Goal: Task Accomplishment & Management: Manage account settings

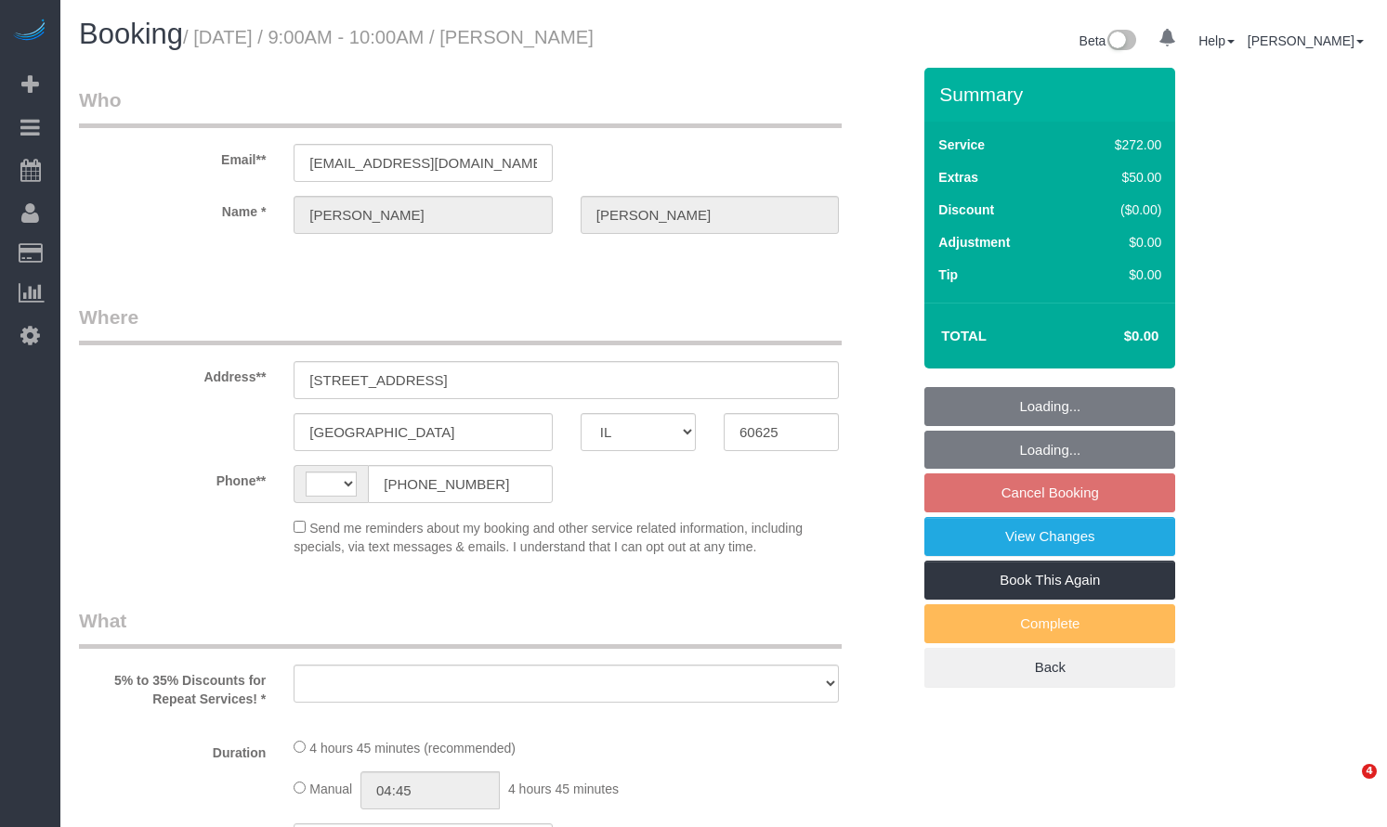
select select "IL"
select select "string:[GEOGRAPHIC_DATA]"
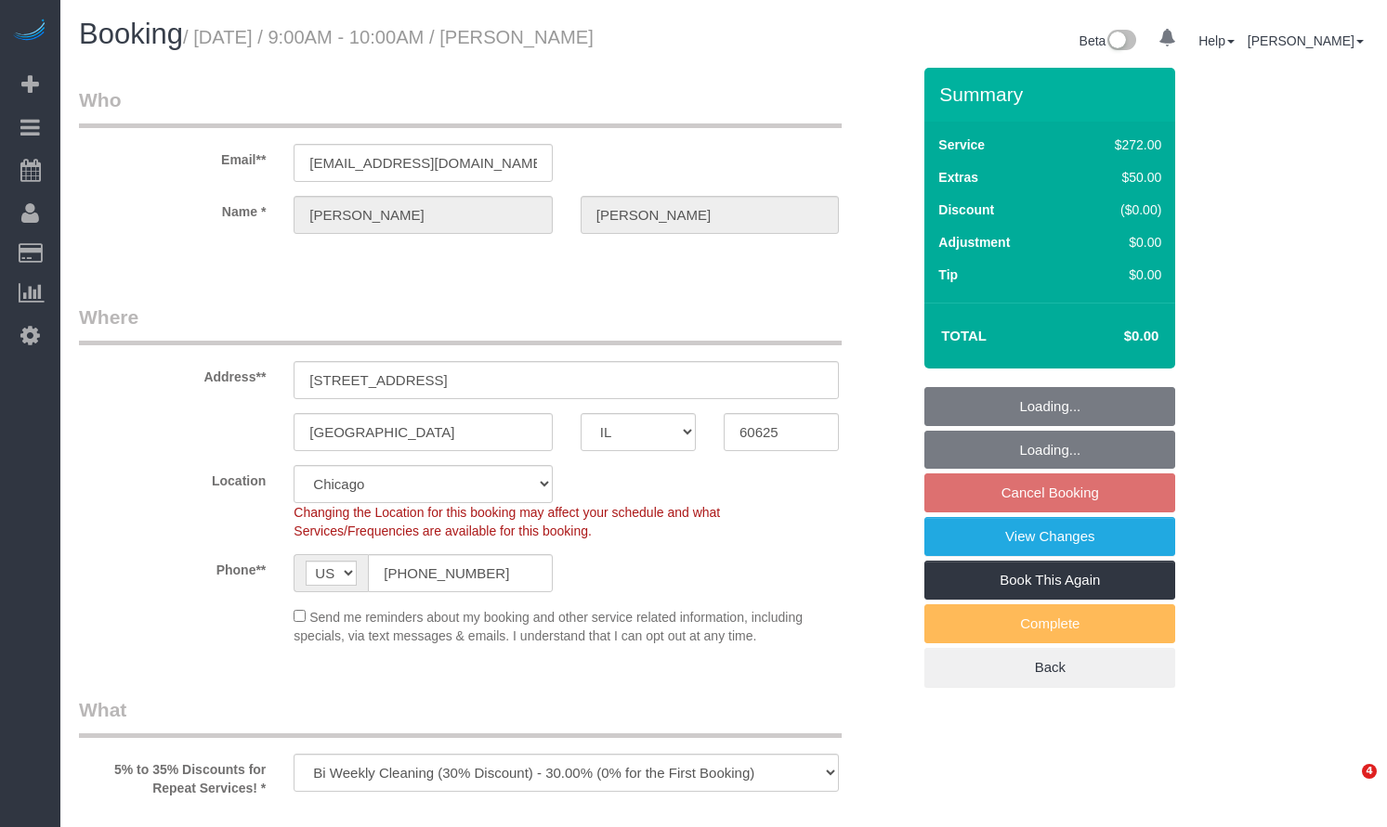
select select "object:1037"
select select "string:fspay-727c2aa6-6c5b-4184-b759-7a3c6004d1de"
select select "513"
select select "7"
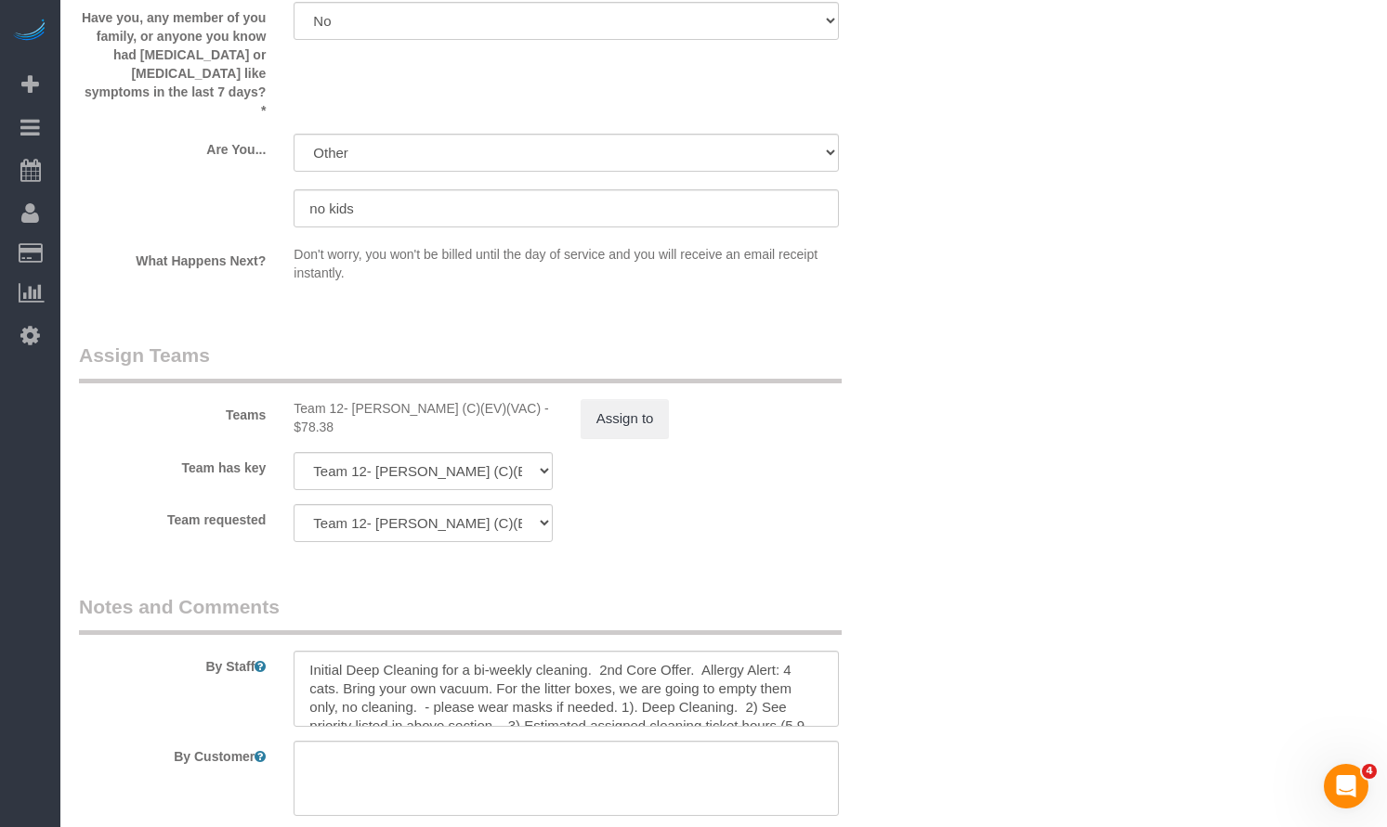
scroll to position [3343, 0]
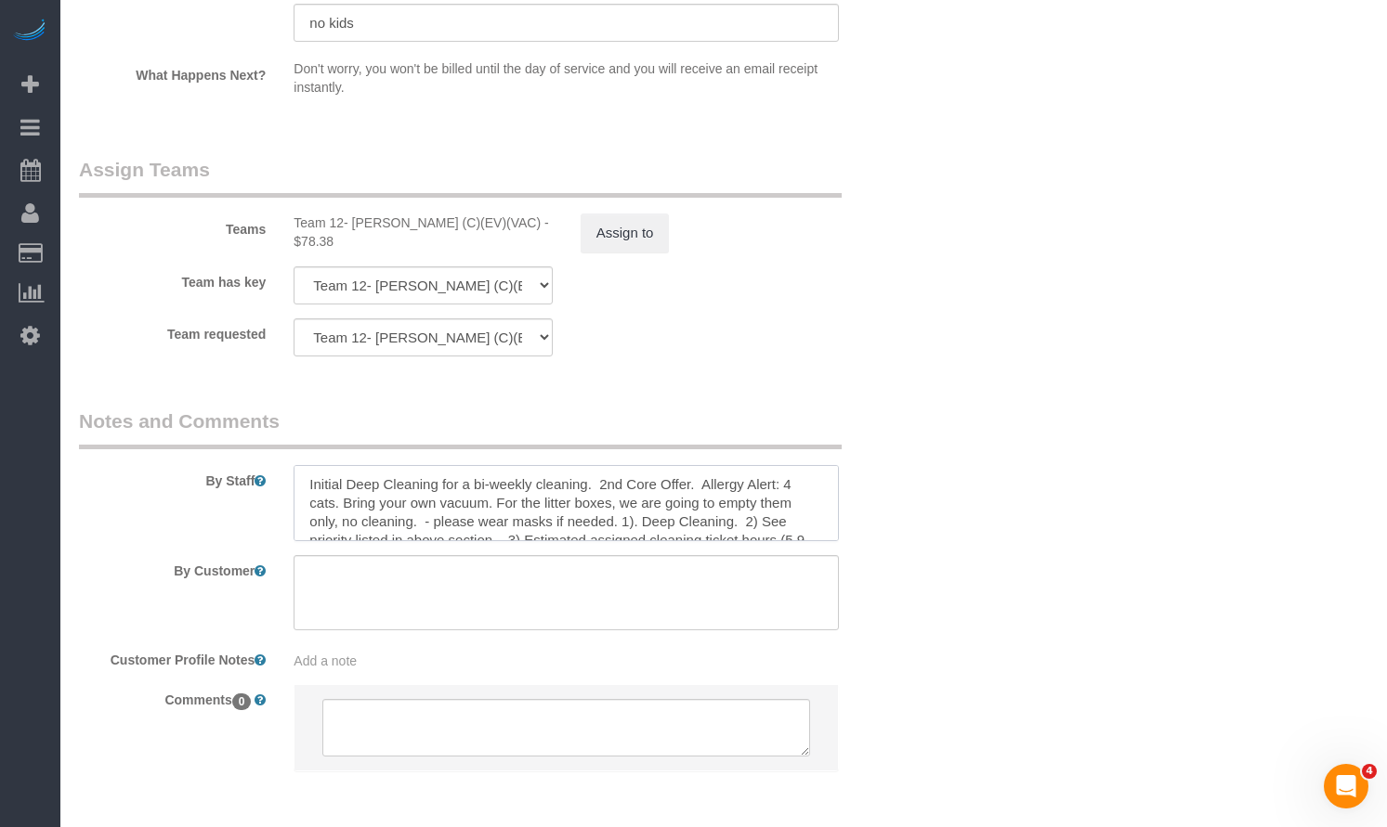
click at [684, 481] on textarea at bounding box center [565, 503] width 545 height 76
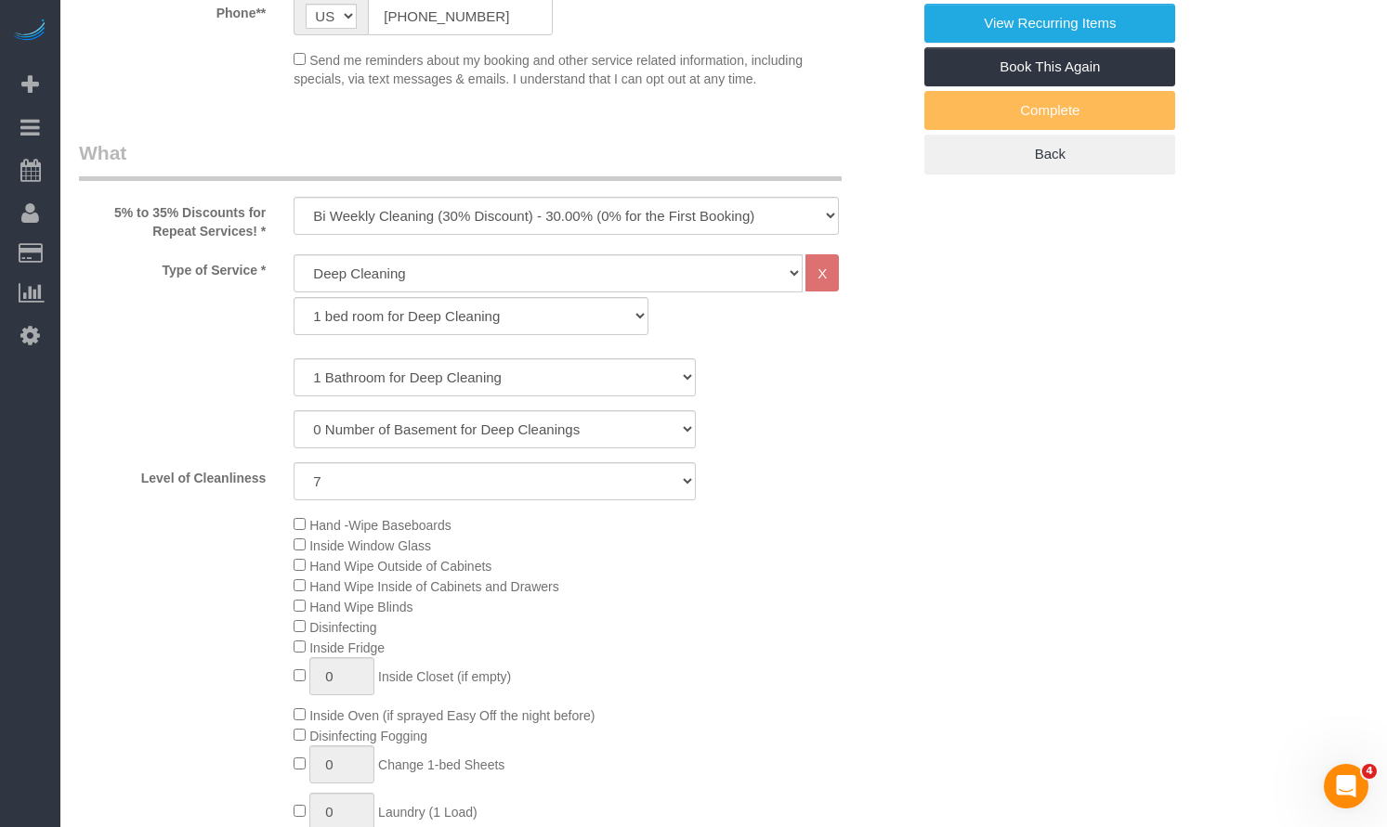
scroll to position [0, 0]
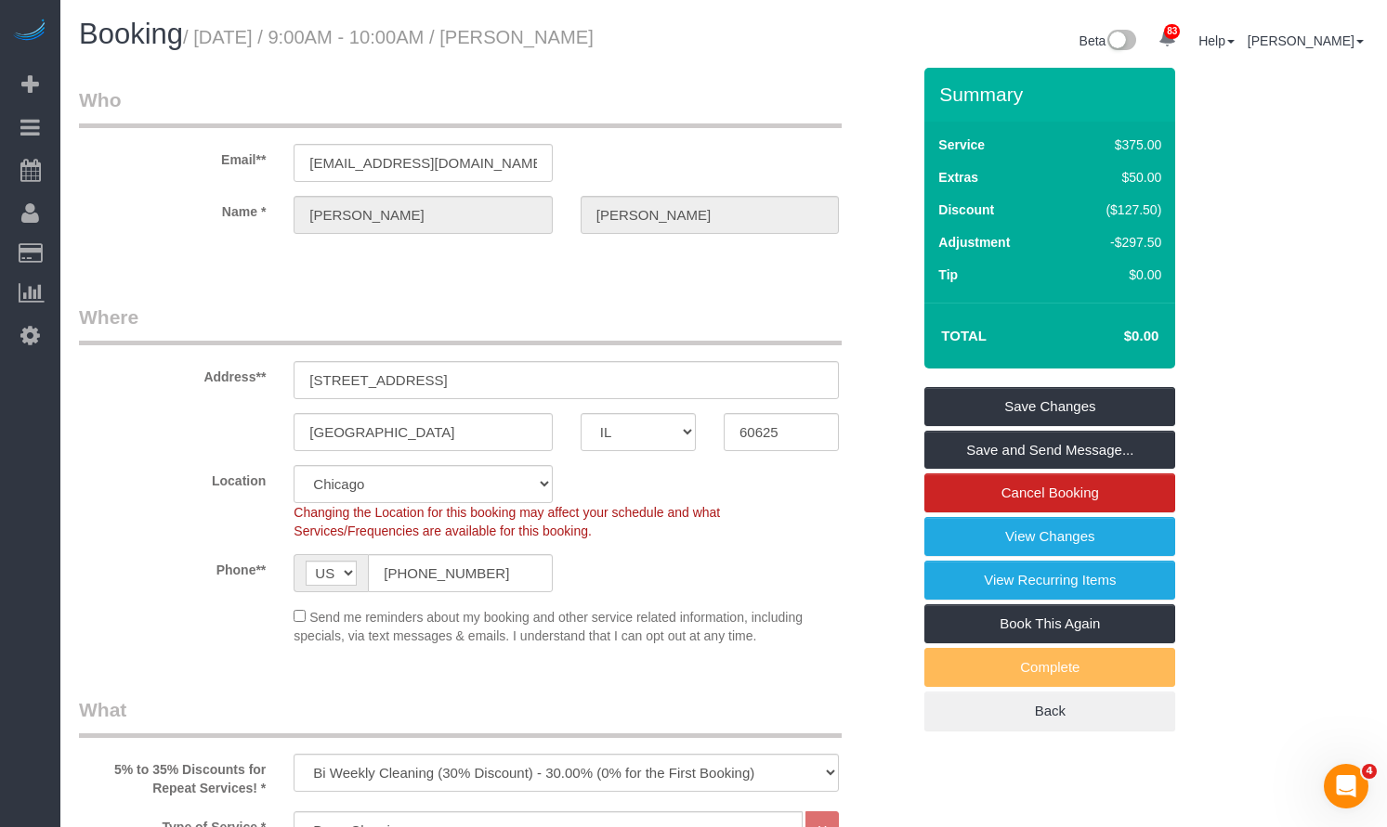
drag, startPoint x: 704, startPoint y: 49, endPoint x: 562, endPoint y: 45, distance: 142.2
click at [562, 45] on div "Booking / September 22, 2025 / 9:00AM - 10:00AM / Rick Hernandez Beta 83 Your N…" at bounding box center [723, 43] width 1317 height 49
copy div "Rick Hernandez"
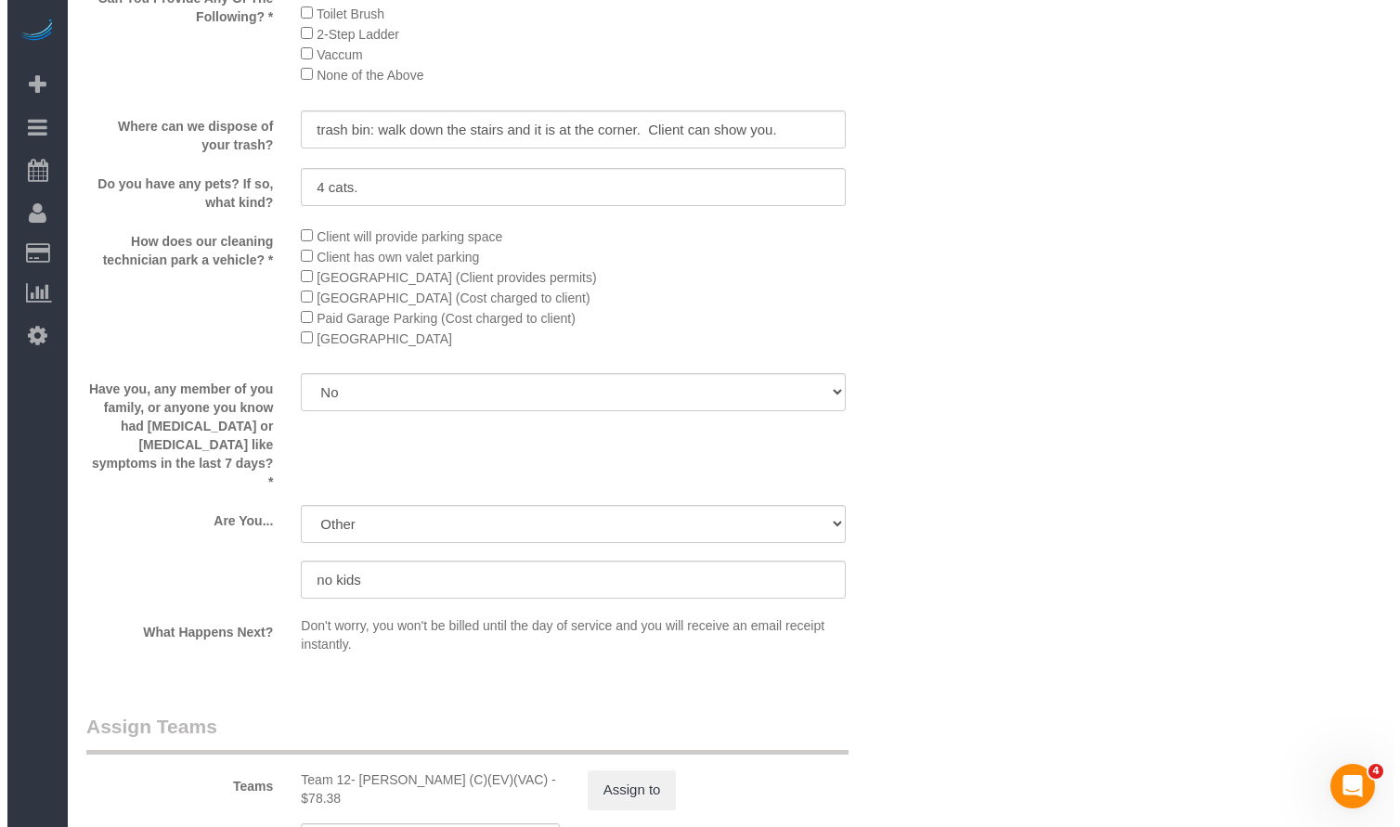
scroll to position [3065, 0]
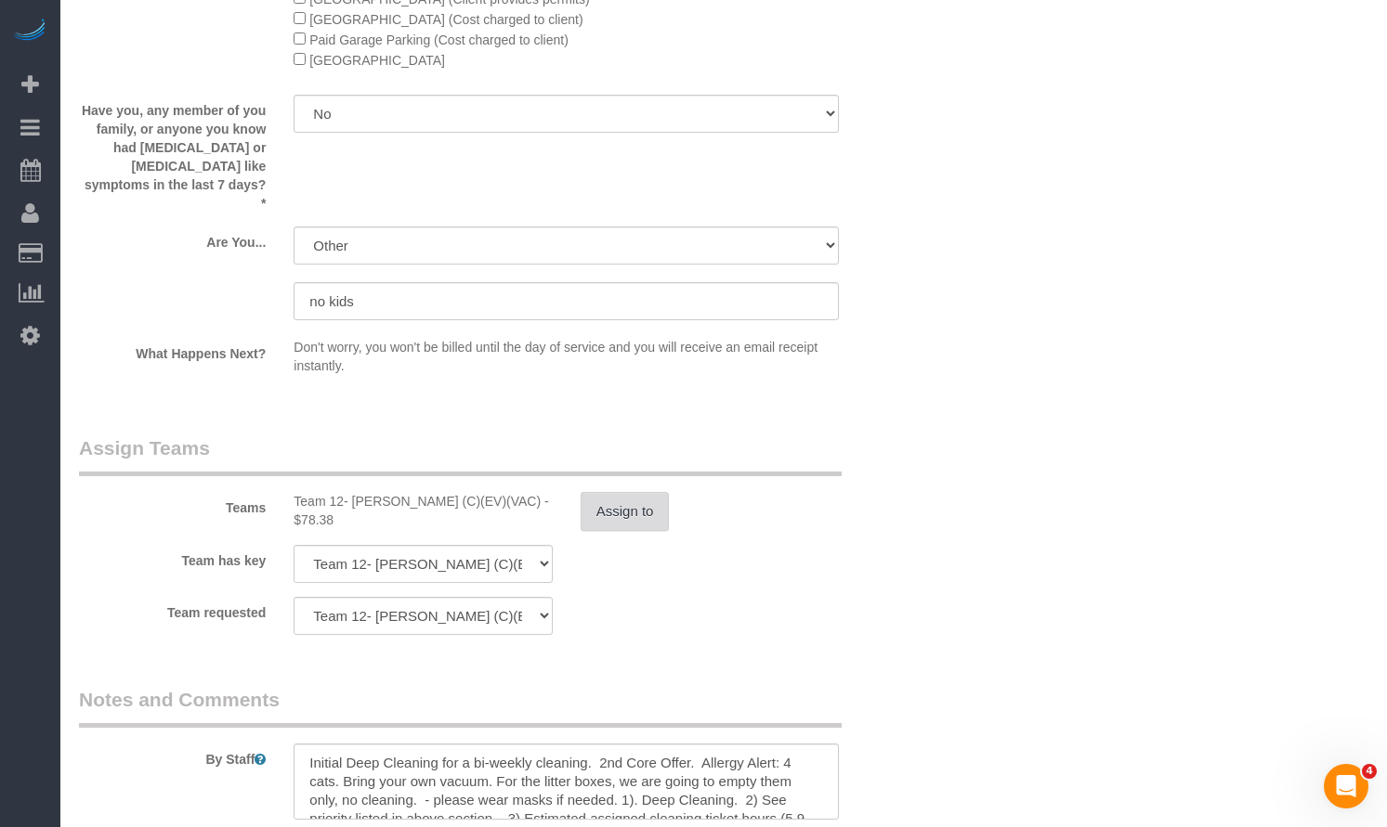
click at [645, 499] on button "Assign to" at bounding box center [624, 511] width 89 height 39
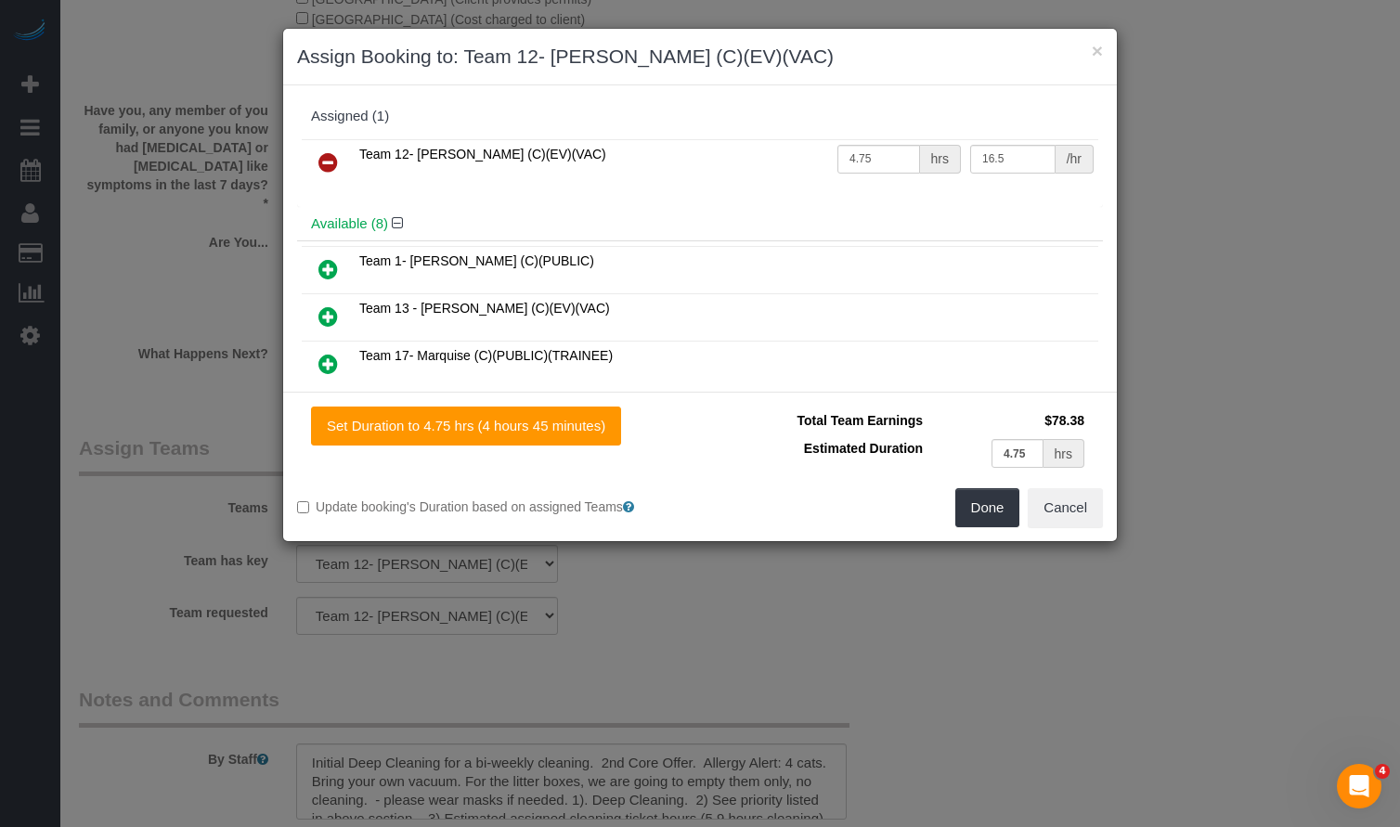
click at [329, 163] on icon at bounding box center [329, 162] width 20 height 22
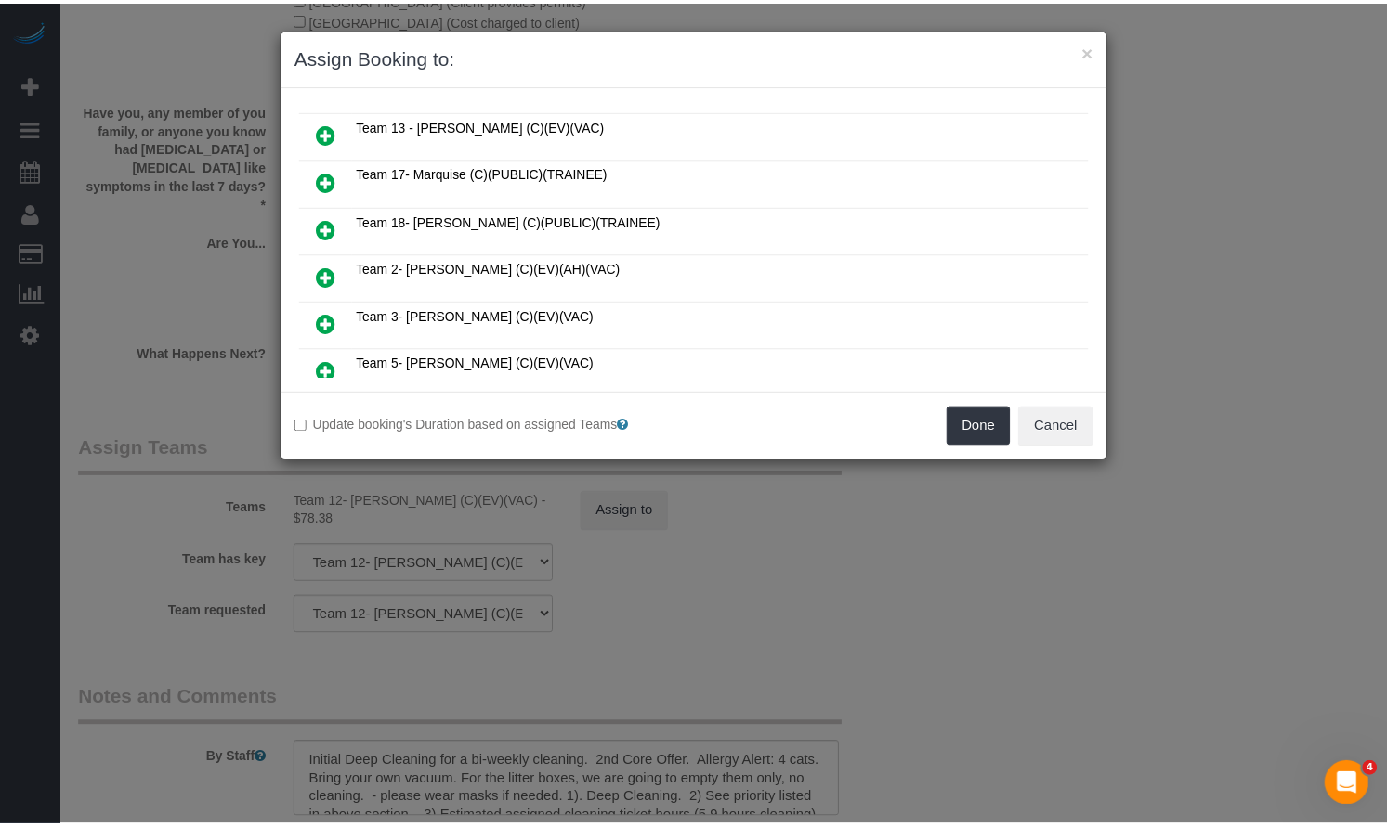
scroll to position [279, 0]
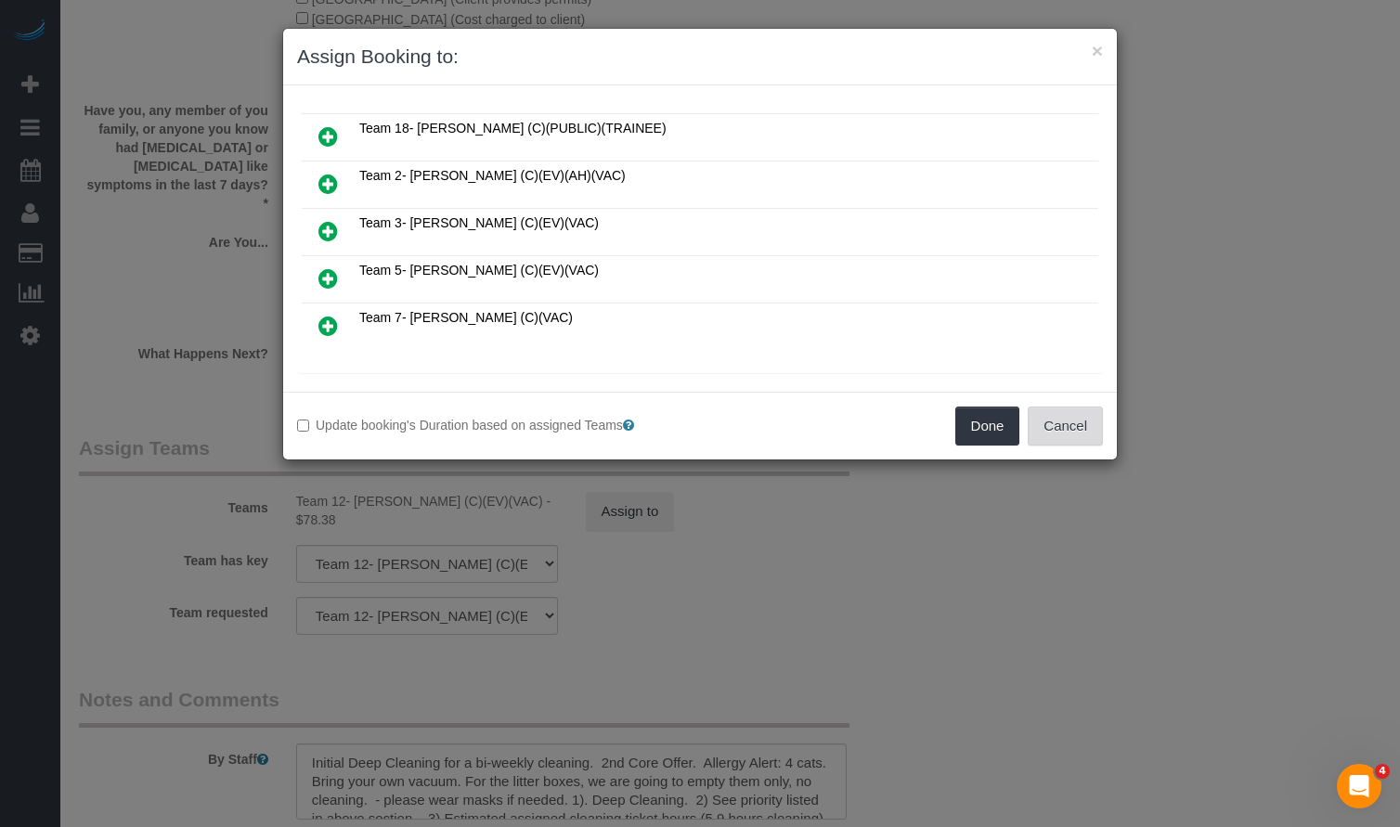
click at [1054, 428] on button "Cancel" at bounding box center [1065, 426] width 75 height 39
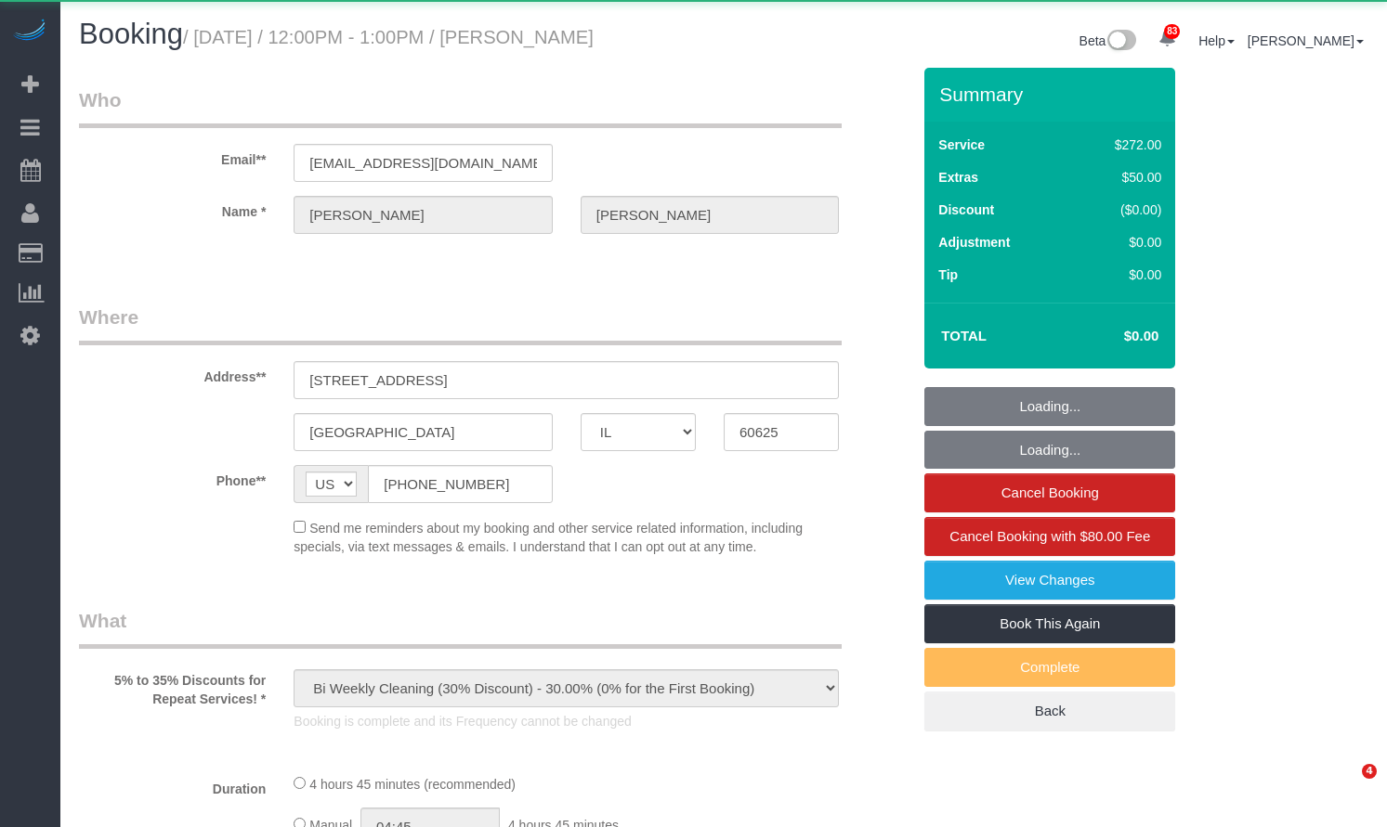
select select "IL"
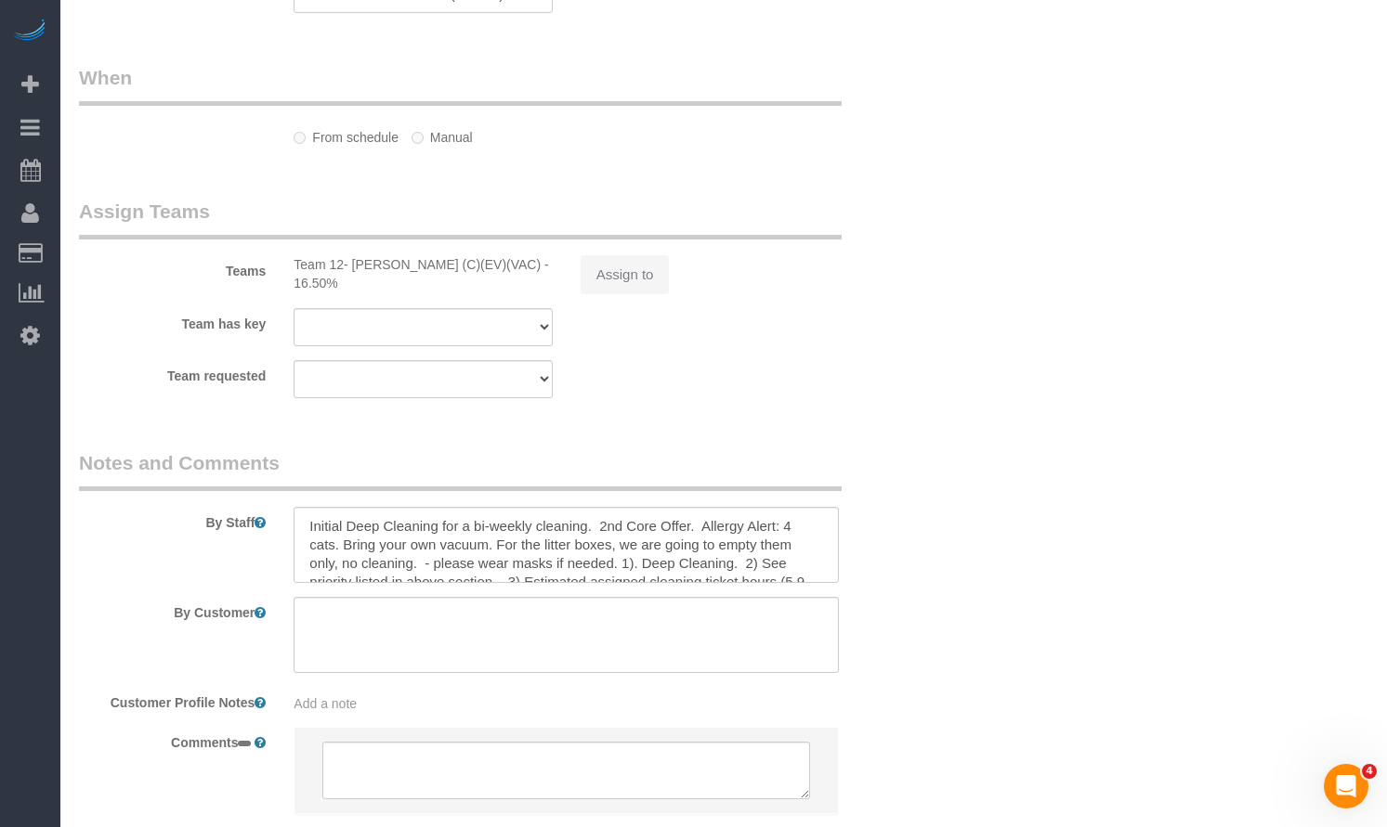
select select "object:821"
select select "number:1"
select select "number:58"
select select "number:139"
select select "number:108"
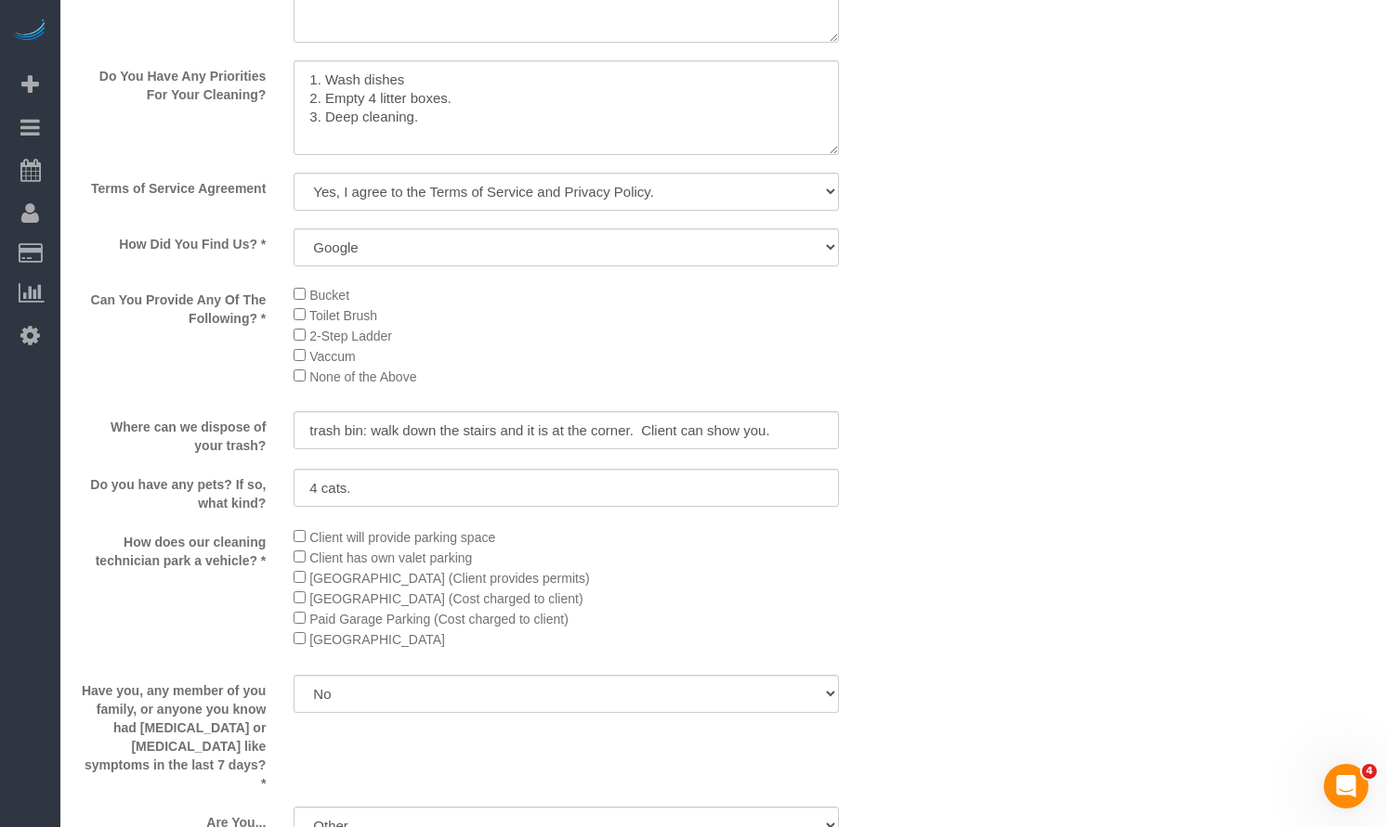
select select "513"
select select "7"
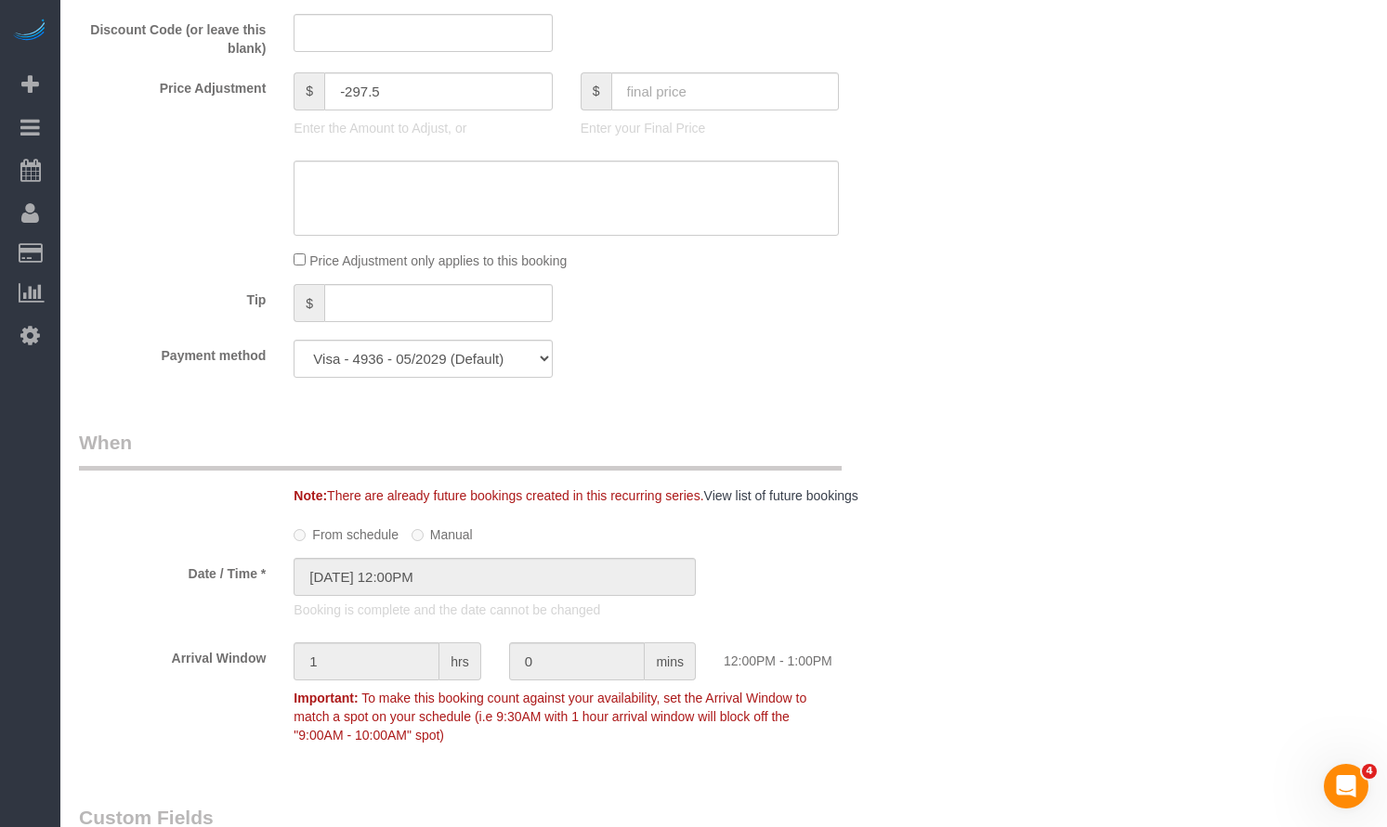
scroll to position [2345, 0]
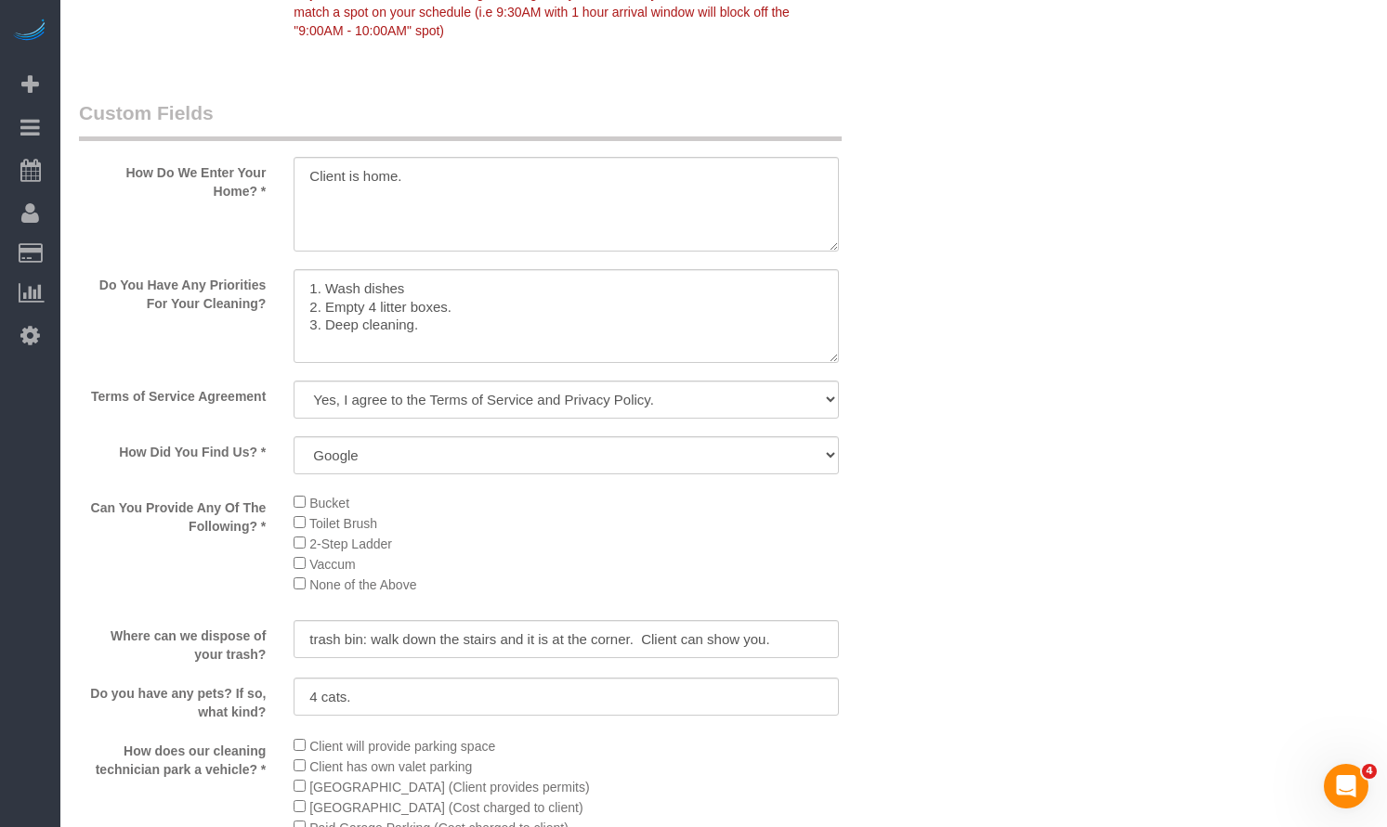
select select "7"
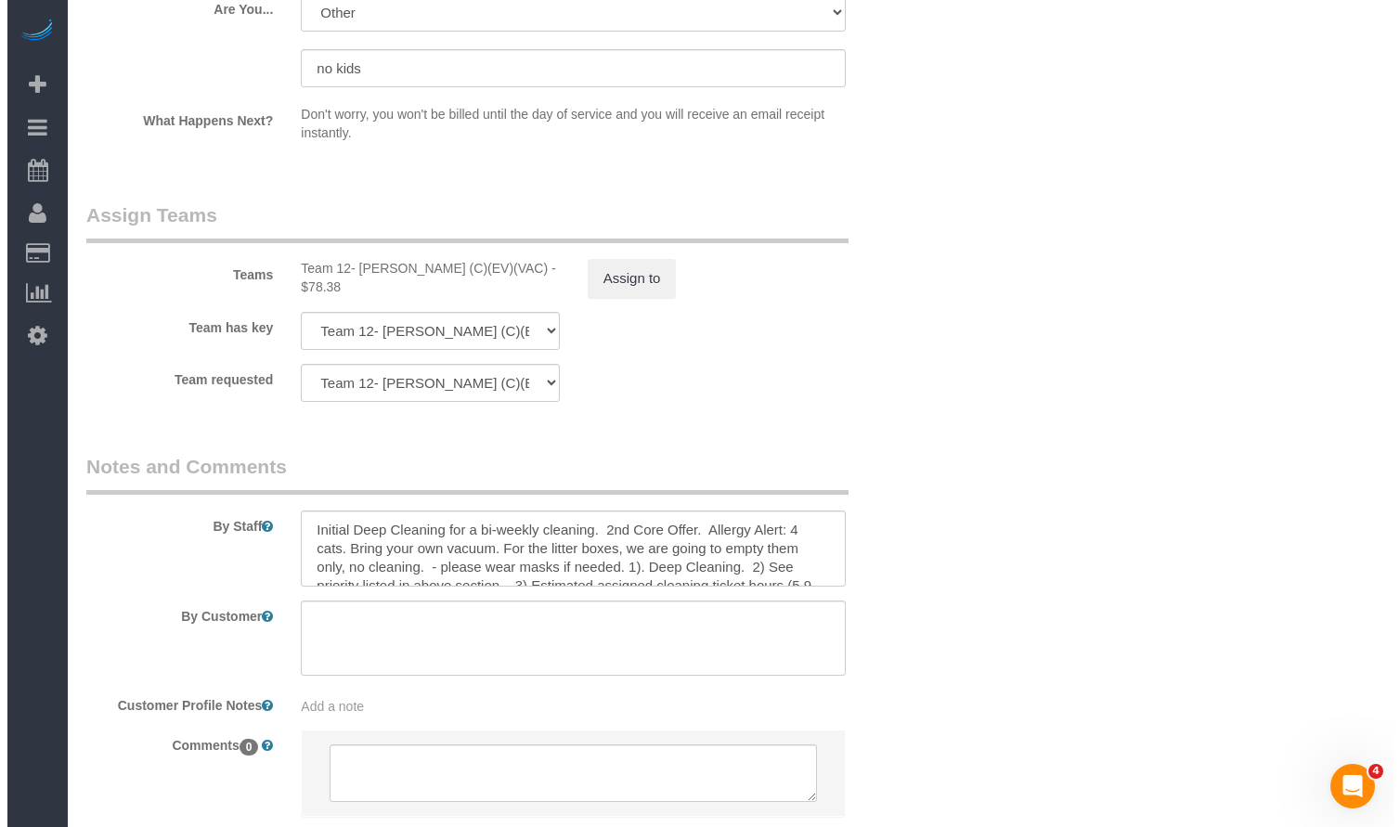
scroll to position [55, 0]
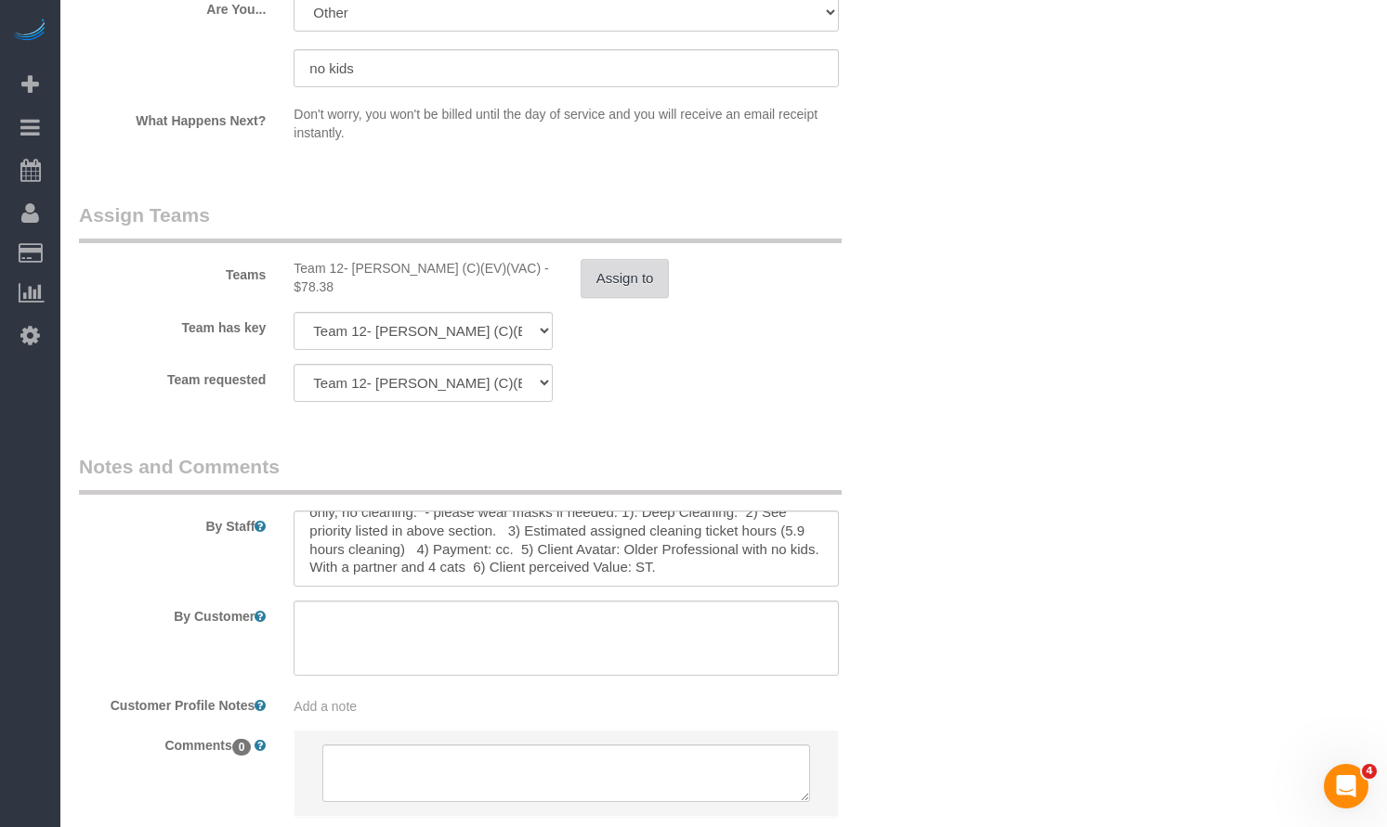
click at [602, 263] on button "Assign to" at bounding box center [624, 278] width 89 height 39
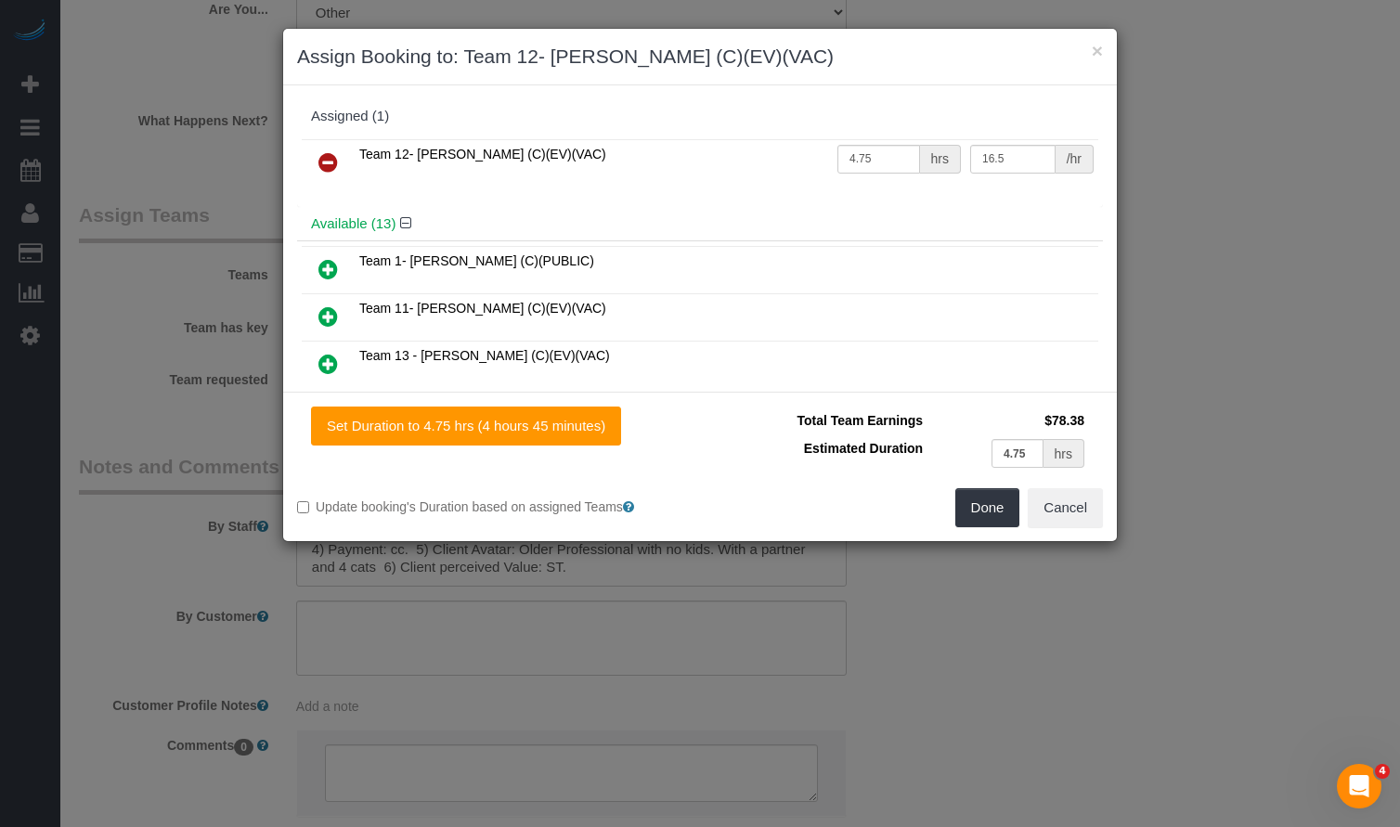
click at [329, 163] on icon at bounding box center [329, 162] width 20 height 22
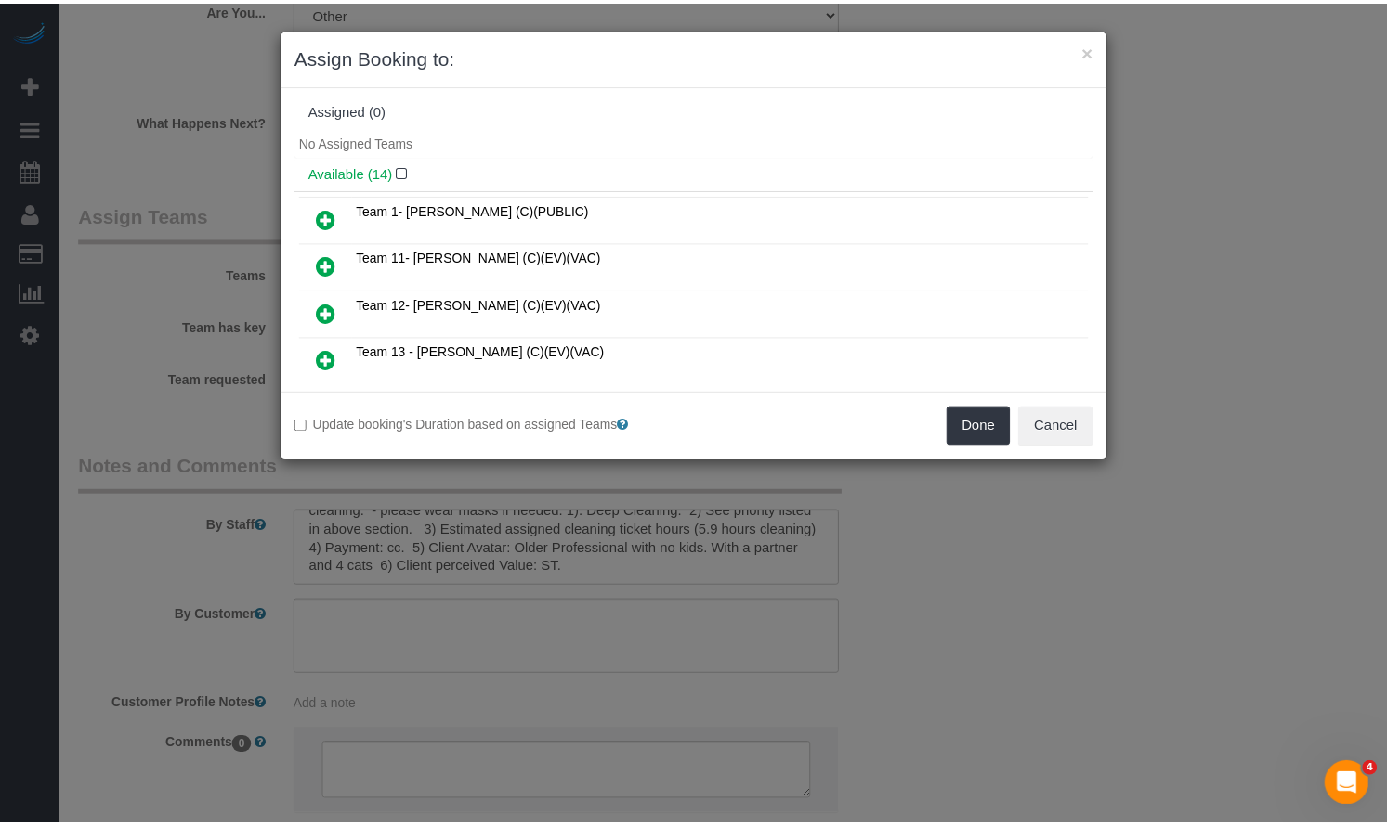
scroll to position [0, 0]
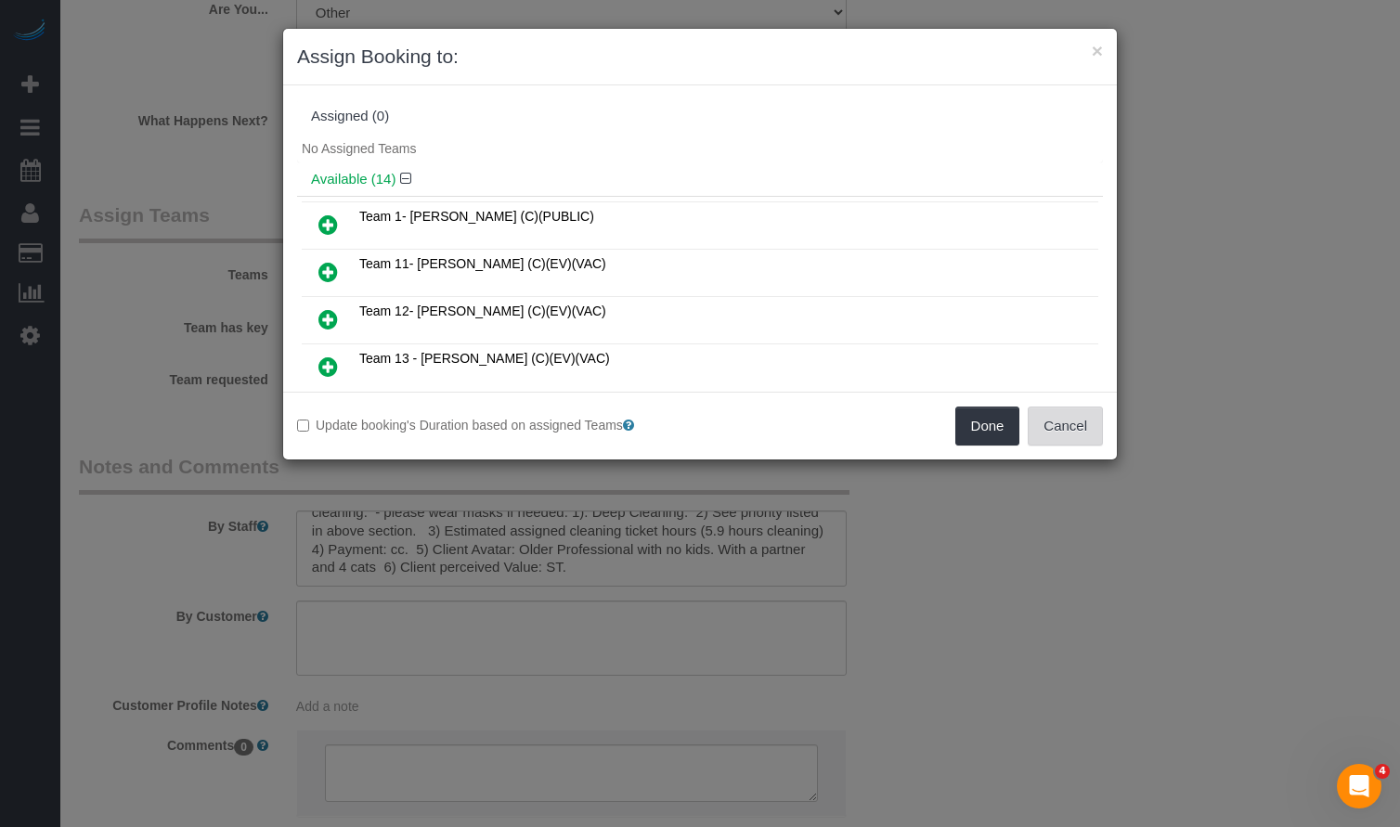
click at [1068, 414] on button "Cancel" at bounding box center [1065, 426] width 75 height 39
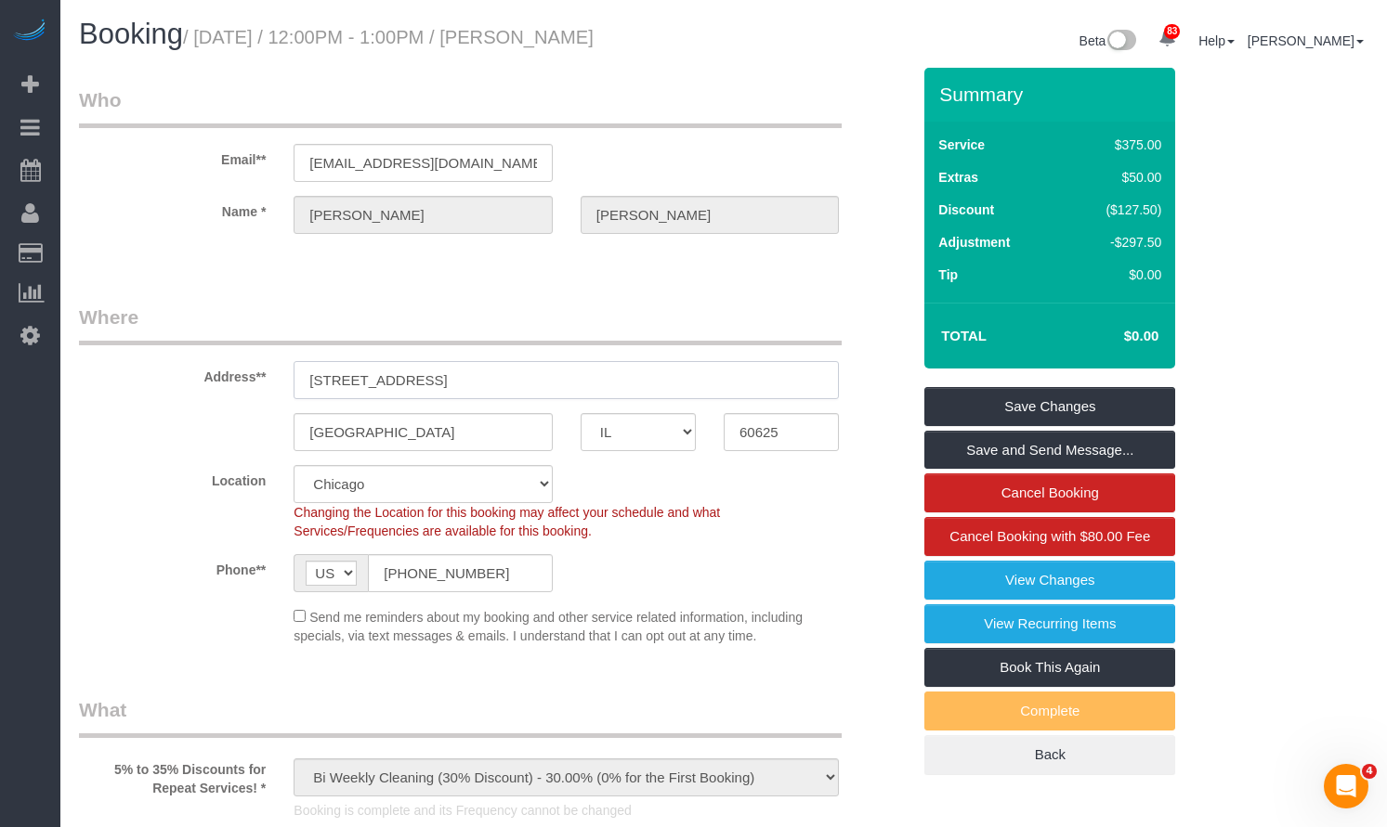
drag, startPoint x: 475, startPoint y: 385, endPoint x: 359, endPoint y: 362, distance: 117.5
click at [204, 371] on div "Address** 2511 W Sunnyside Ave, #1" at bounding box center [494, 352] width 859 height 96
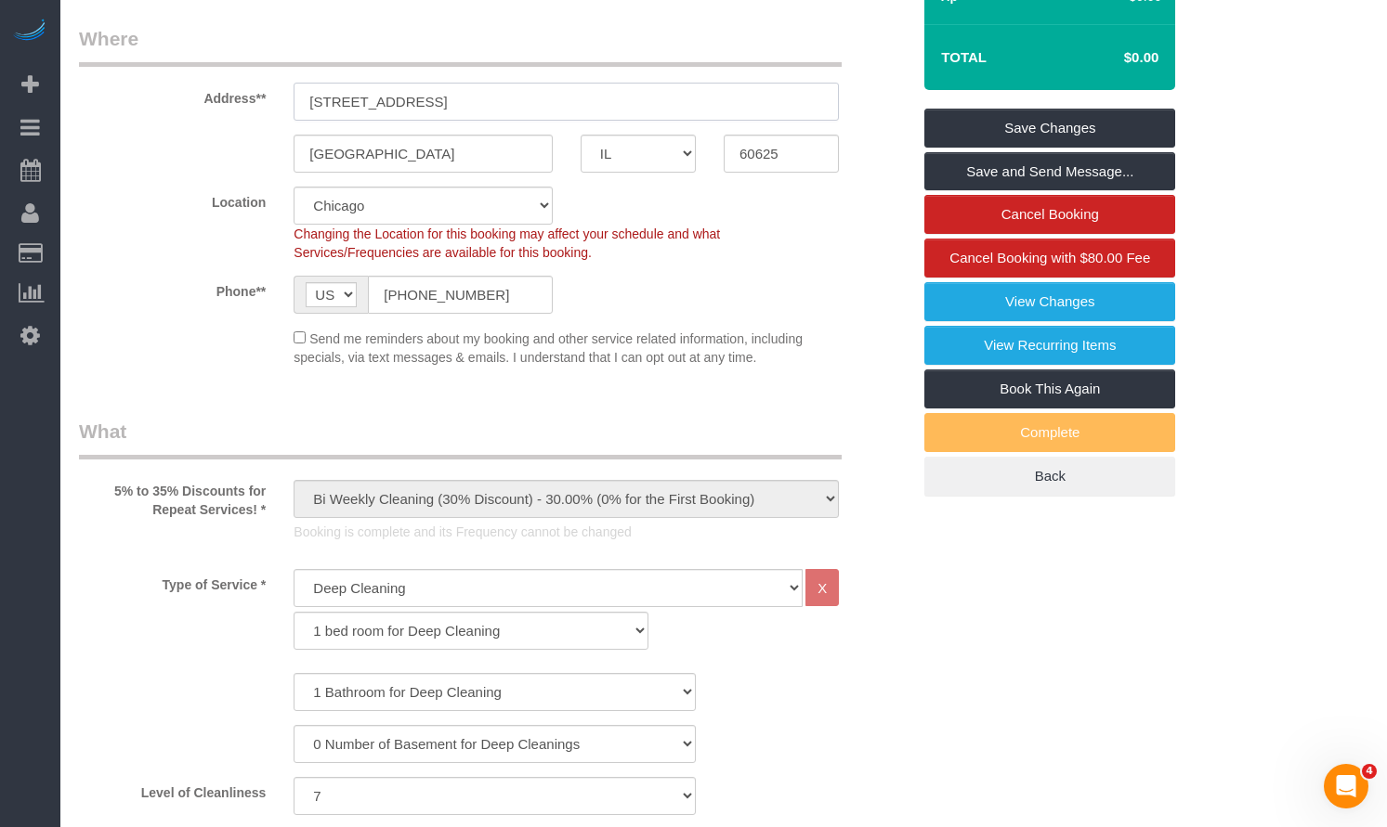
scroll to position [371, 0]
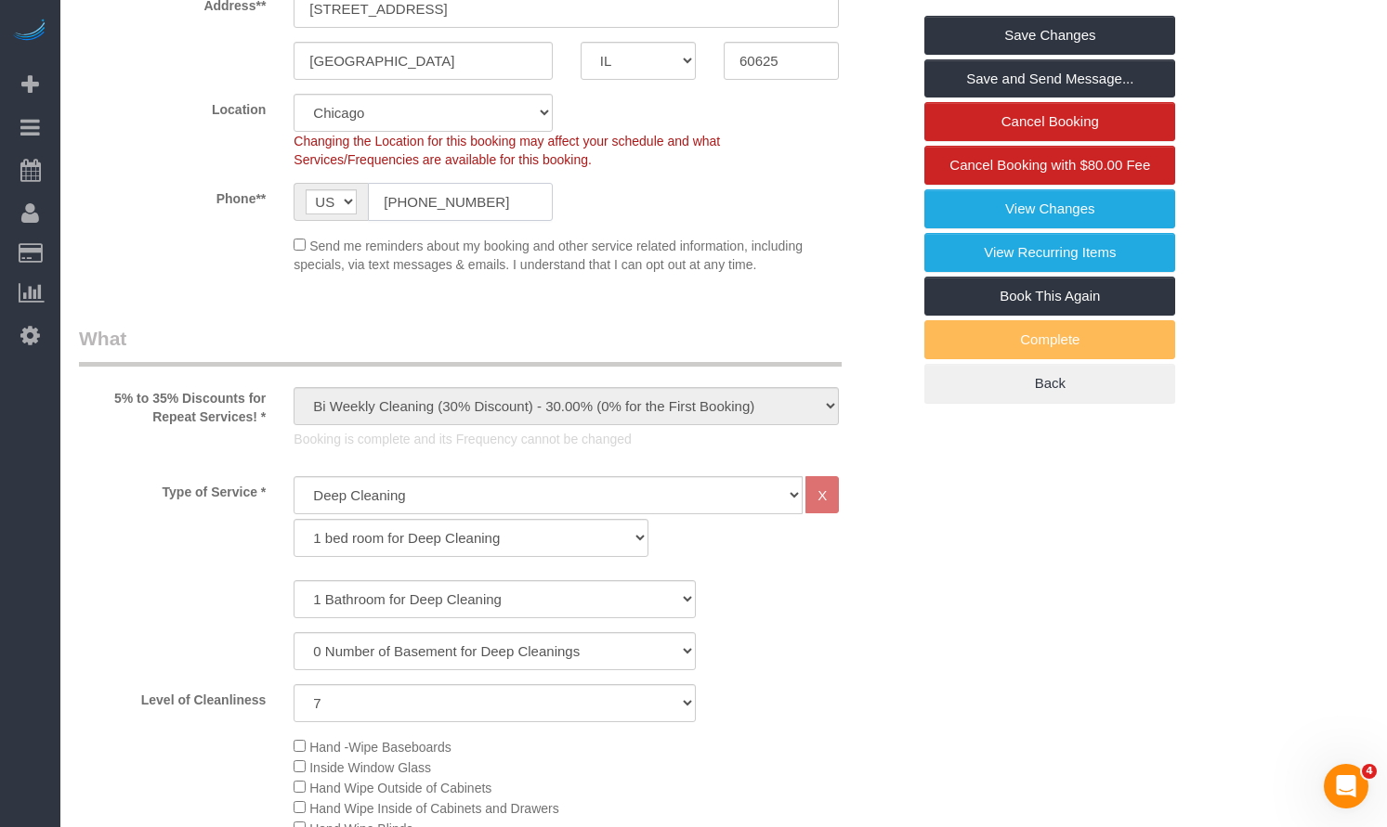
drag, startPoint x: 511, startPoint y: 199, endPoint x: 964, endPoint y: 503, distance: 546.0
click at [317, 199] on div "AF AL DZ AD AO AI AQ AG AR AM AW AU AT AZ BS BH BD BB BY BE BZ BJ BM BT BO BA B…" at bounding box center [422, 202] width 258 height 38
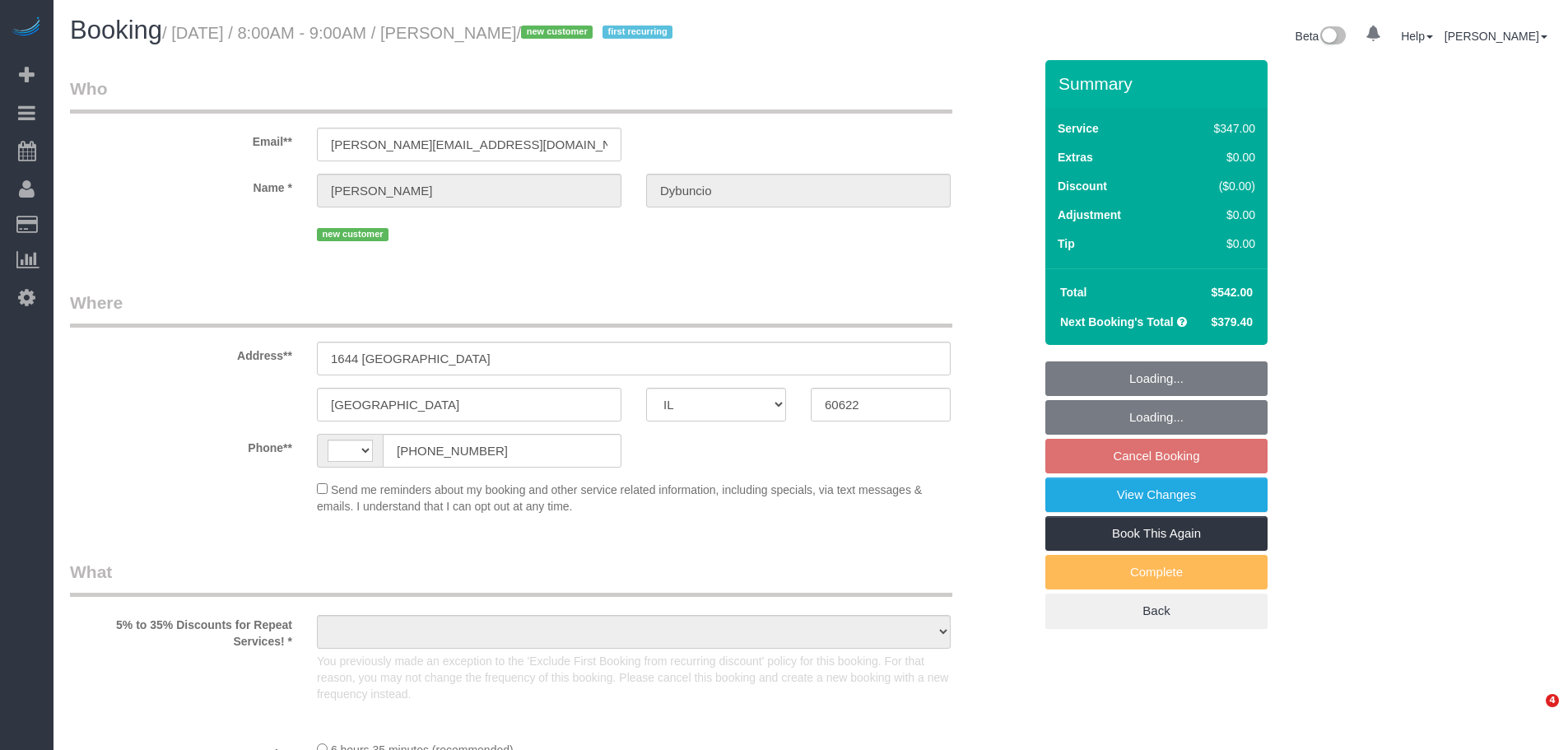
select select "IL"
select select "string:[GEOGRAPHIC_DATA]"
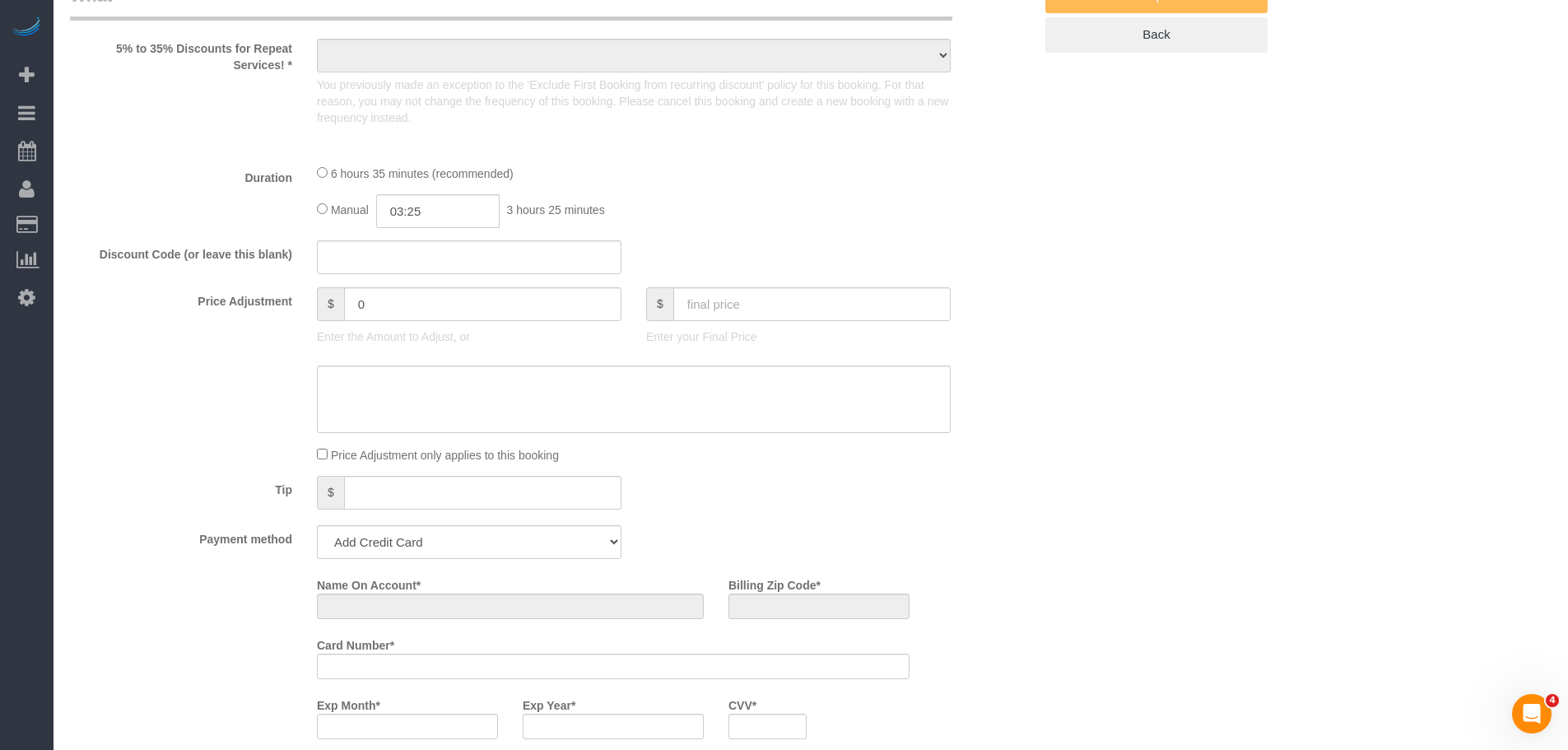
select select "object:825"
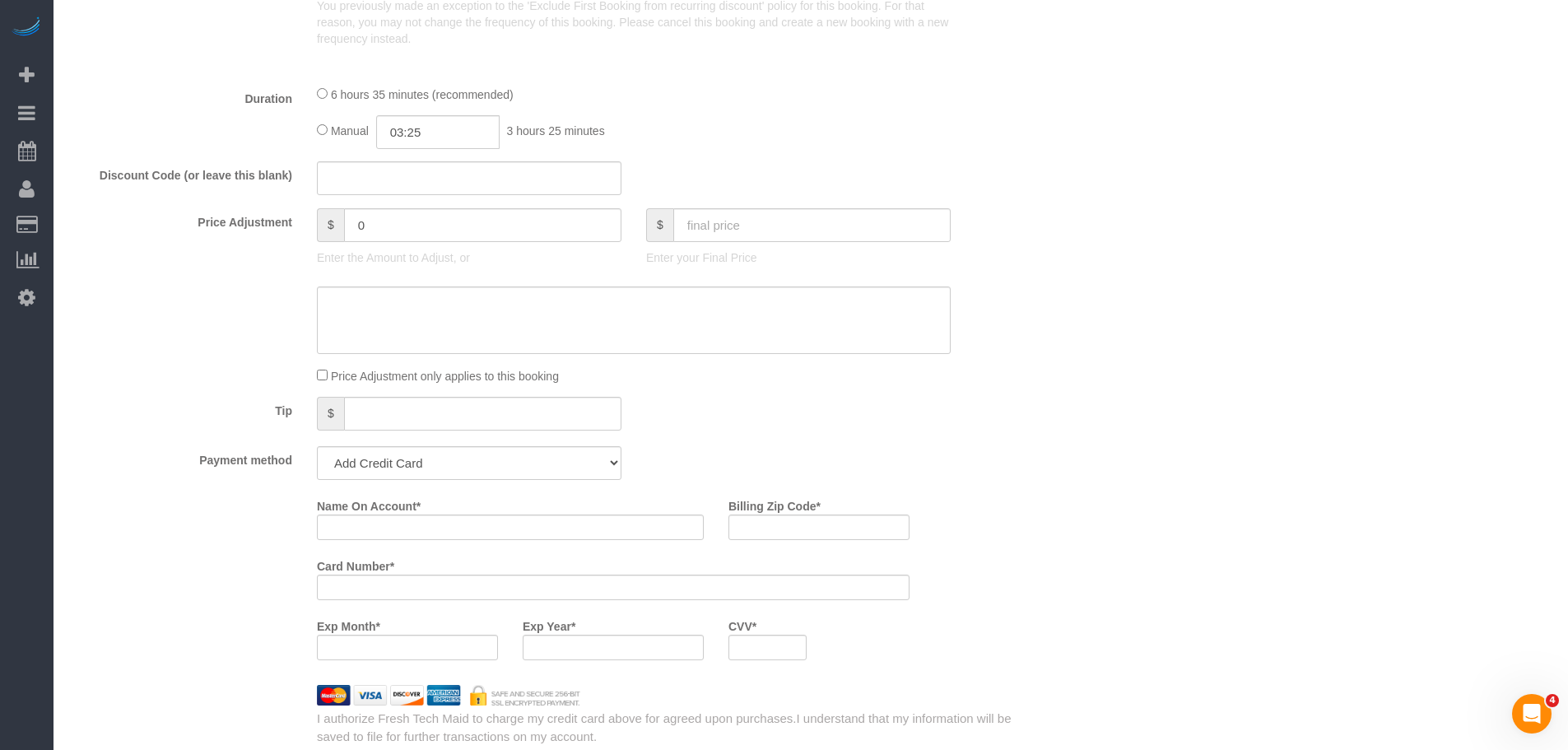
select select "number:1"
select select "number:58"
select select "number:139"
select select "number:104"
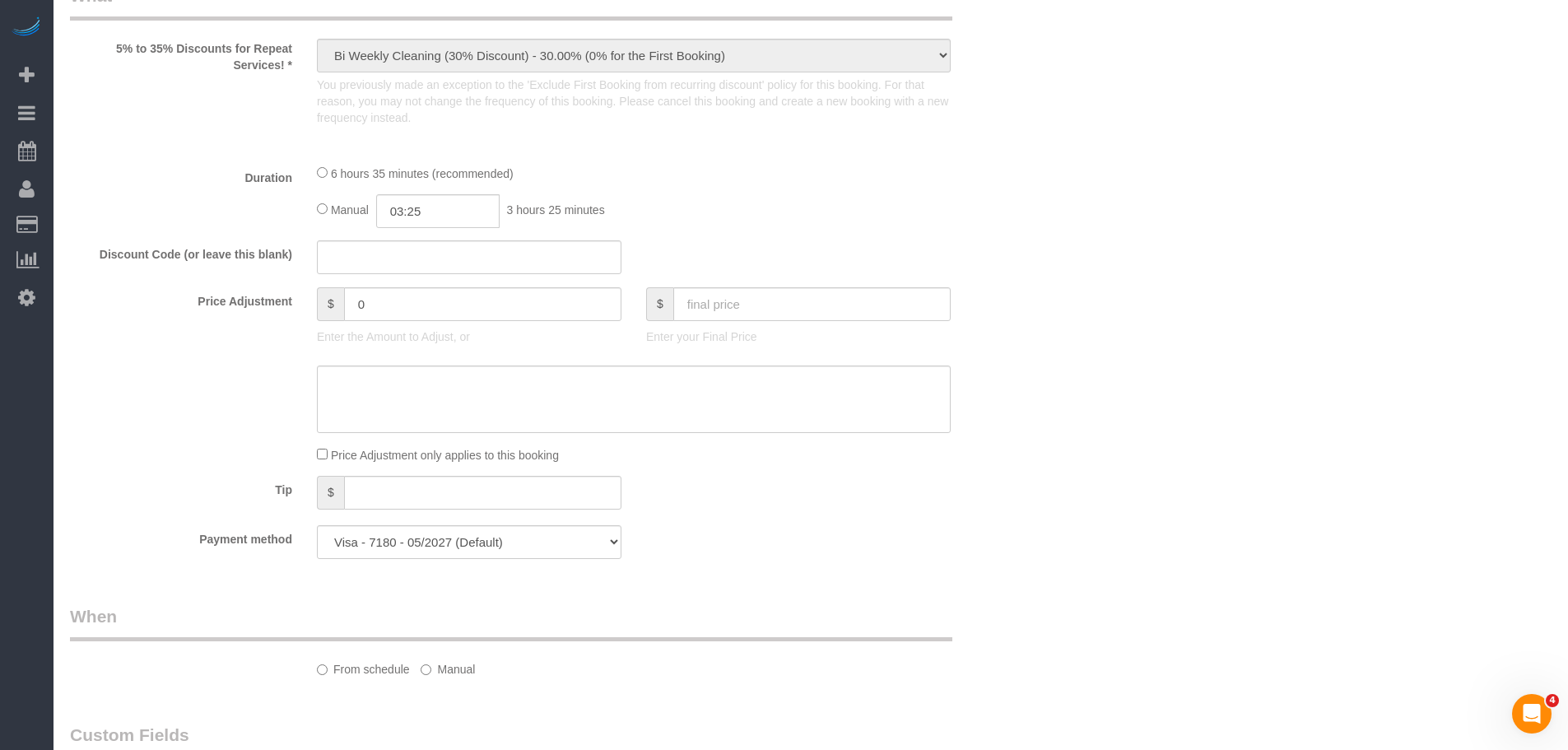
select select "string:fspay-a233a009-38b1-4b0a-b84a-be2ccbe0fd79"
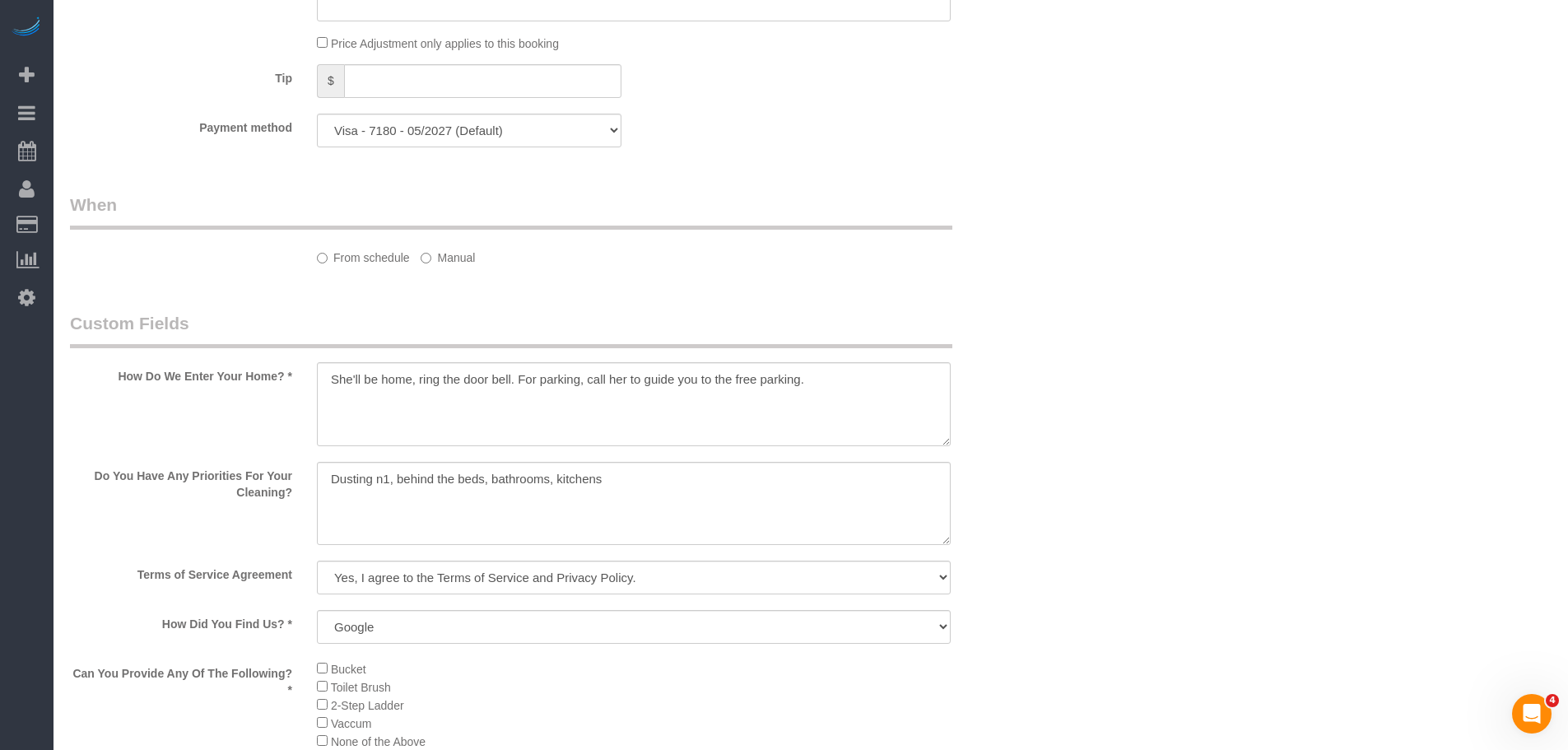
select select "spot1"
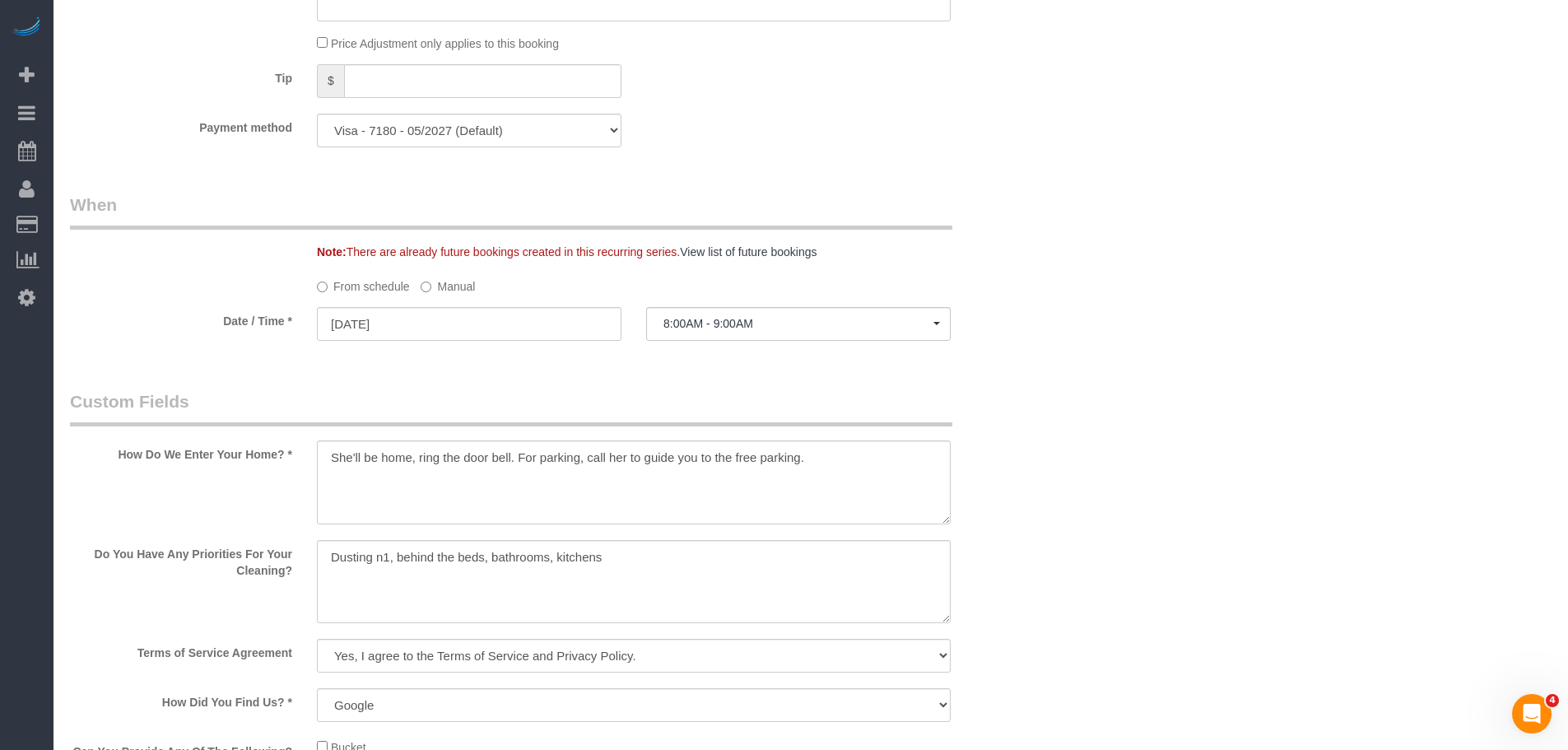
scroll to position [2268, 0]
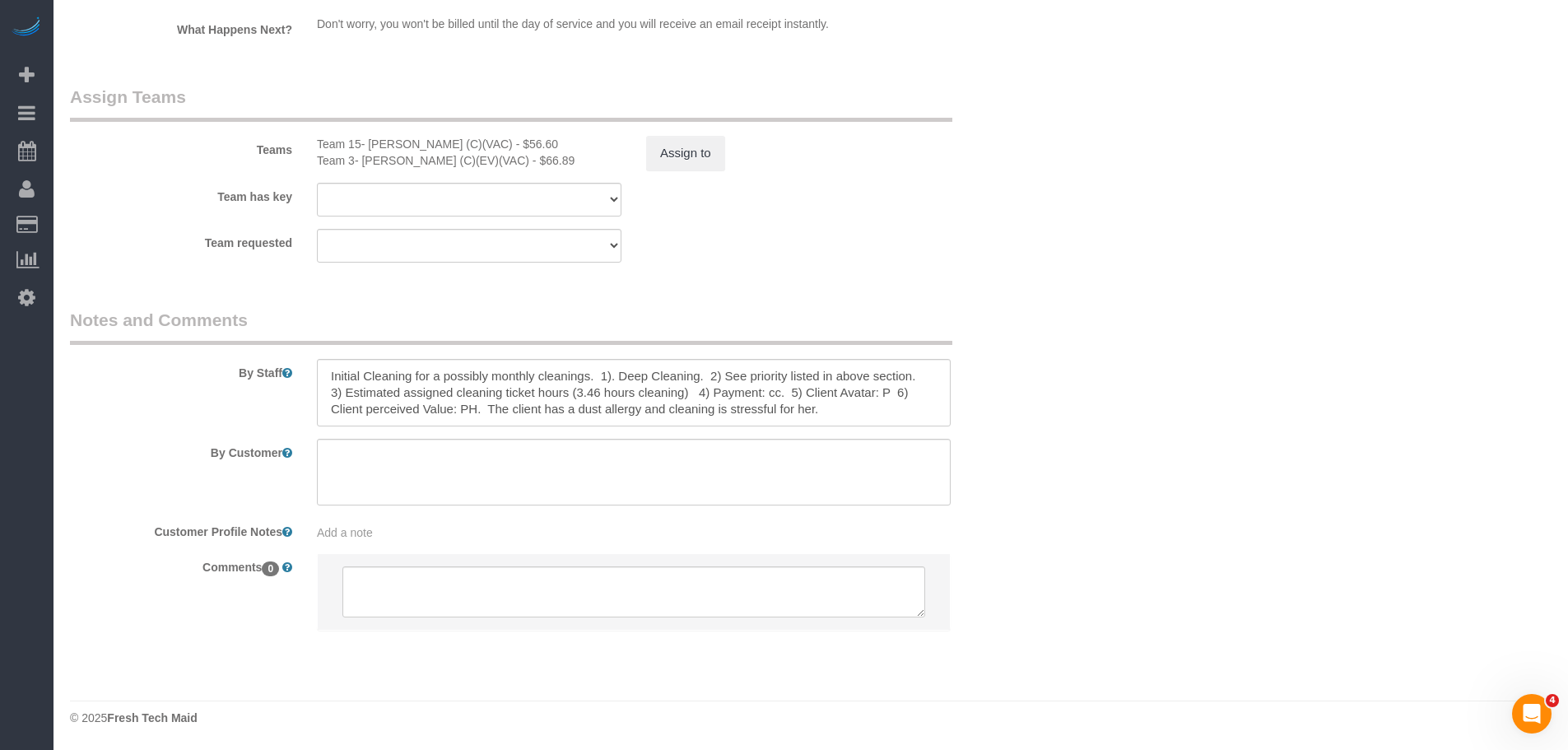
select select "513"
select select "4"
select select "5"
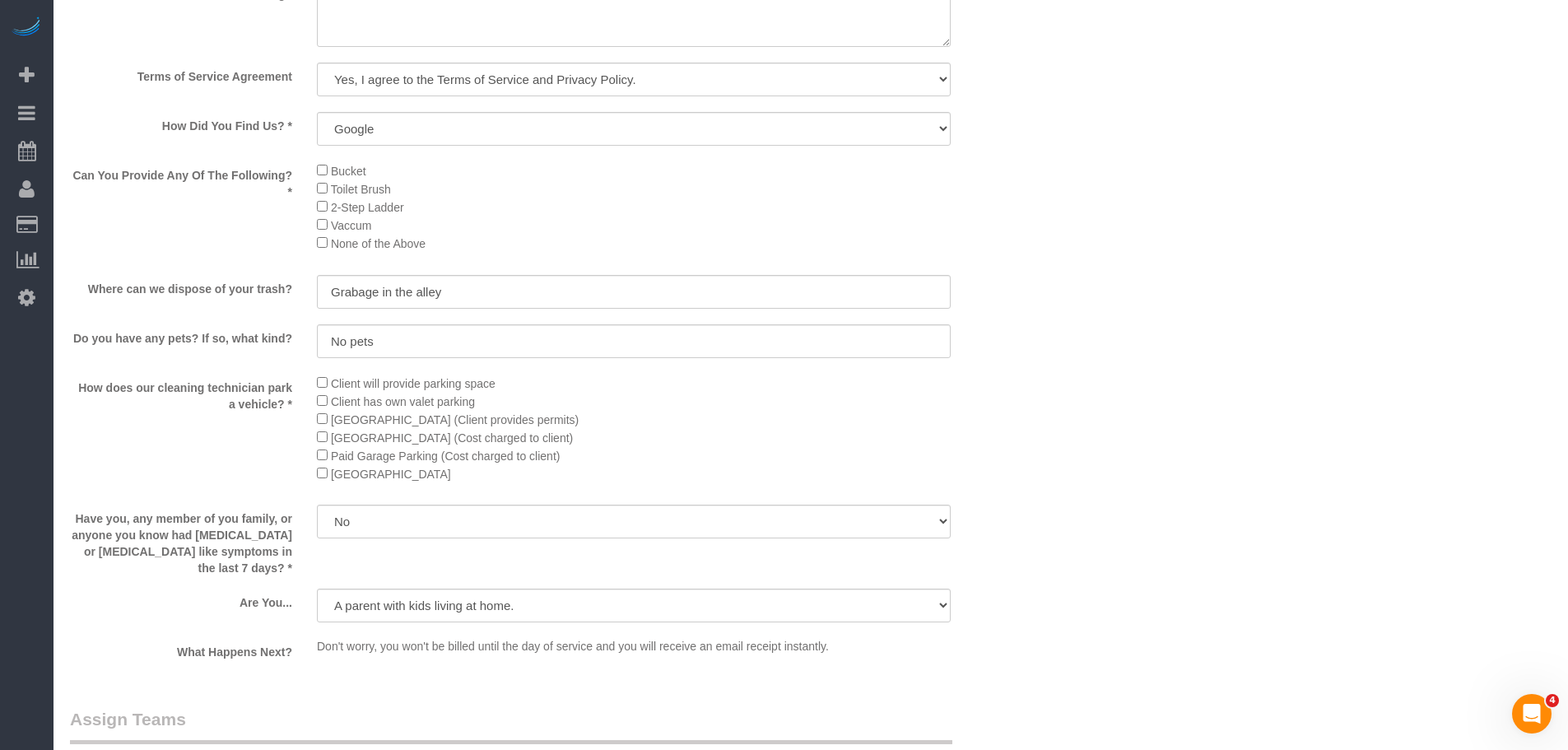
select select "object:1304"
select select "4"
select select "5"
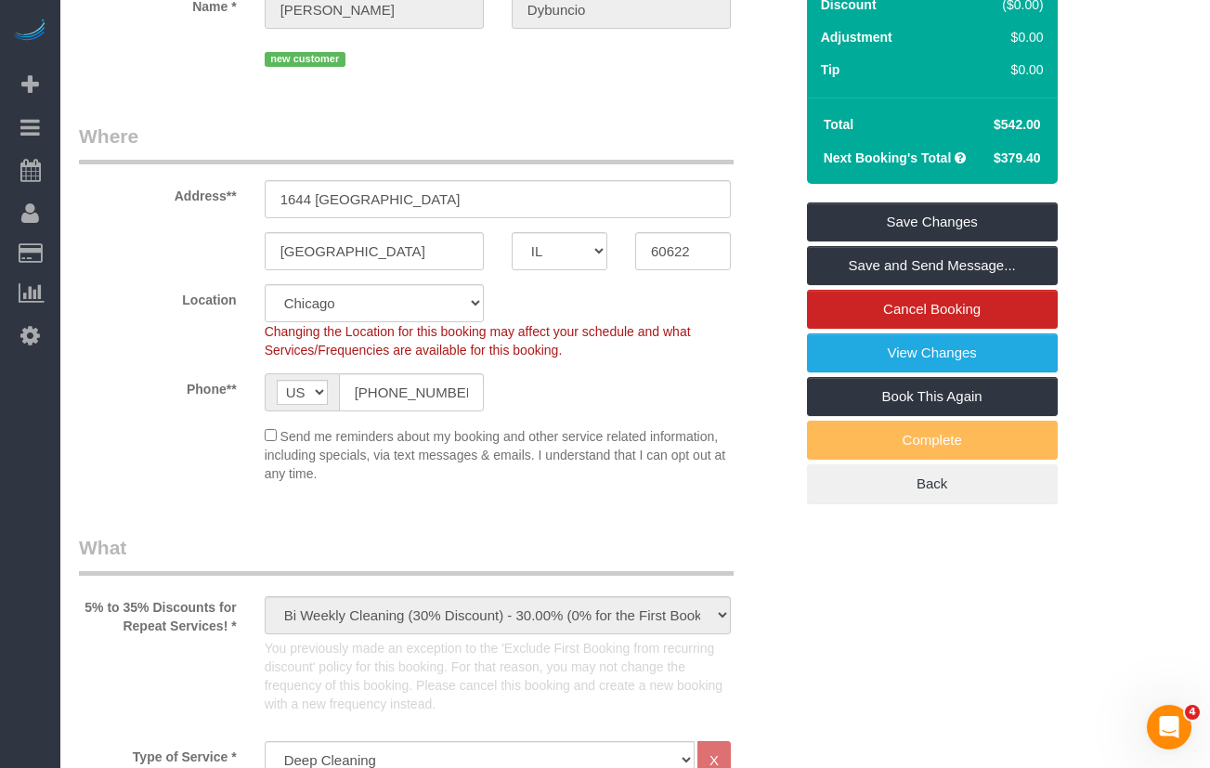
scroll to position [0, 0]
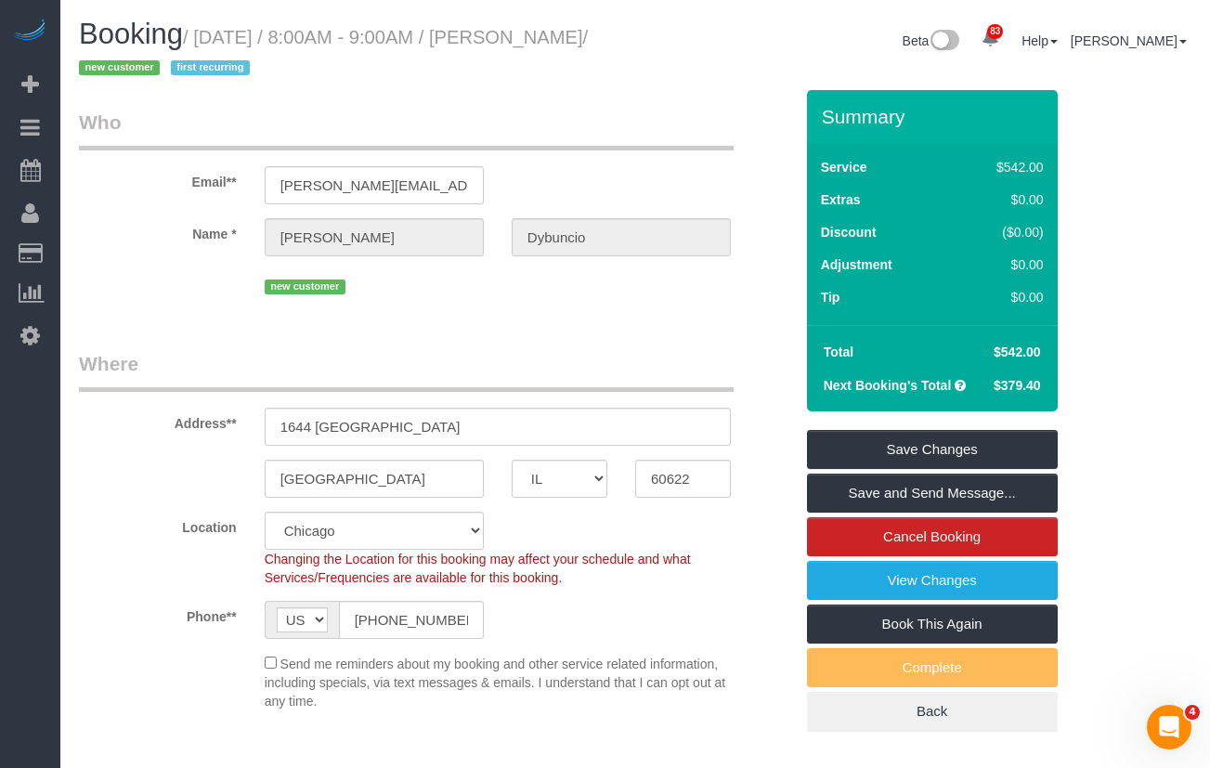
click at [631, 72] on div "Booking / September 23, 2025 / 8:00AM - 9:00AM / Danielle Dybuncio / new custom…" at bounding box center [350, 55] width 570 height 72
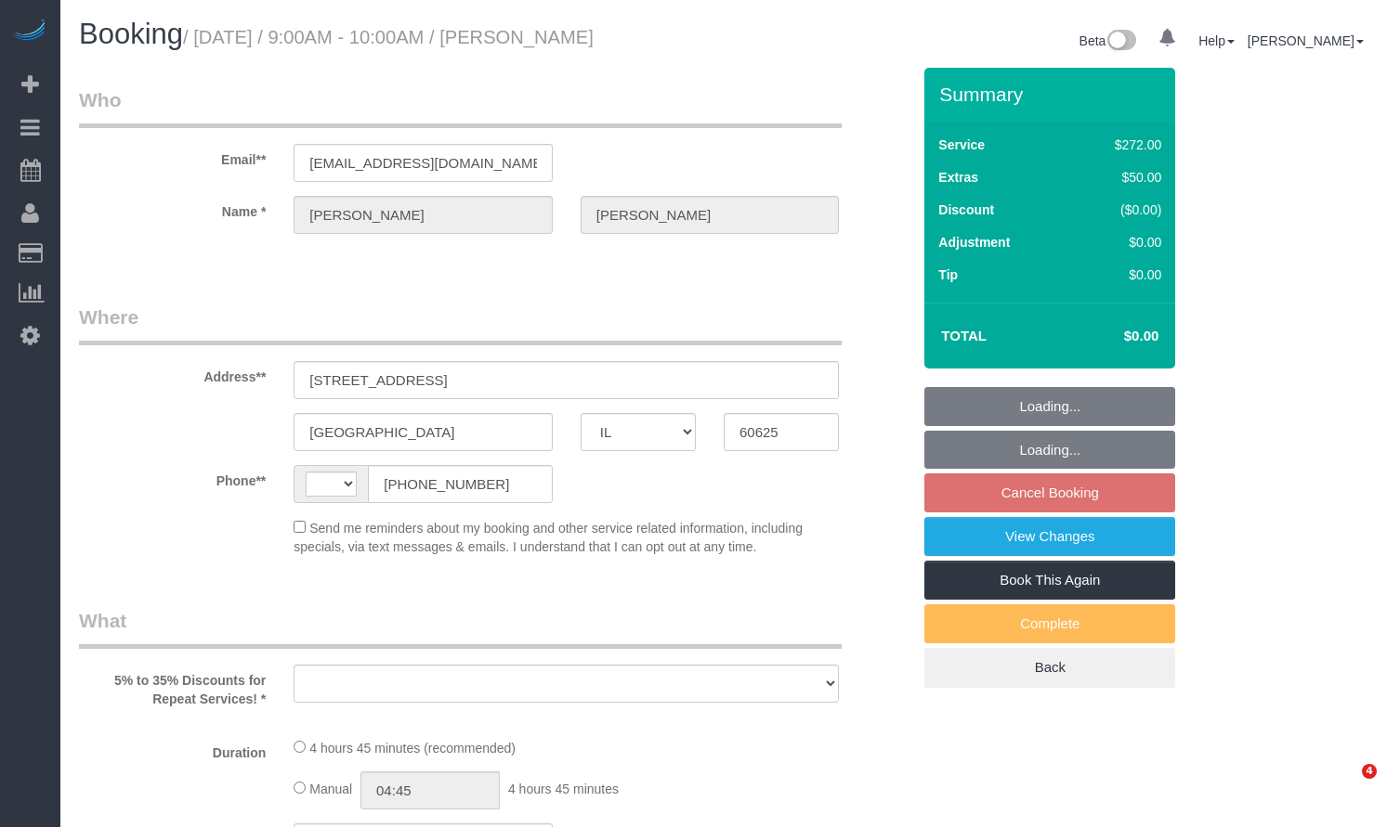
select select "IL"
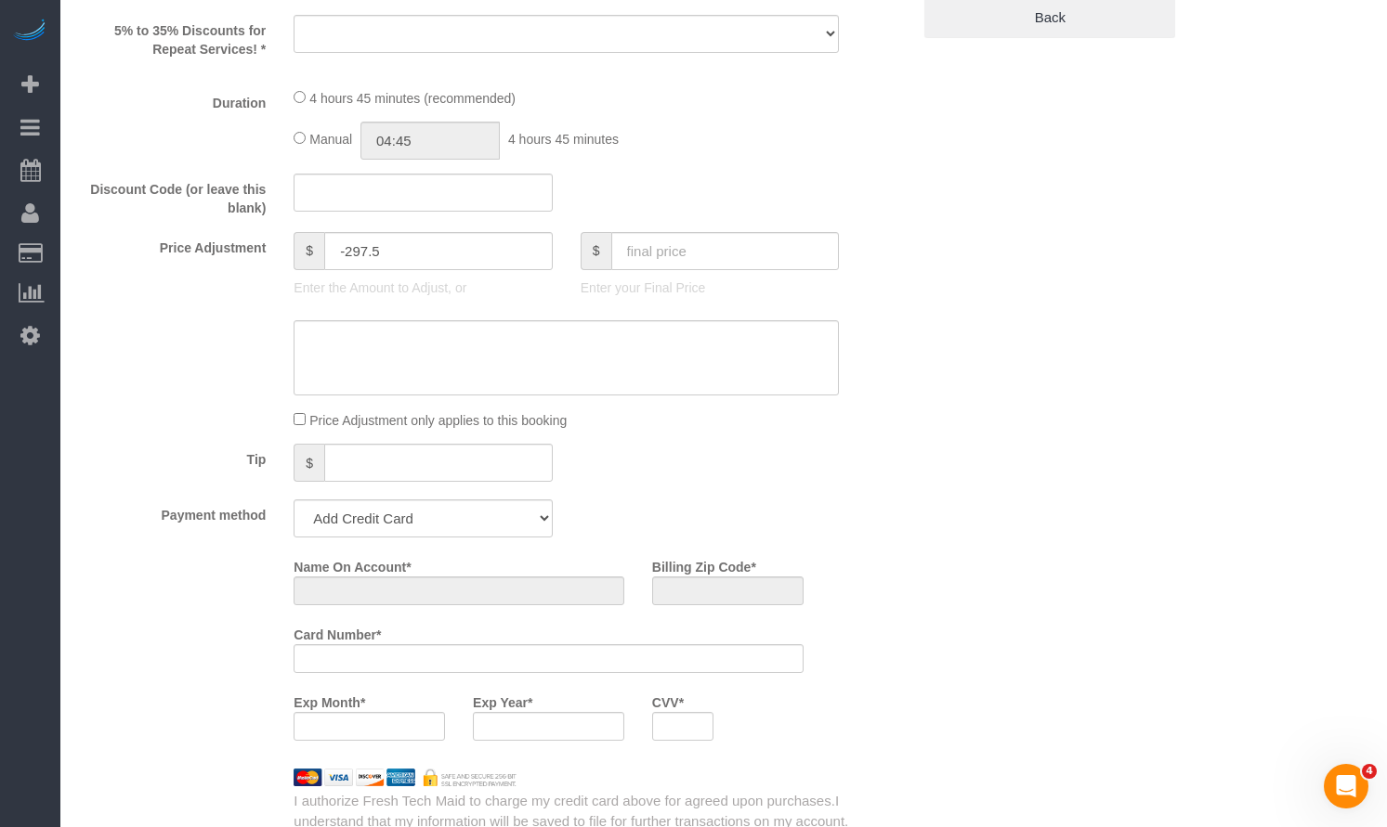
select select "string:fspay-727c2aa6-6c5b-4184-b759-7a3c6004d1de"
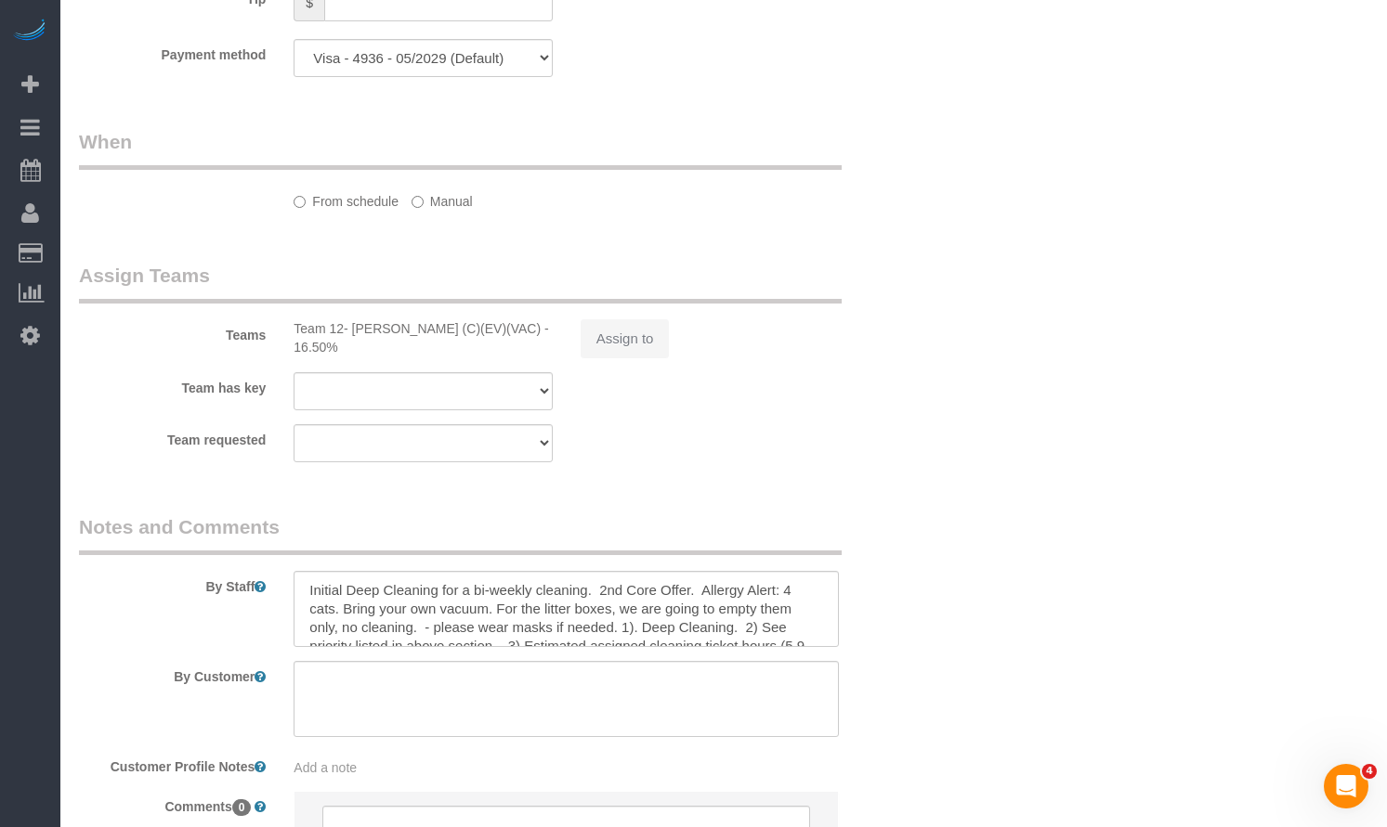
select select "number:1"
select select "number:58"
select select "number:139"
select select "number:108"
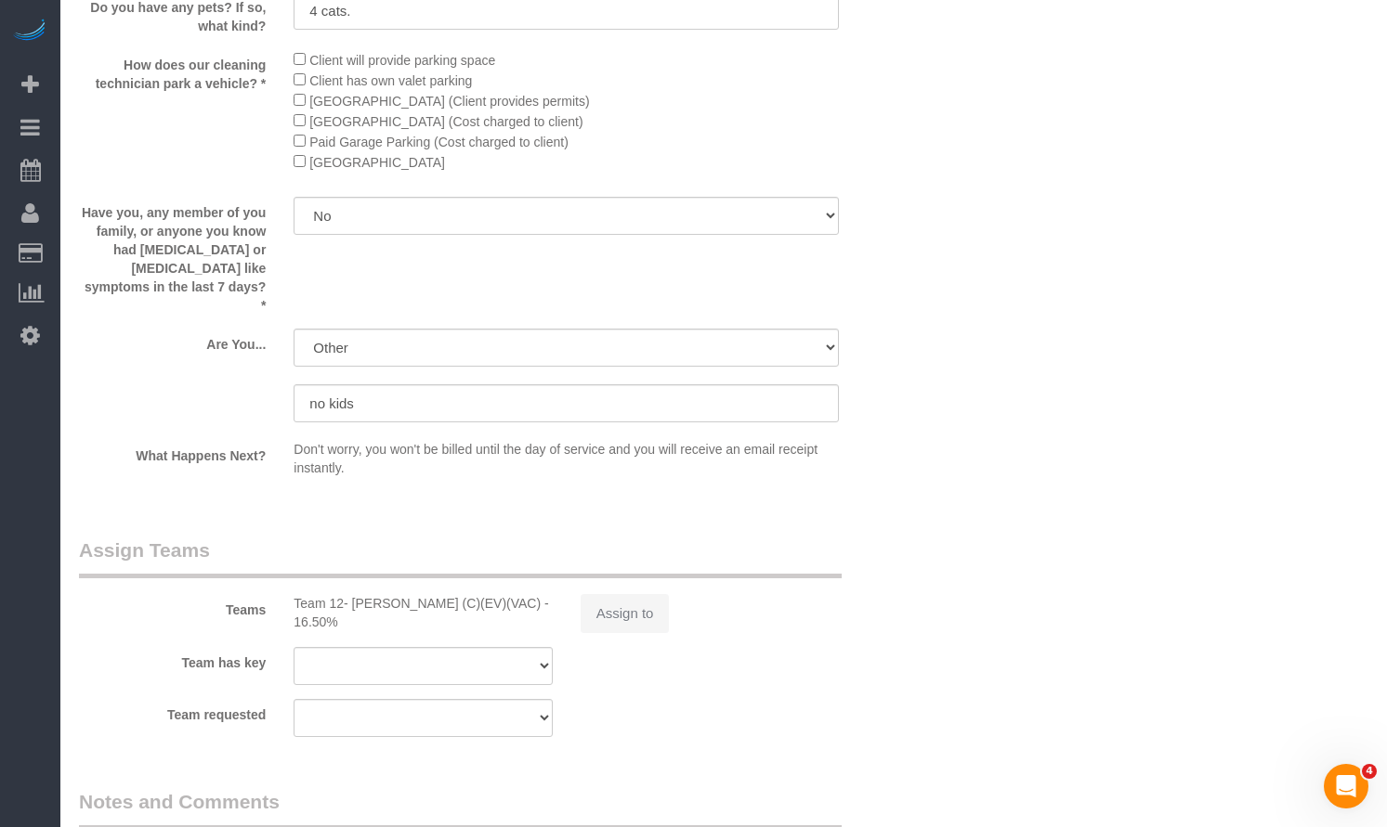
scroll to position [2443, 0]
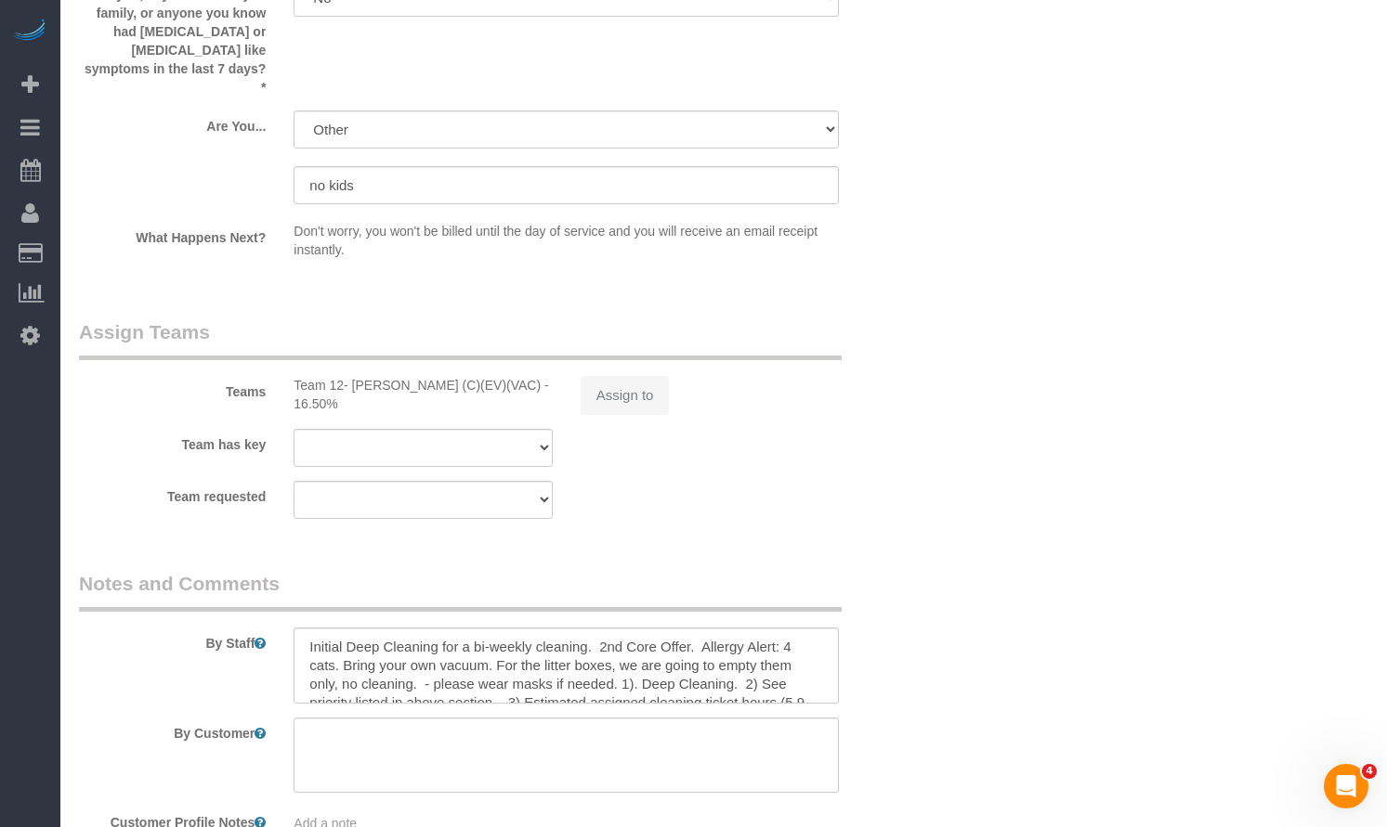
select select "string:[GEOGRAPHIC_DATA]"
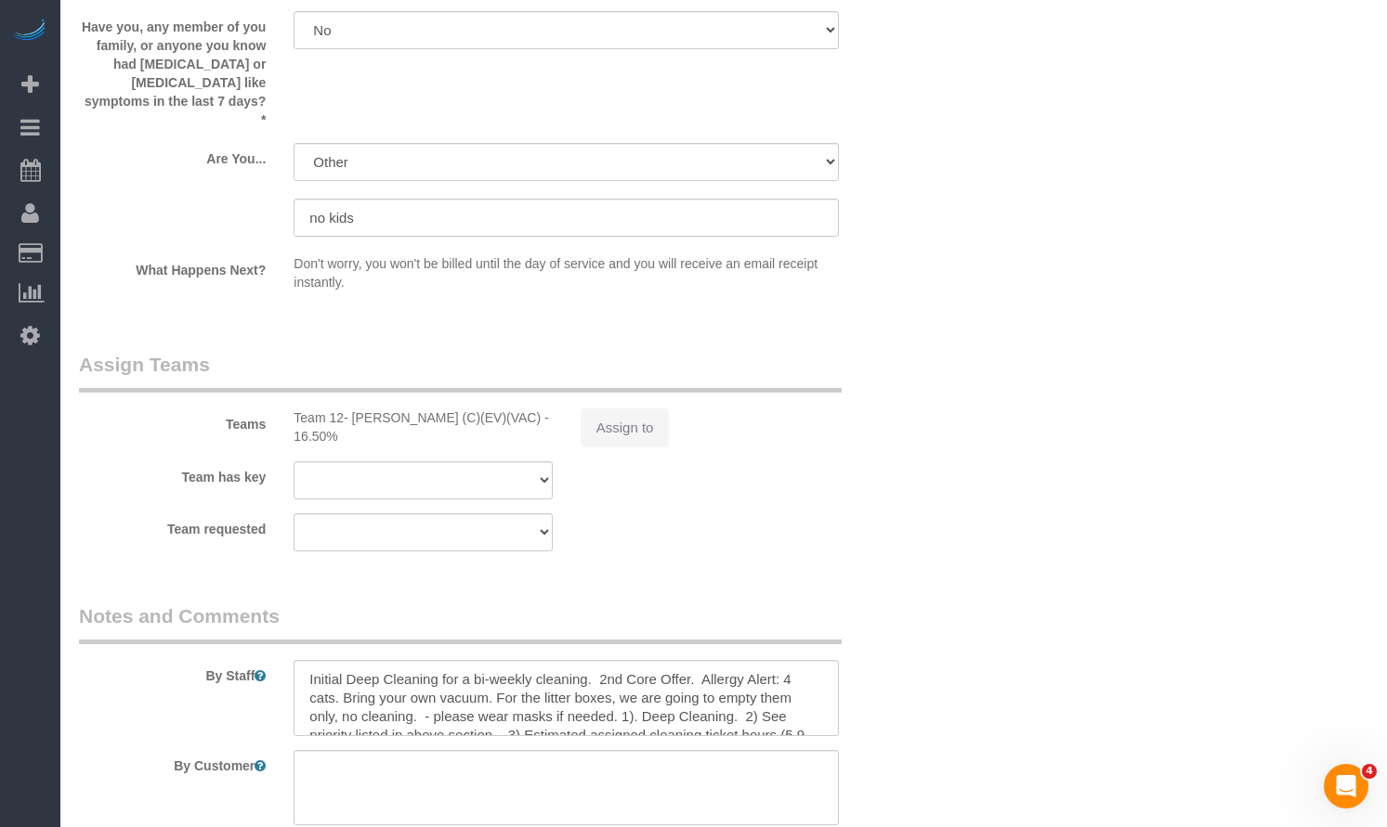
click at [640, 422] on div "Assign to" at bounding box center [709, 428] width 286 height 39
click at [635, 409] on div "Assign to" at bounding box center [709, 428] width 286 height 39
select select "object:1290"
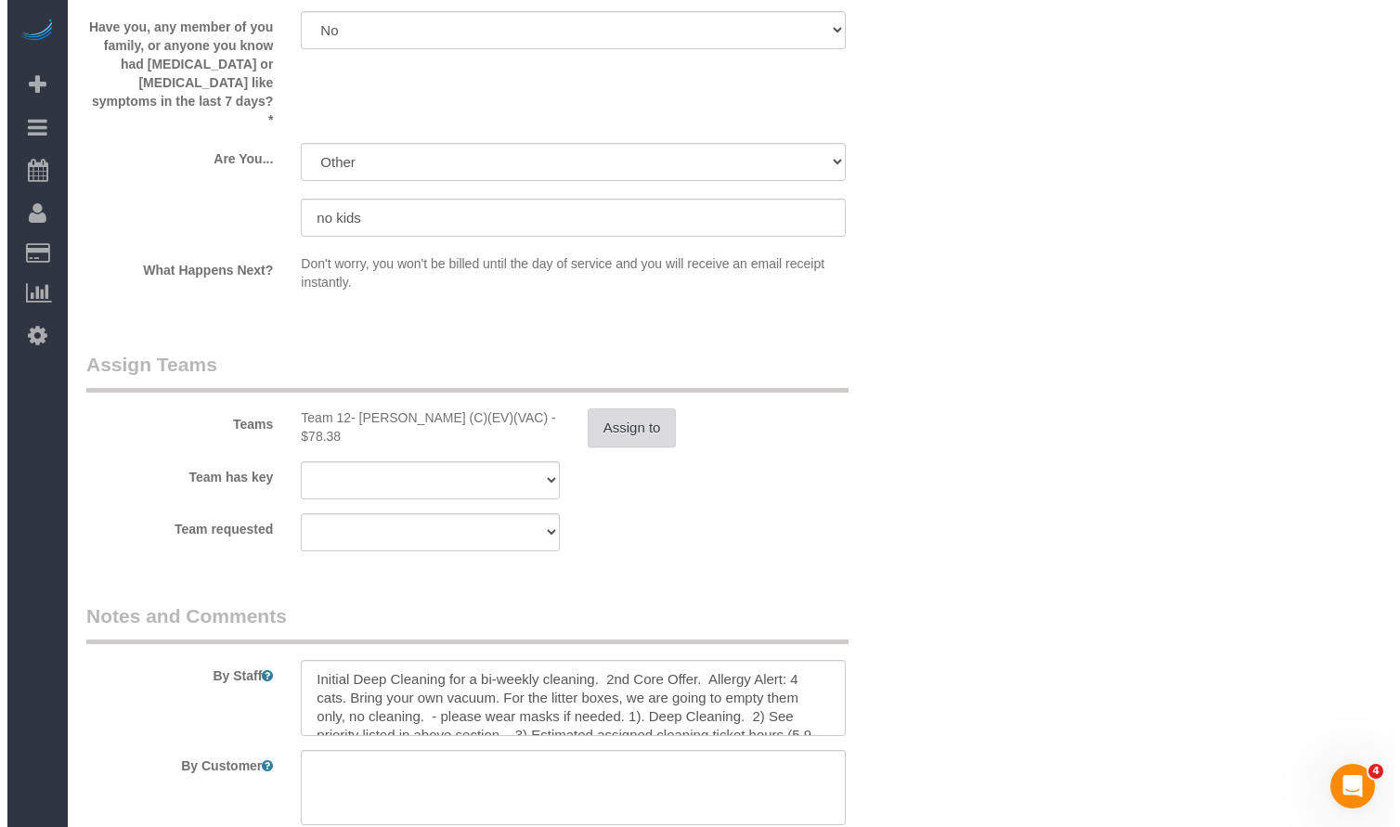
scroll to position [3148, 0]
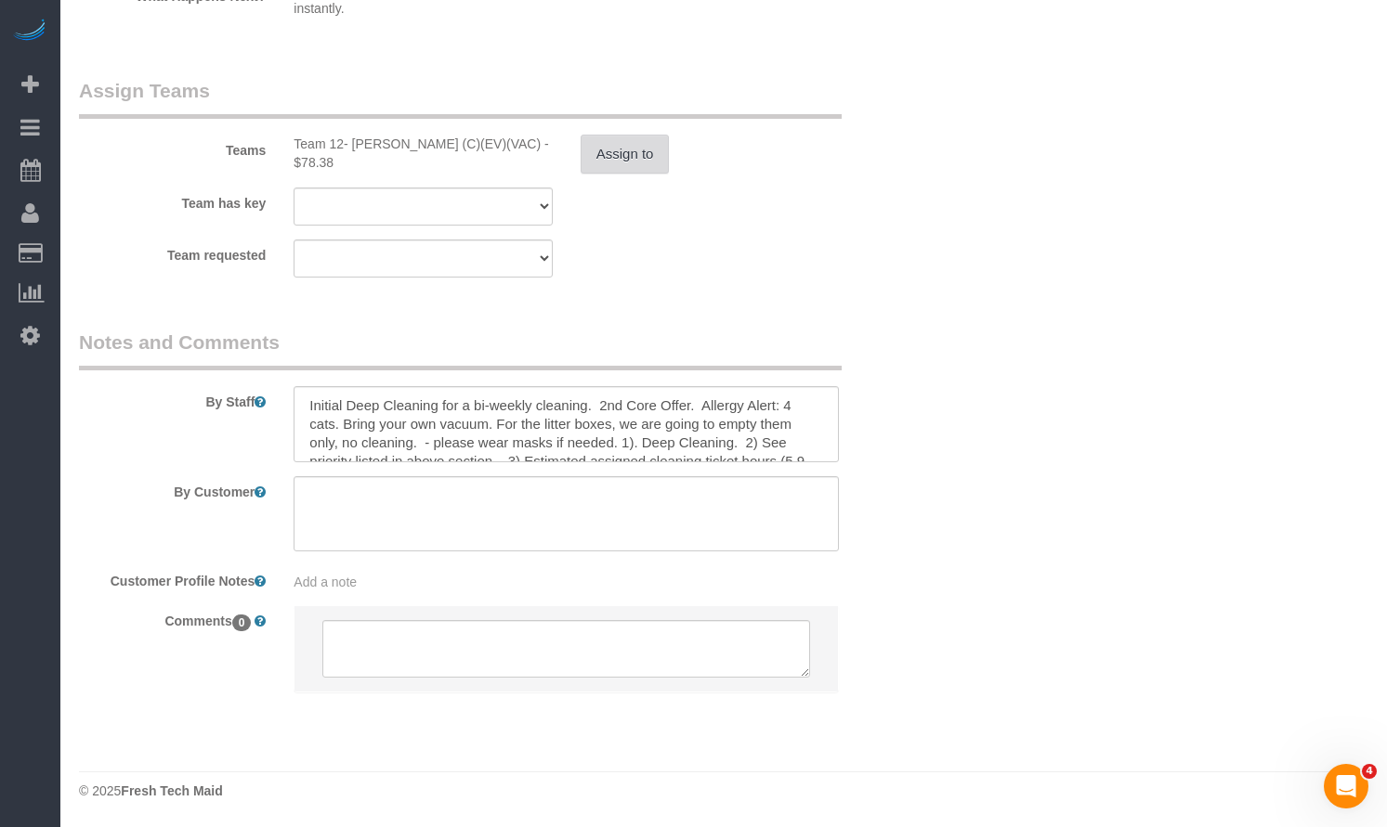
select select "513"
select select "7"
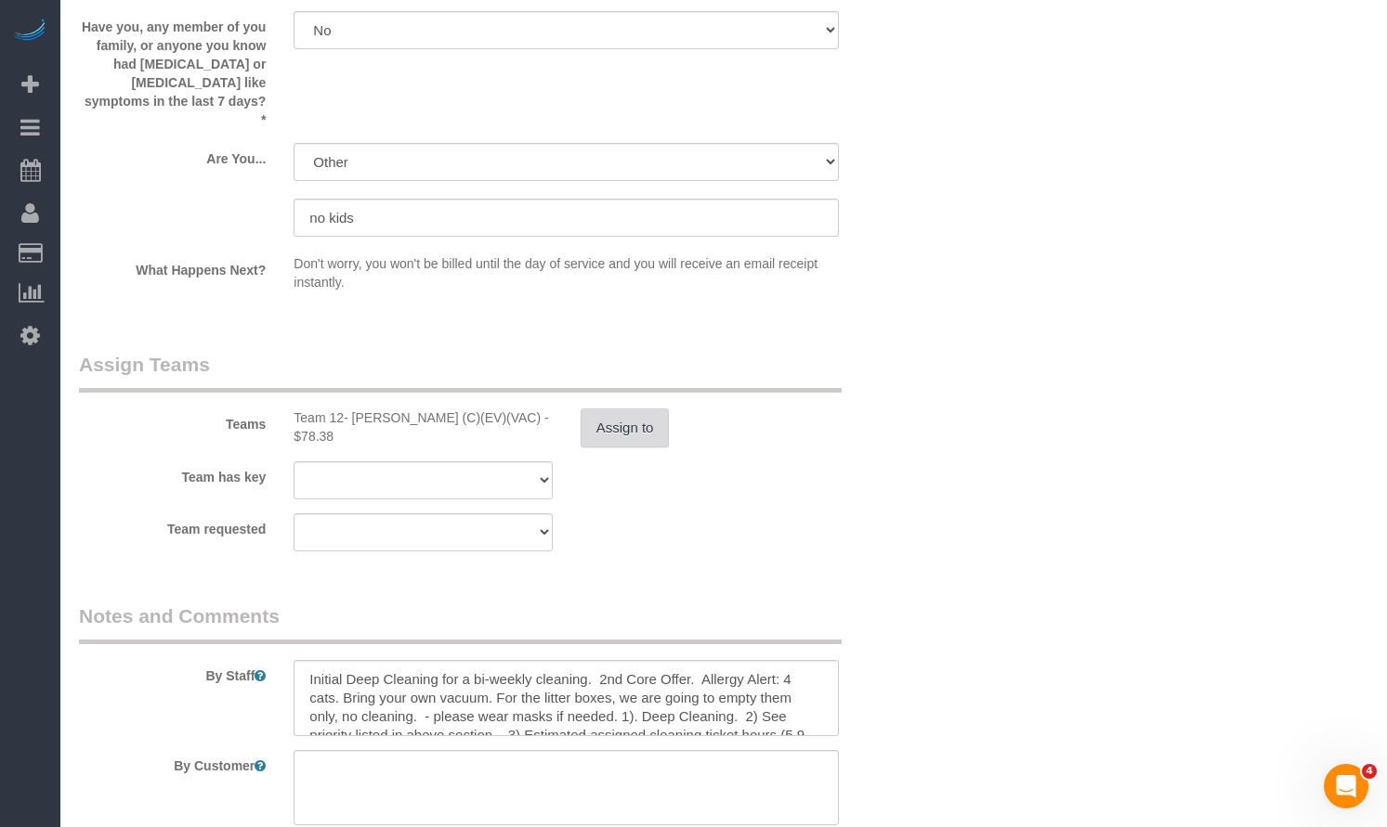
click at [618, 421] on button "Assign to" at bounding box center [624, 428] width 89 height 39
select select "7"
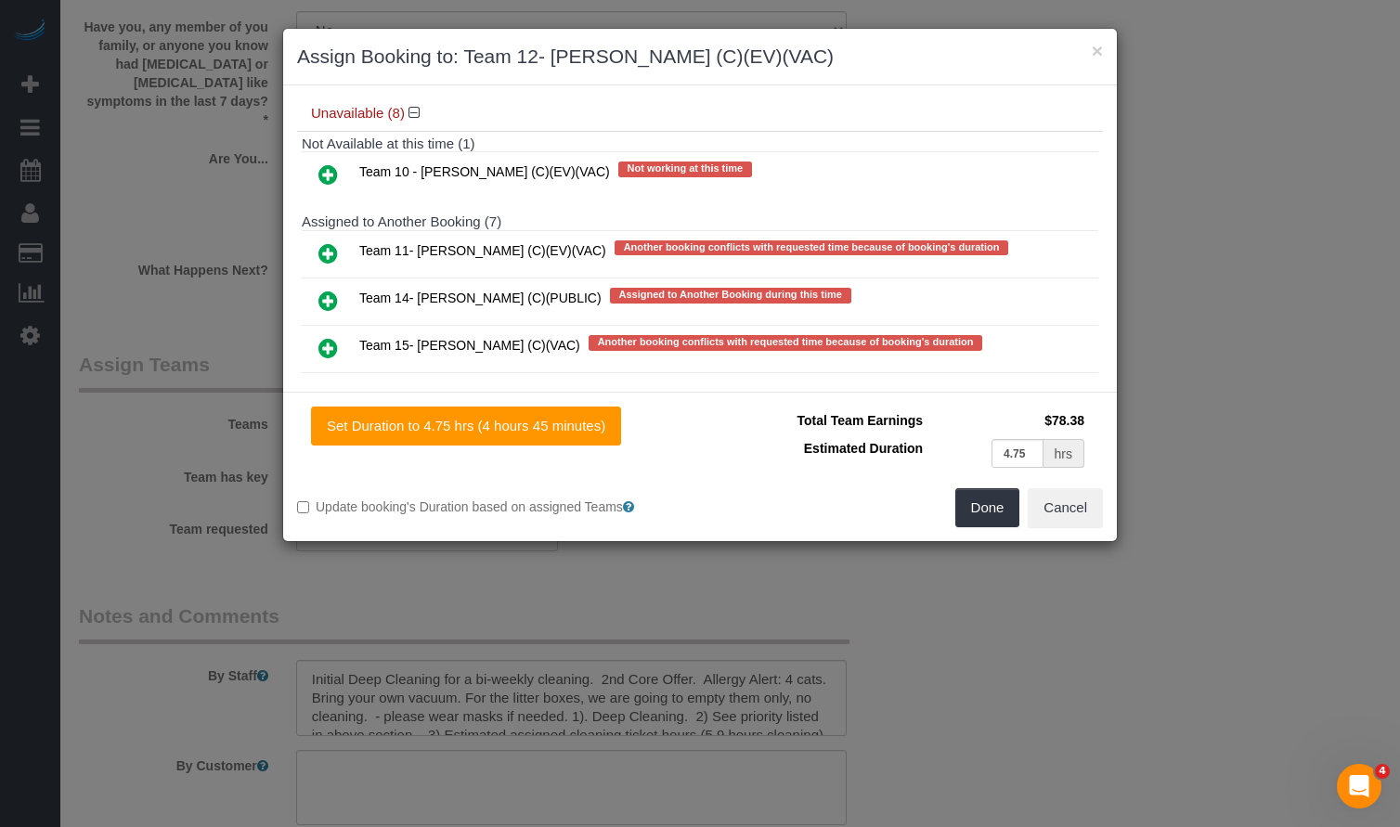
scroll to position [650, 0]
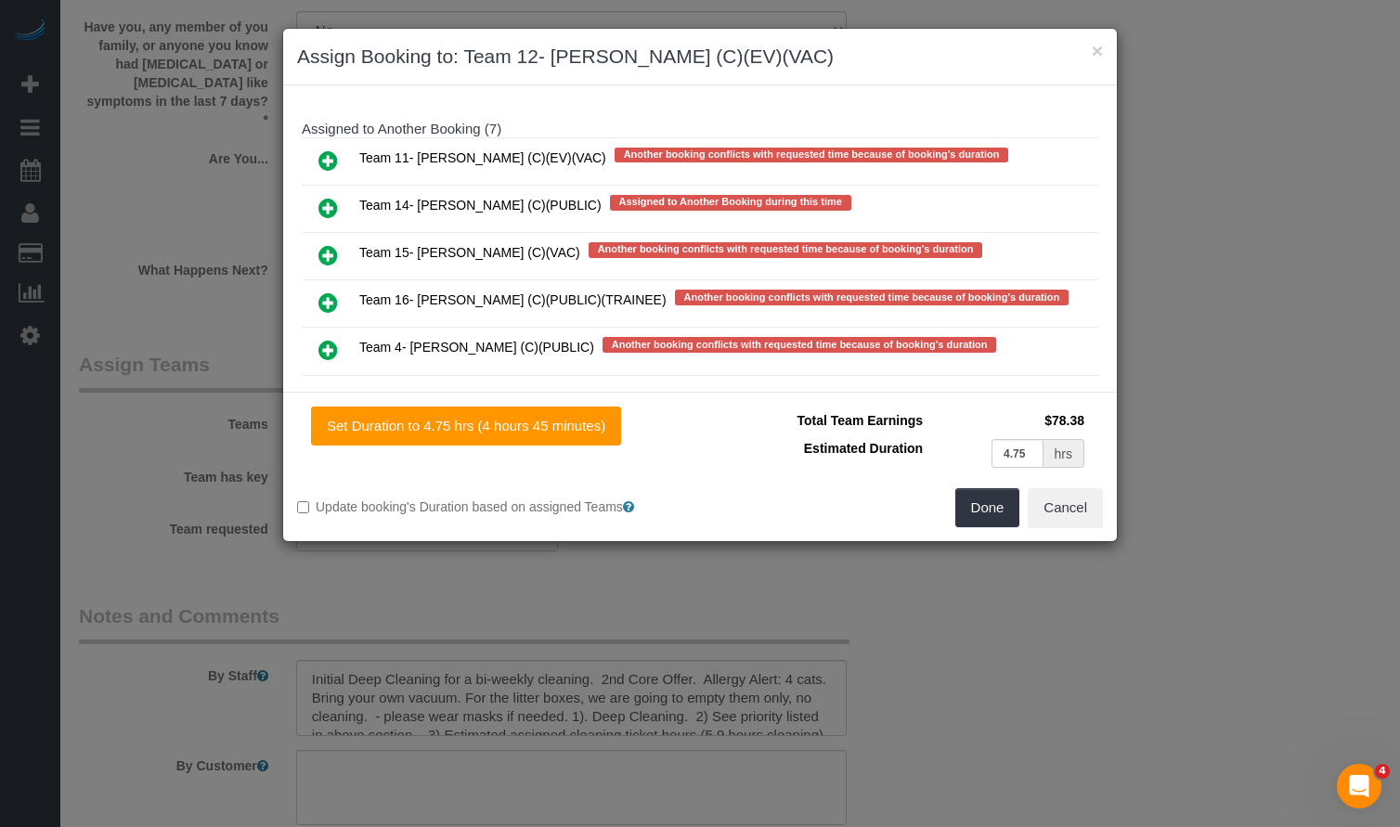
click at [331, 244] on icon at bounding box center [329, 255] width 20 height 22
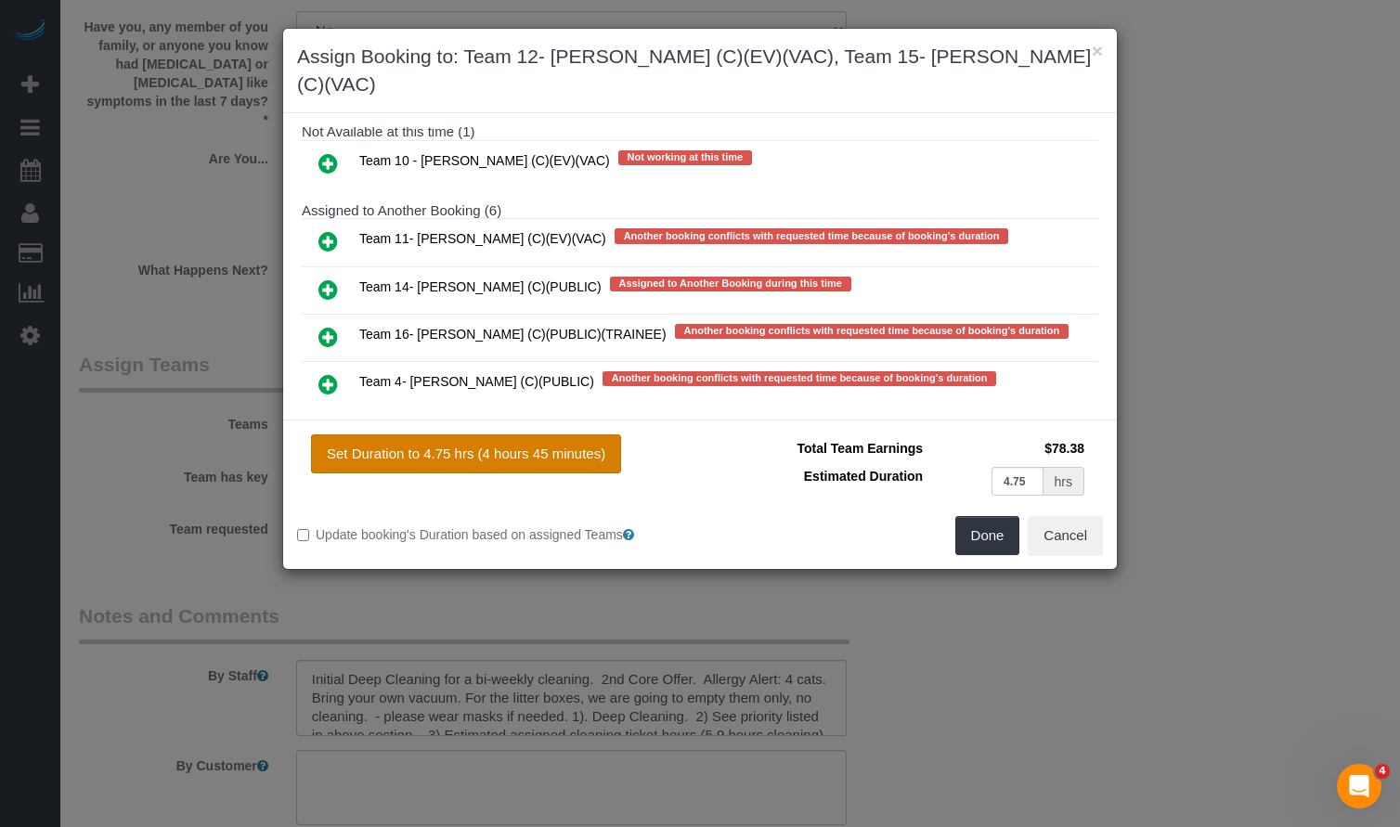
scroll to position [704, 0]
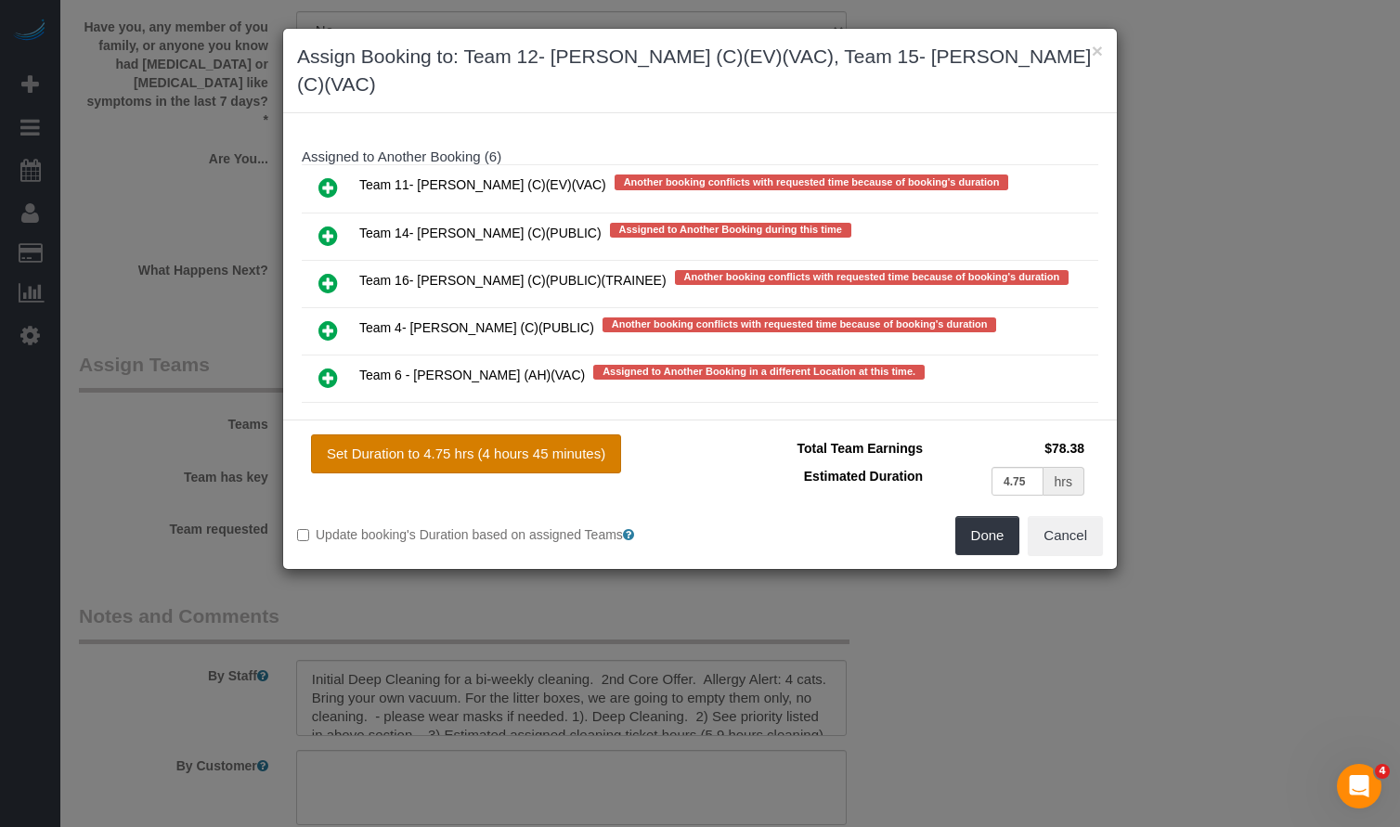
drag, startPoint x: 518, startPoint y: 430, endPoint x: 684, endPoint y: 473, distance: 171.6
click at [518, 435] on button "Set Duration to 4.75 hrs (4 hours 45 minutes)" at bounding box center [466, 454] width 310 height 39
type input "4.75"
click at [981, 516] on button "Done" at bounding box center [988, 535] width 65 height 39
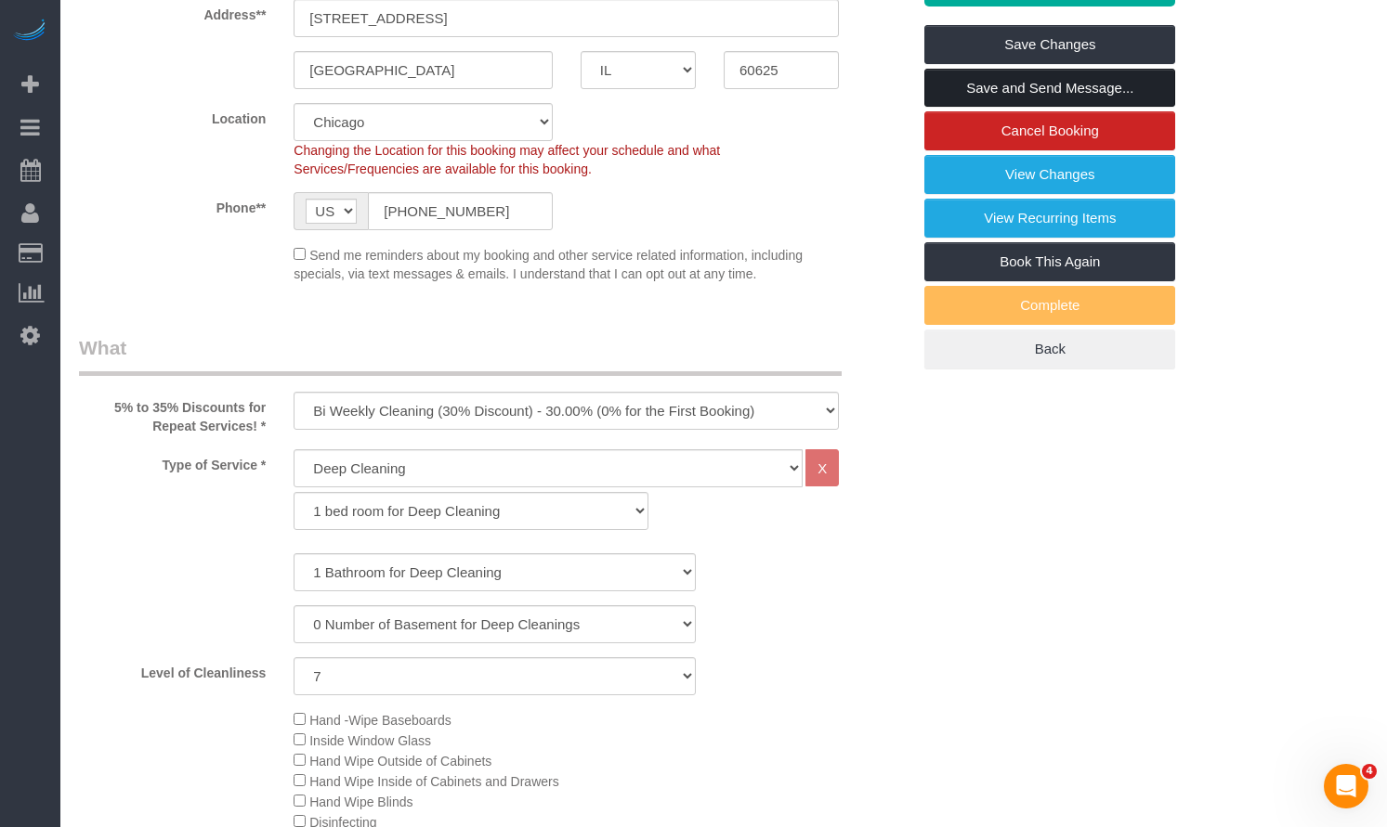
scroll to position [0, 0]
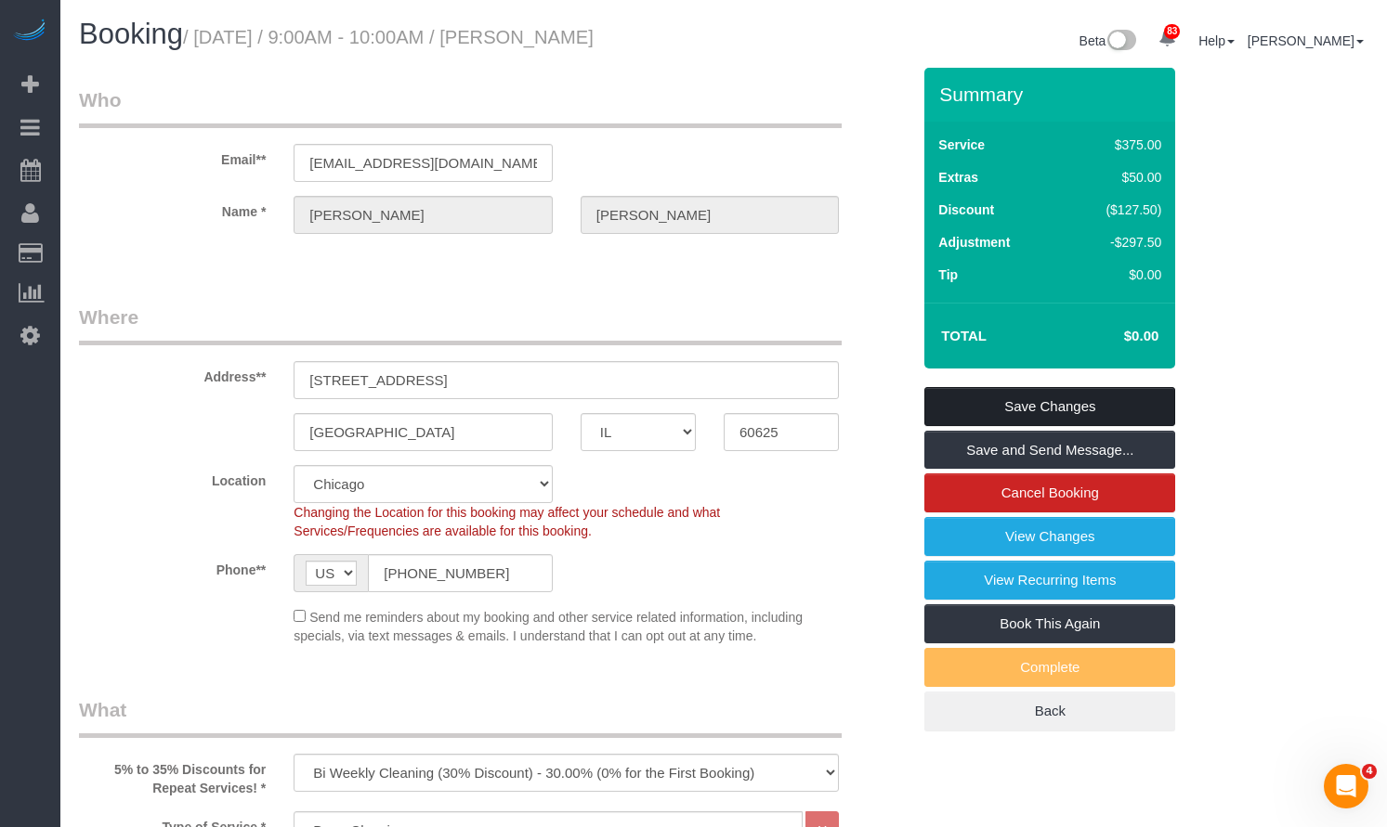
click at [995, 407] on link "Save Changes" at bounding box center [1049, 406] width 251 height 39
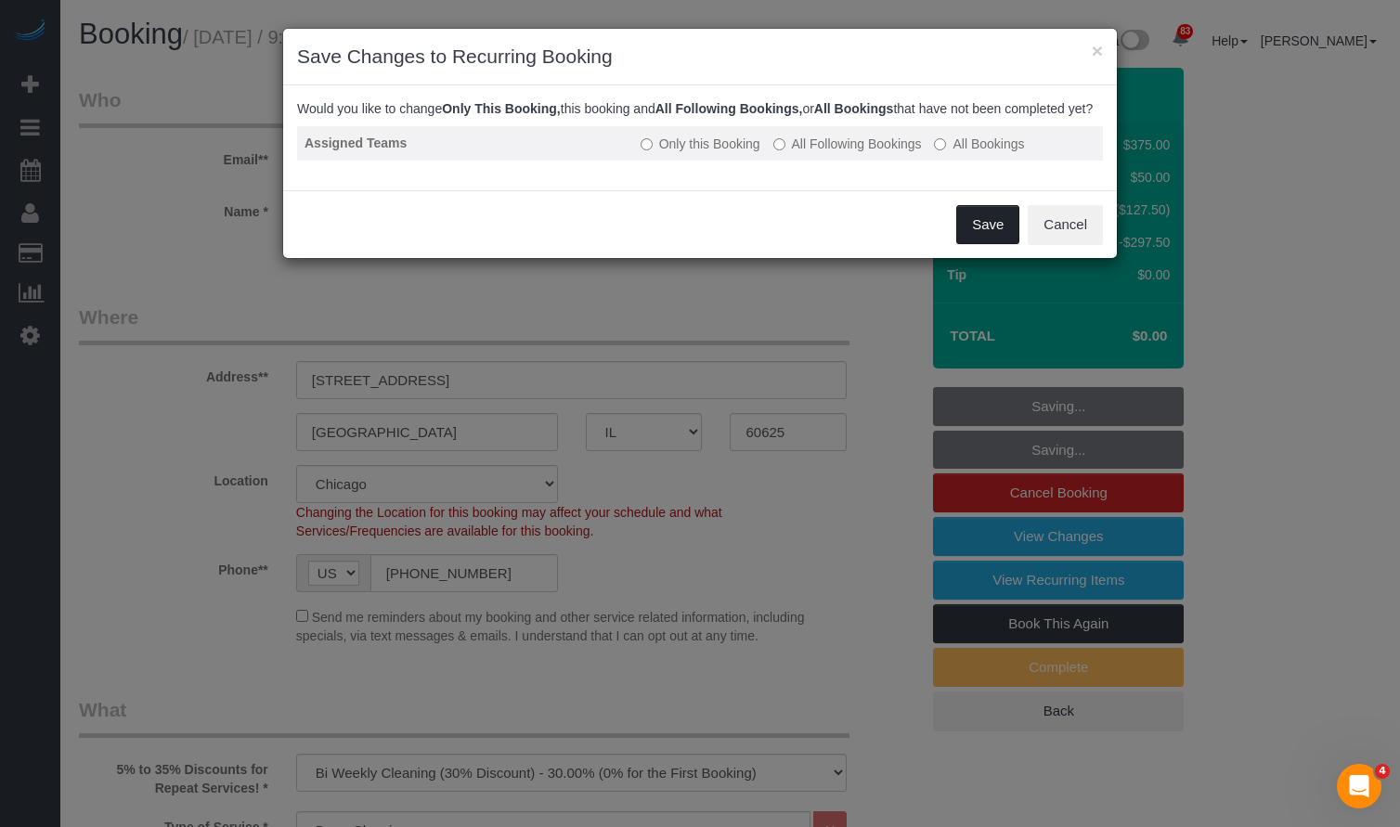
drag, startPoint x: 970, startPoint y: 243, endPoint x: 789, endPoint y: 176, distance: 192.5
click at [805, 194] on div "× Save Changes to Recurring Booking Would you like to change Only This Booking,…" at bounding box center [700, 143] width 836 height 231
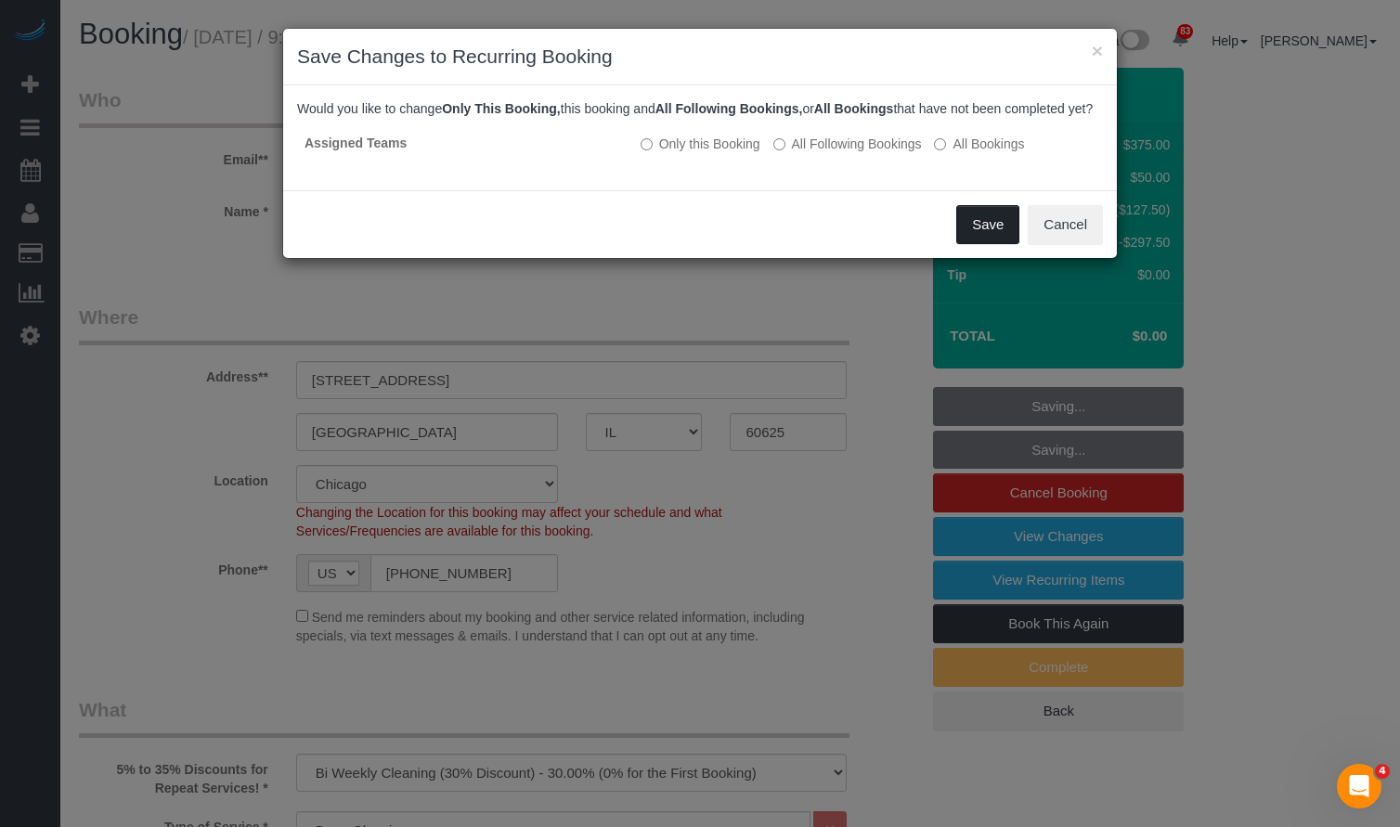
drag, startPoint x: 984, startPoint y: 233, endPoint x: 643, endPoint y: 189, distance: 344.5
click at [643, 198] on div "× Save Changes to Recurring Booking Would you like to change Only This Booking,…" at bounding box center [700, 143] width 836 height 231
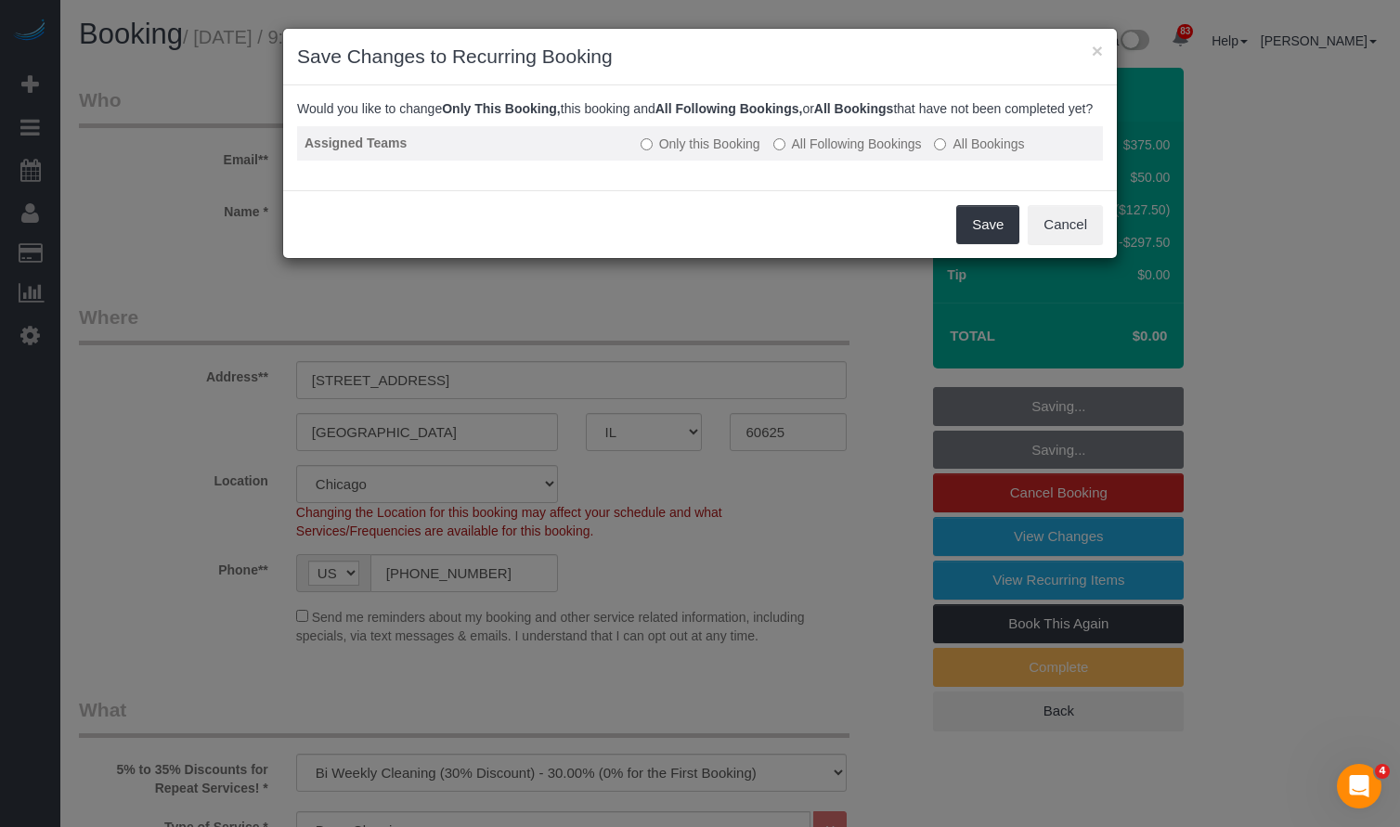
click at [660, 153] on label "Only this Booking" at bounding box center [701, 144] width 120 height 19
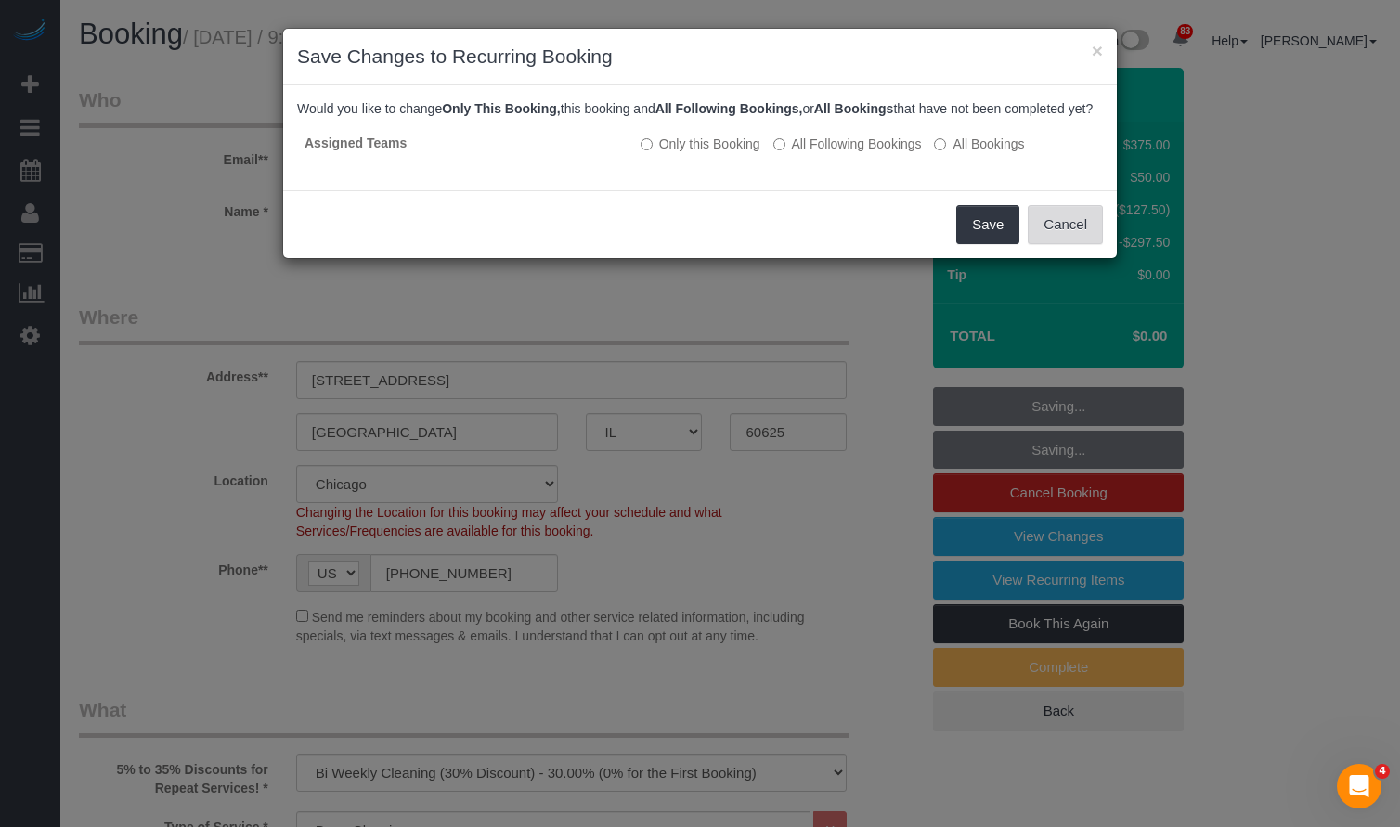
drag, startPoint x: 1081, startPoint y: 245, endPoint x: 921, endPoint y: 339, distance: 185.2
click at [1080, 244] on button "Cancel" at bounding box center [1065, 224] width 75 height 39
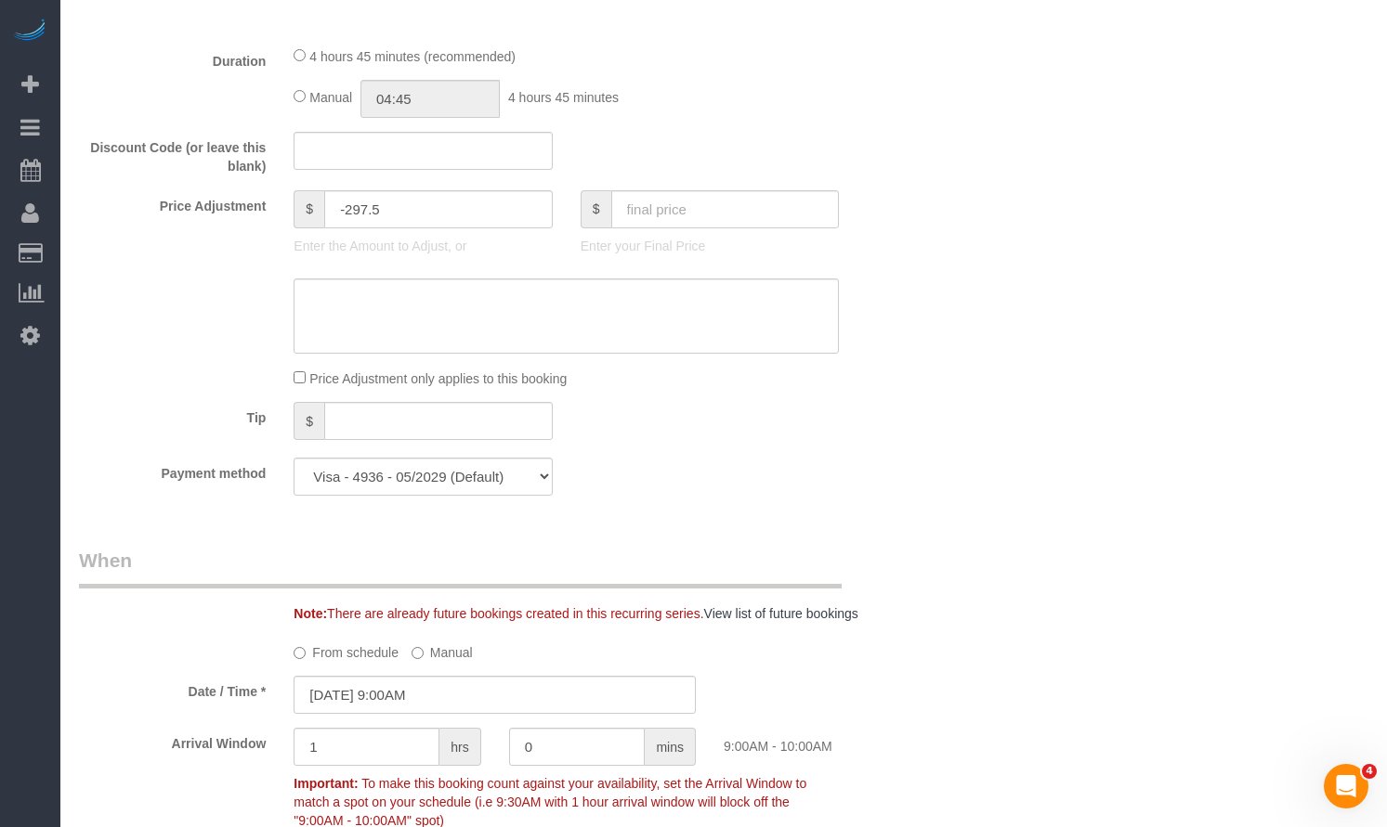
scroll to position [1764, 0]
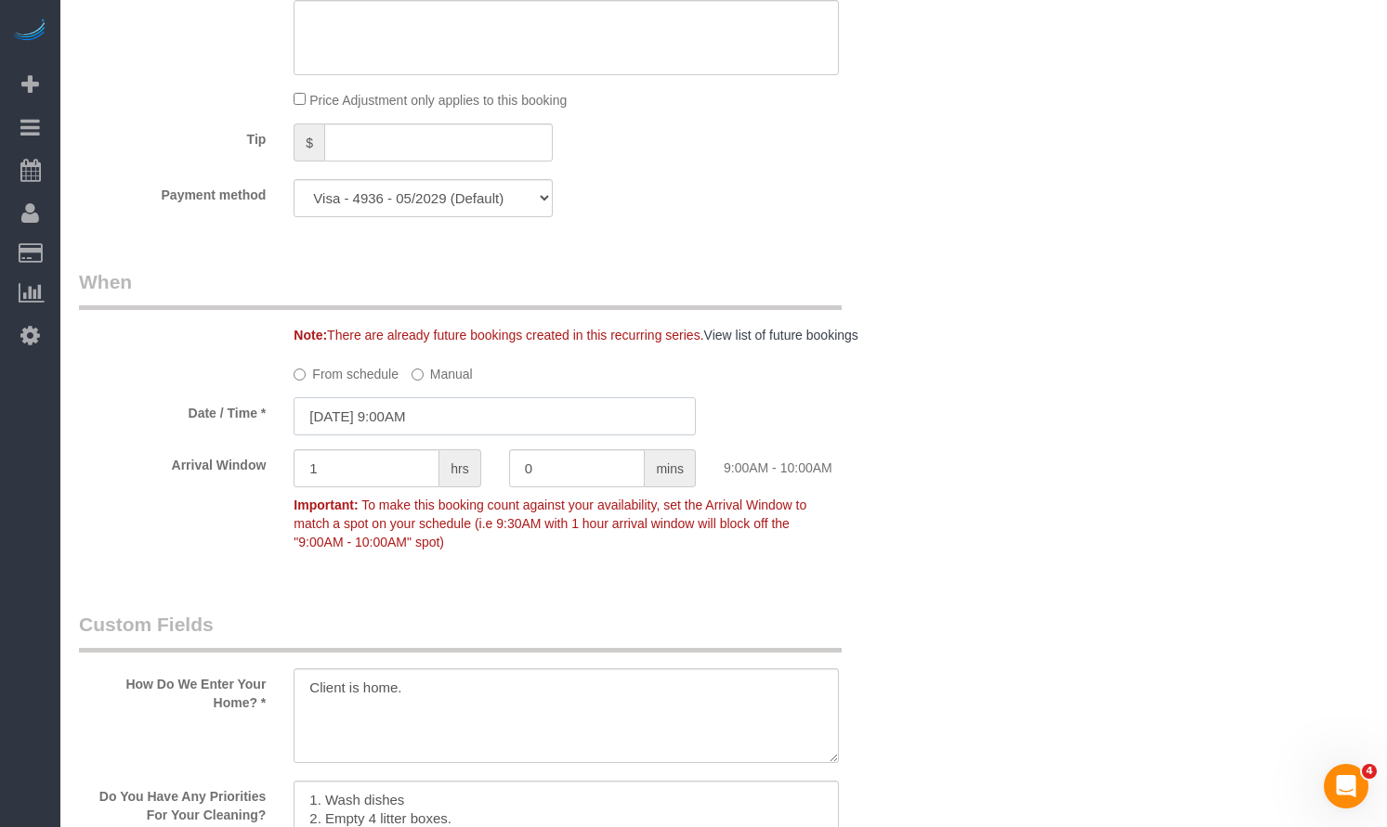
click at [392, 415] on input "09/22/2025 9:00AM" at bounding box center [494, 416] width 402 height 38
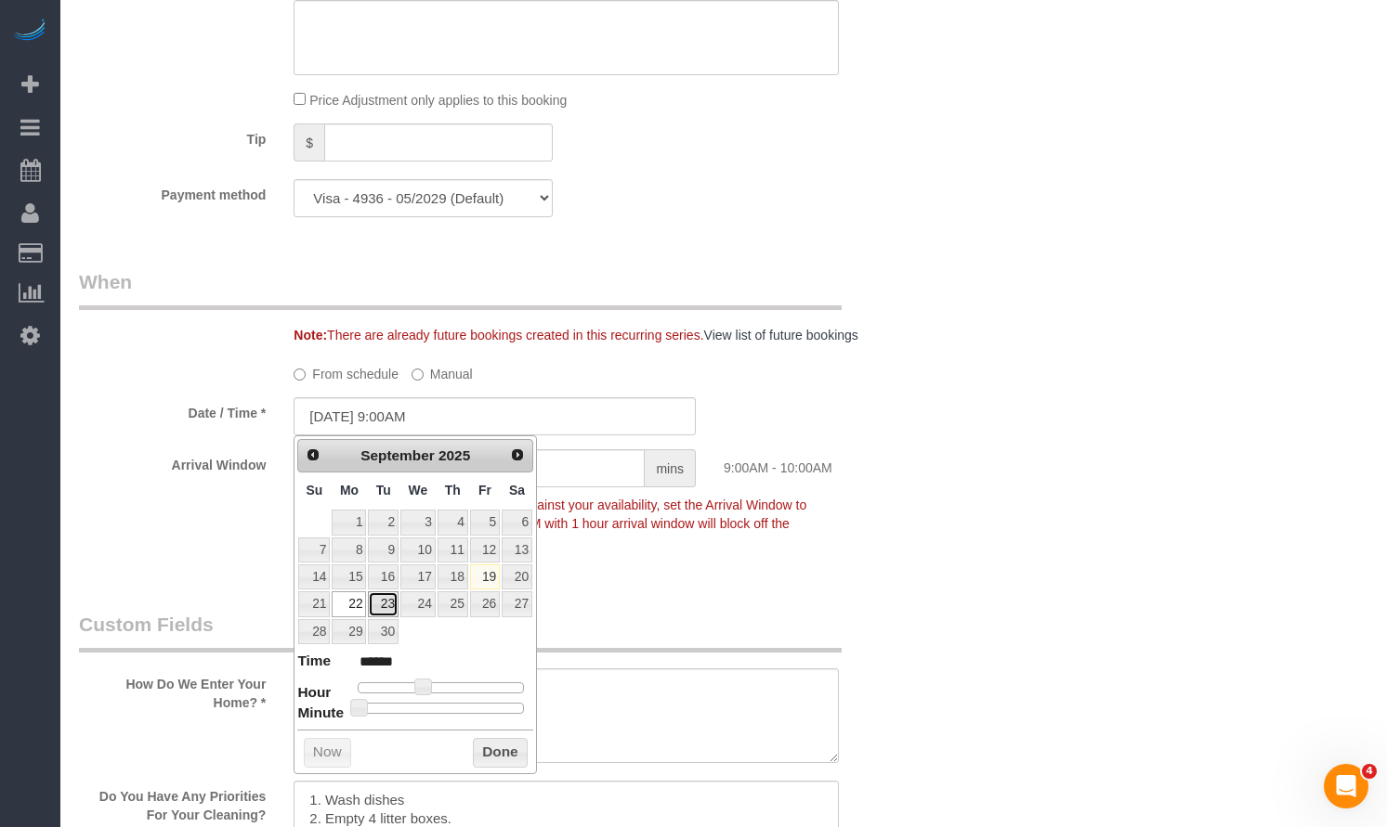
click at [378, 606] on link "23" at bounding box center [383, 604] width 30 height 25
type input "09/23/2025 9:00AM"
click at [479, 747] on button "Done" at bounding box center [500, 753] width 55 height 30
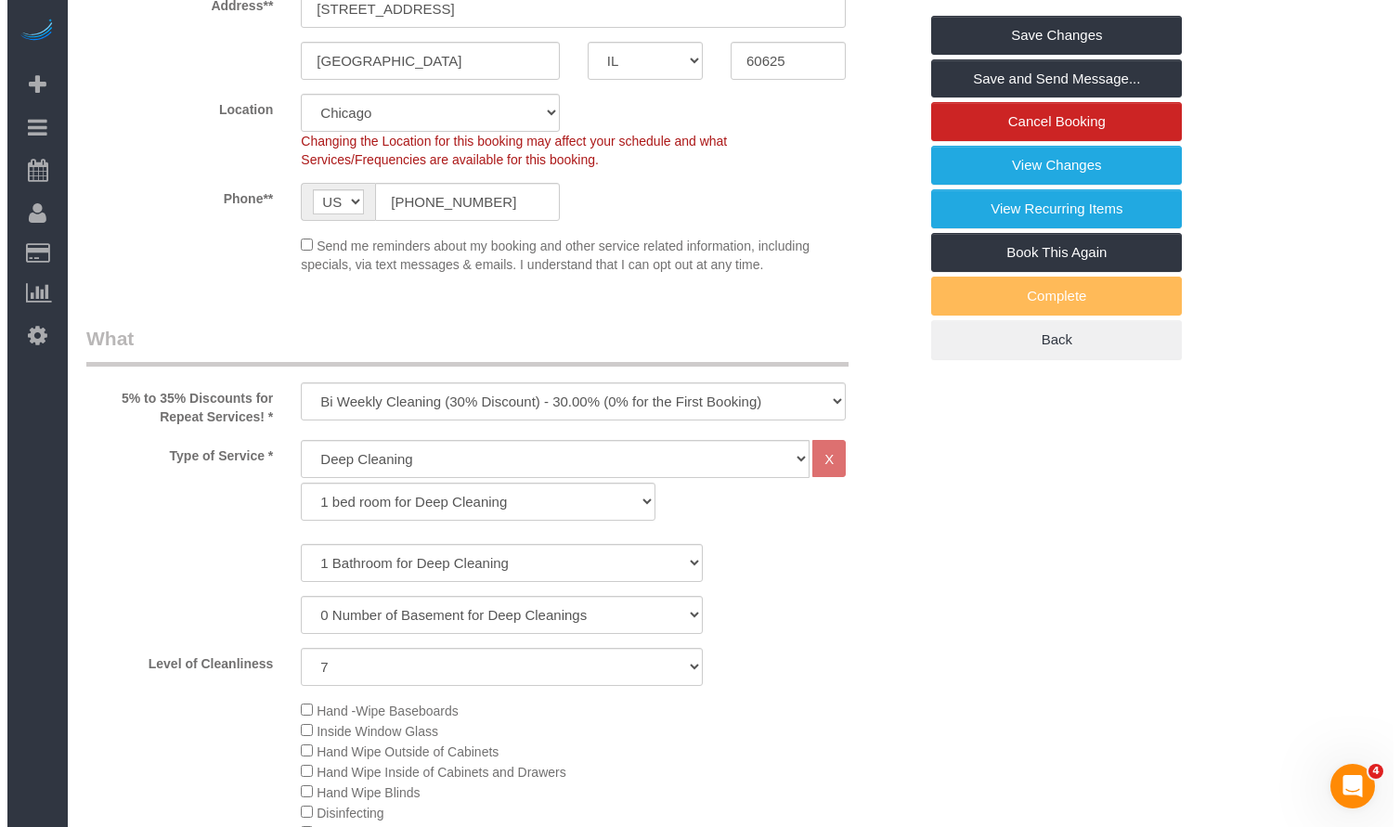
scroll to position [0, 0]
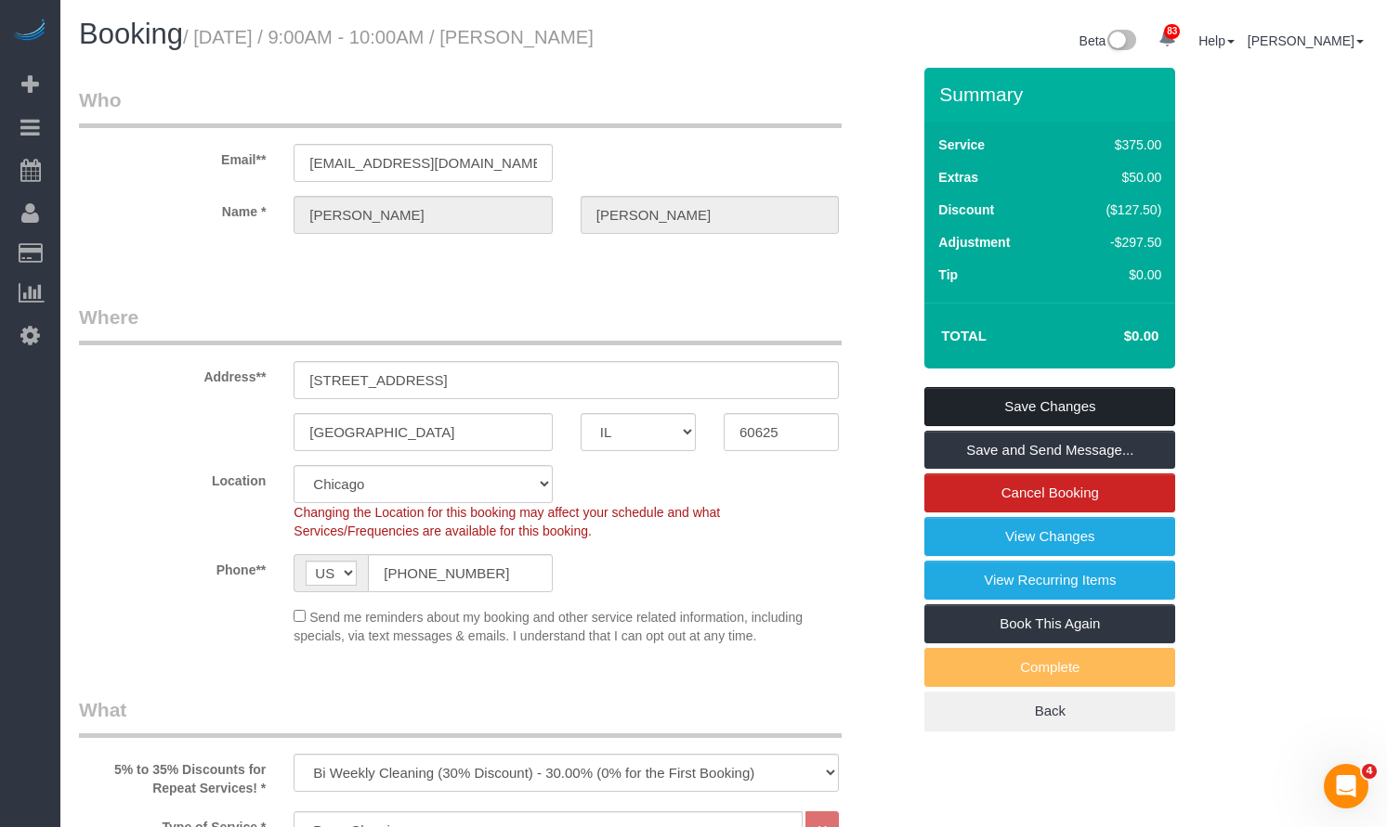
click at [1011, 410] on link "Save Changes" at bounding box center [1049, 406] width 251 height 39
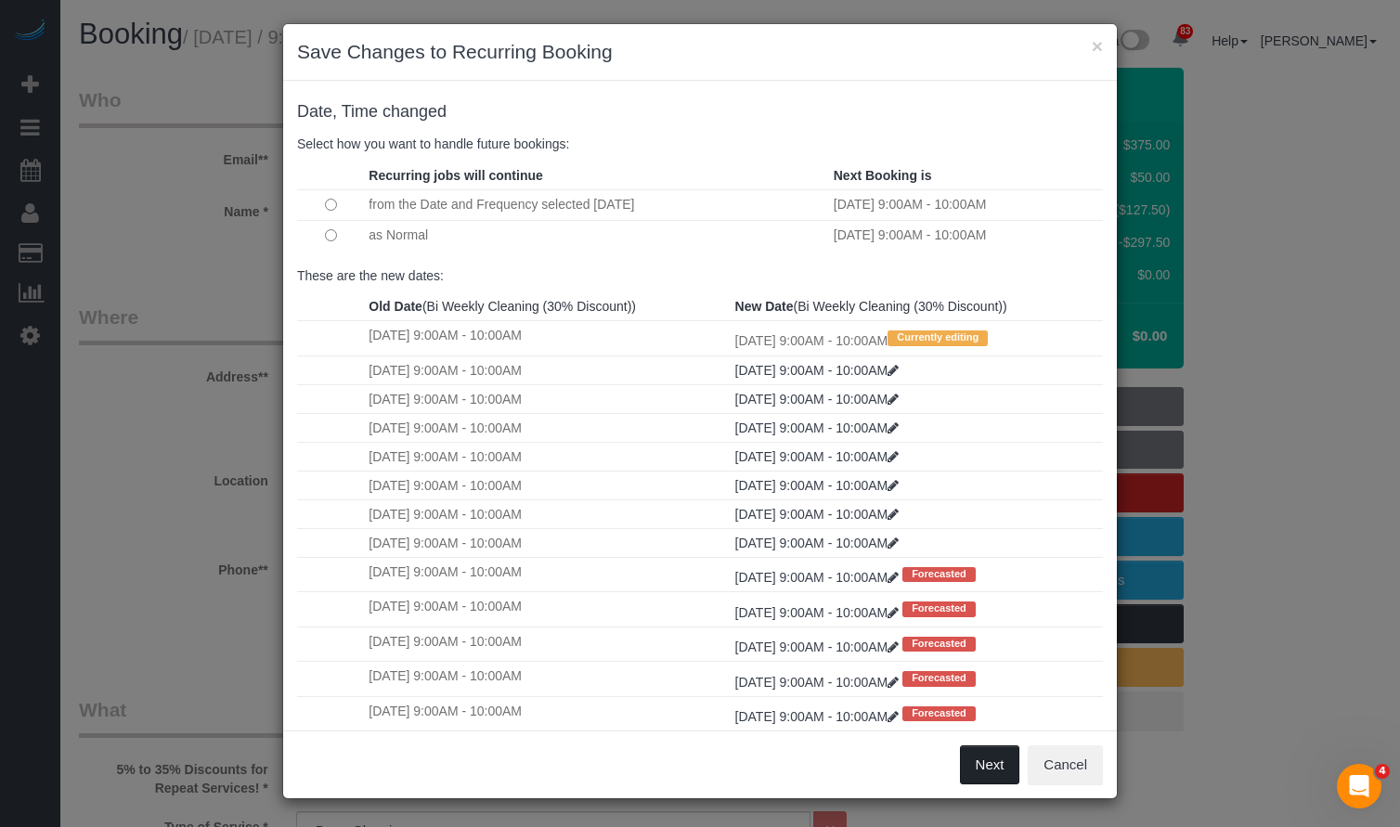
click at [990, 759] on button "Next" at bounding box center [990, 765] width 60 height 39
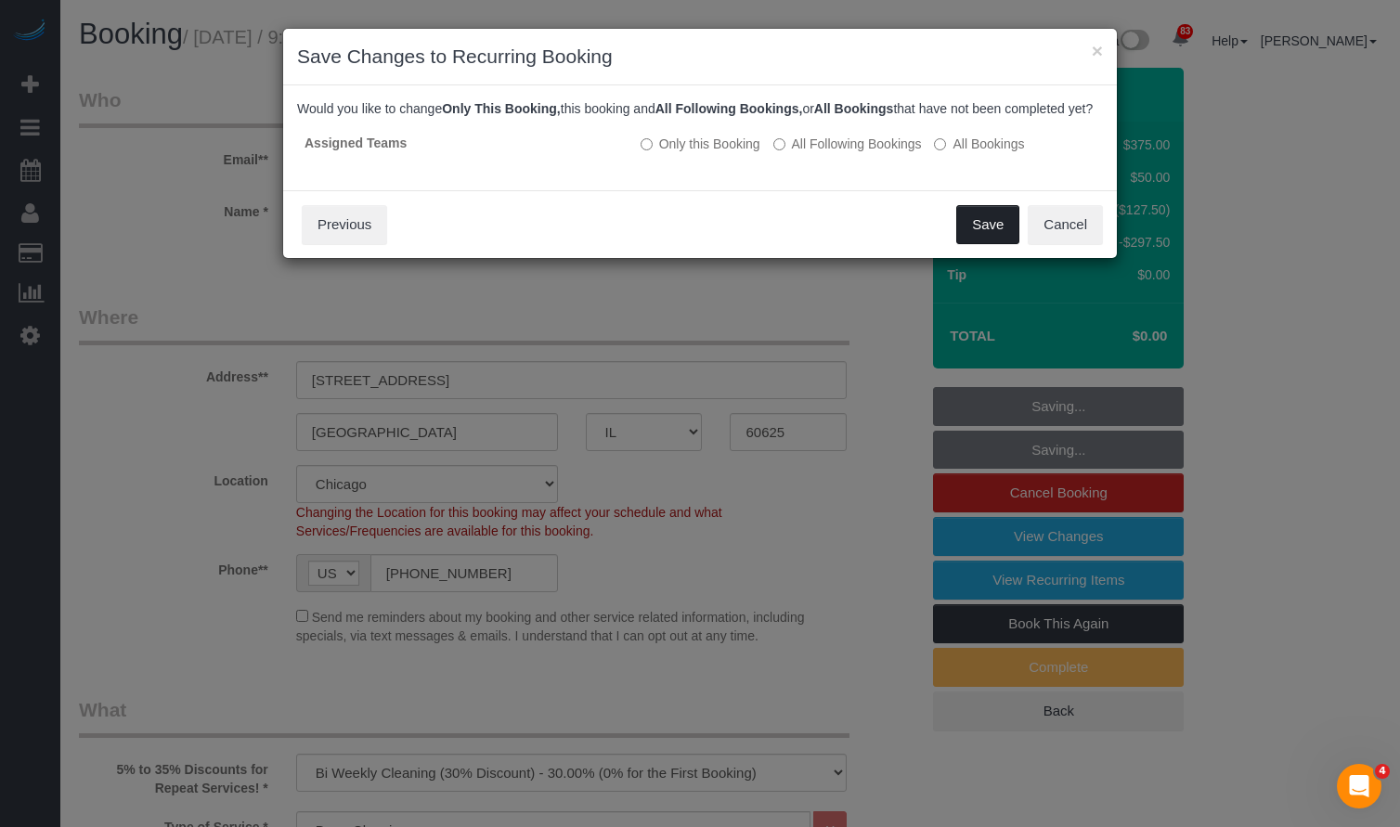
click at [970, 244] on button "Save" at bounding box center [988, 224] width 63 height 39
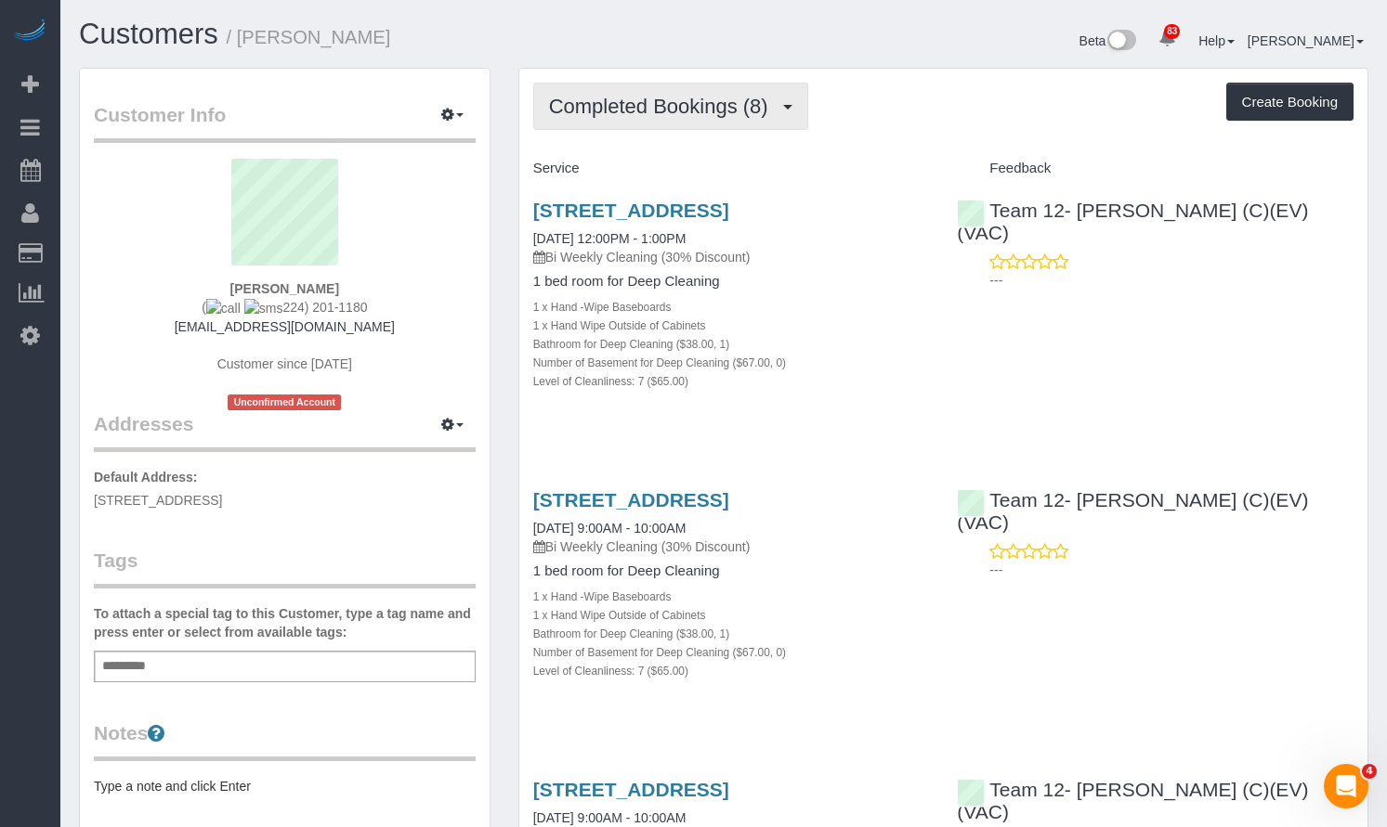
click at [710, 111] on span "Completed Bookings (8)" at bounding box center [663, 106] width 228 height 23
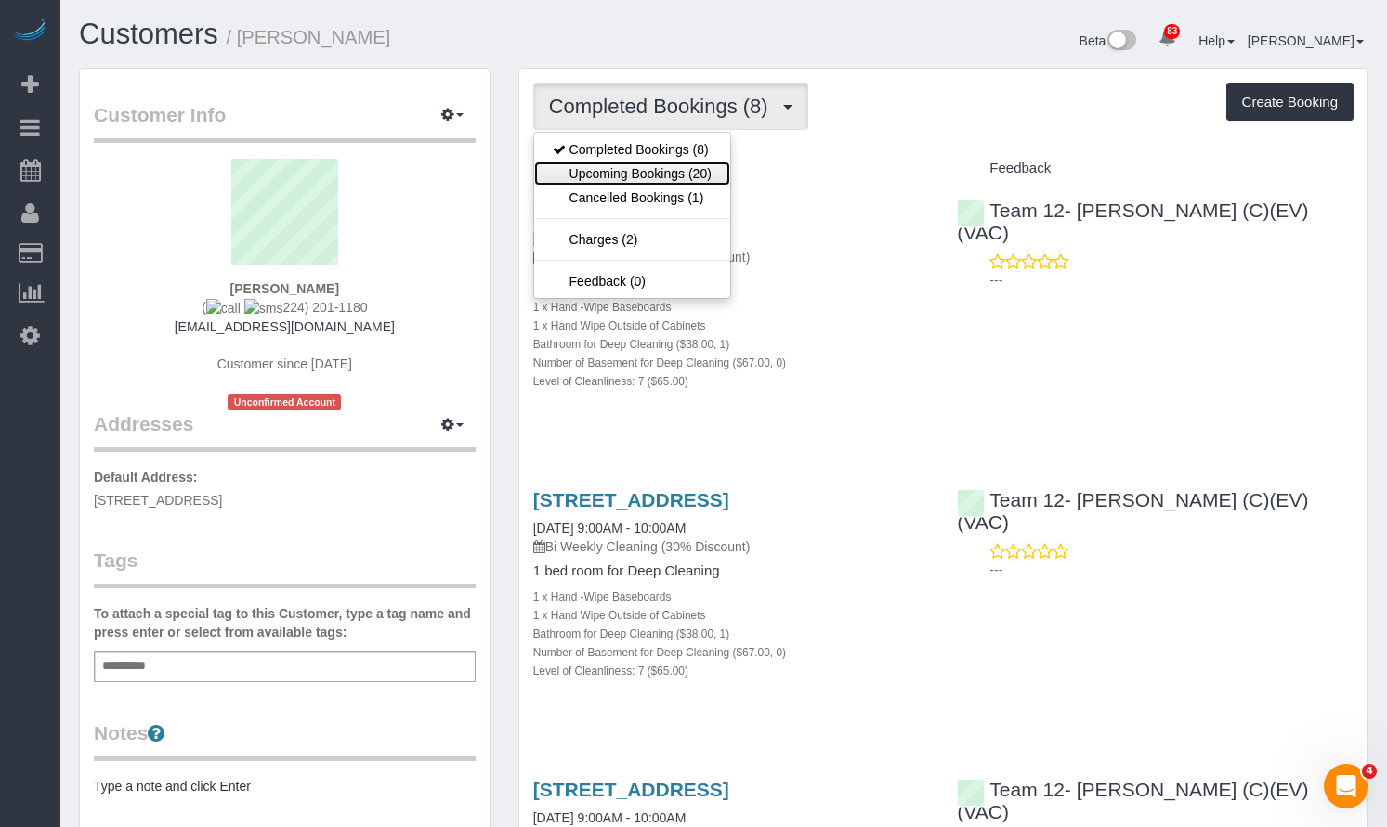
click at [710, 168] on link "Upcoming Bookings (20)" at bounding box center [632, 174] width 196 height 24
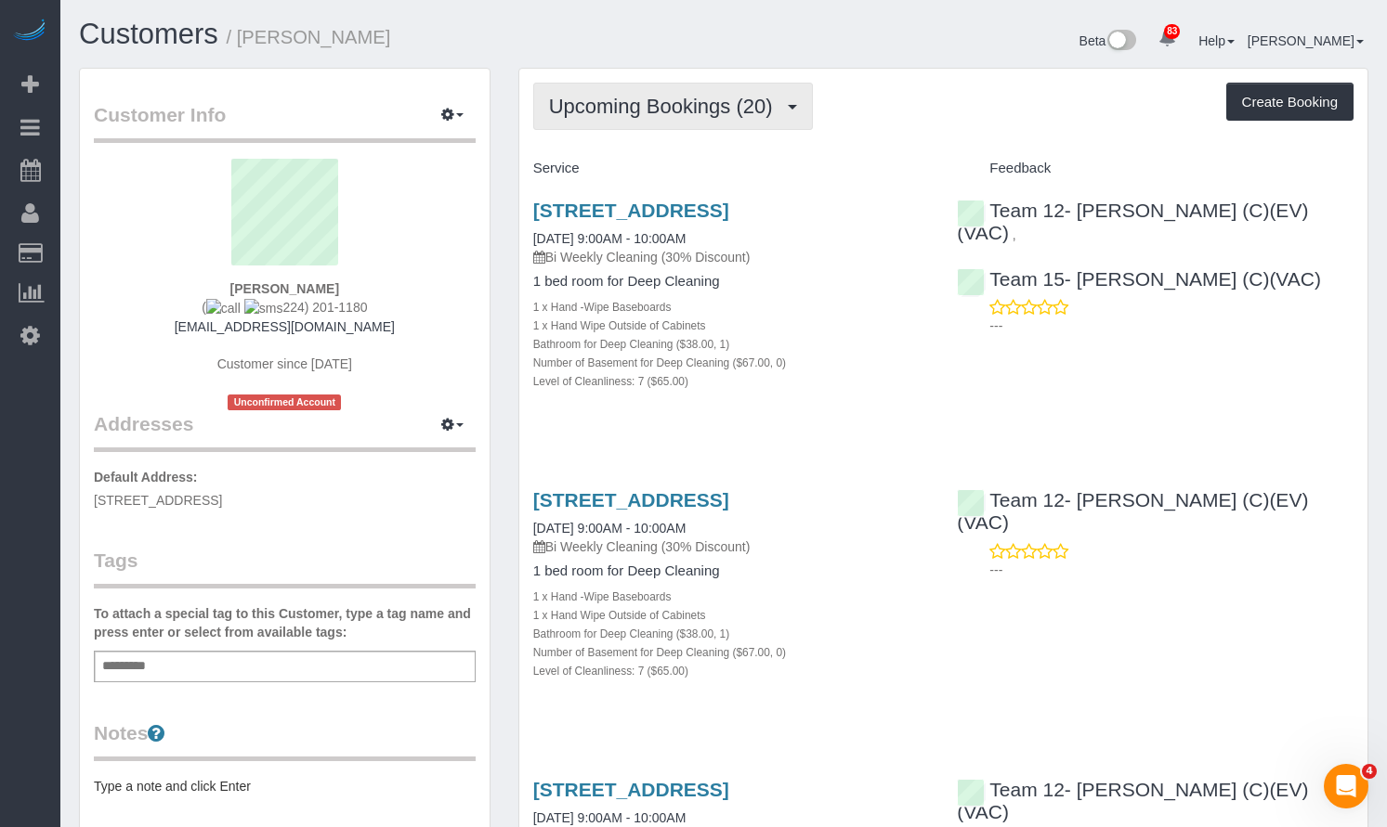
click at [696, 116] on span "Upcoming Bookings (20)" at bounding box center [665, 106] width 233 height 23
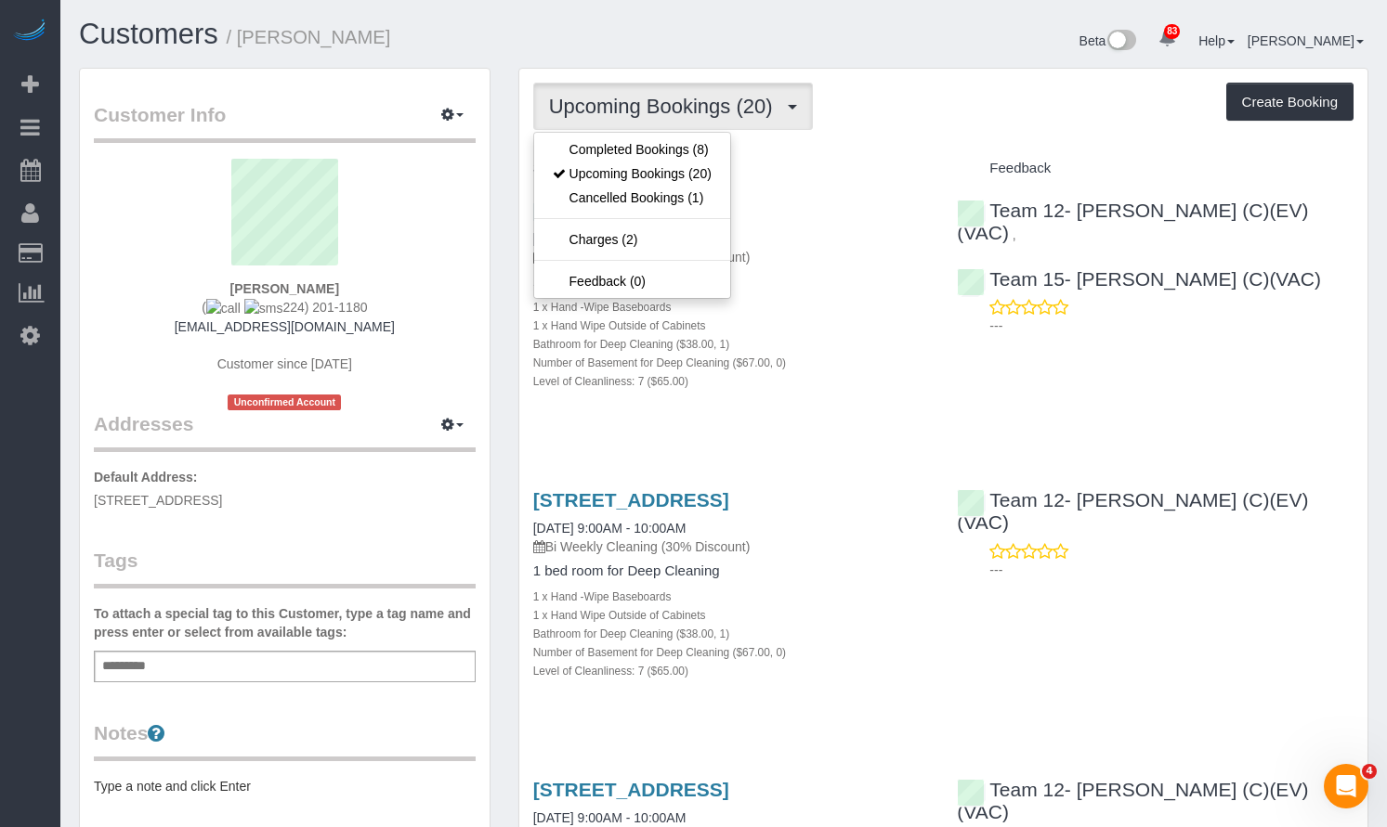
click at [885, 108] on div "Upcoming Bookings (20) Completed Bookings (8) Upcoming Bookings (20) Cancelled …" at bounding box center [943, 106] width 820 height 47
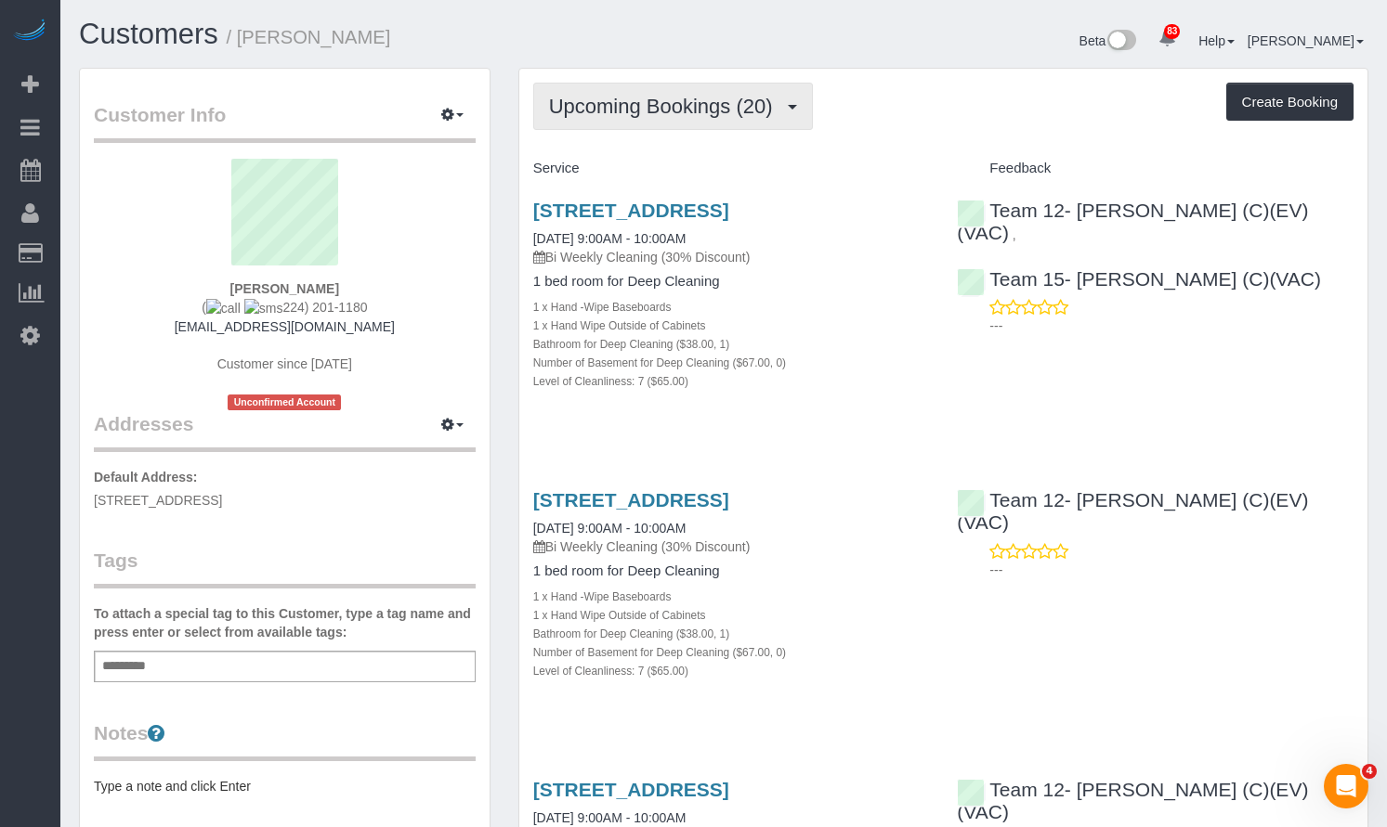
click at [673, 123] on button "Upcoming Bookings (20)" at bounding box center [673, 106] width 280 height 47
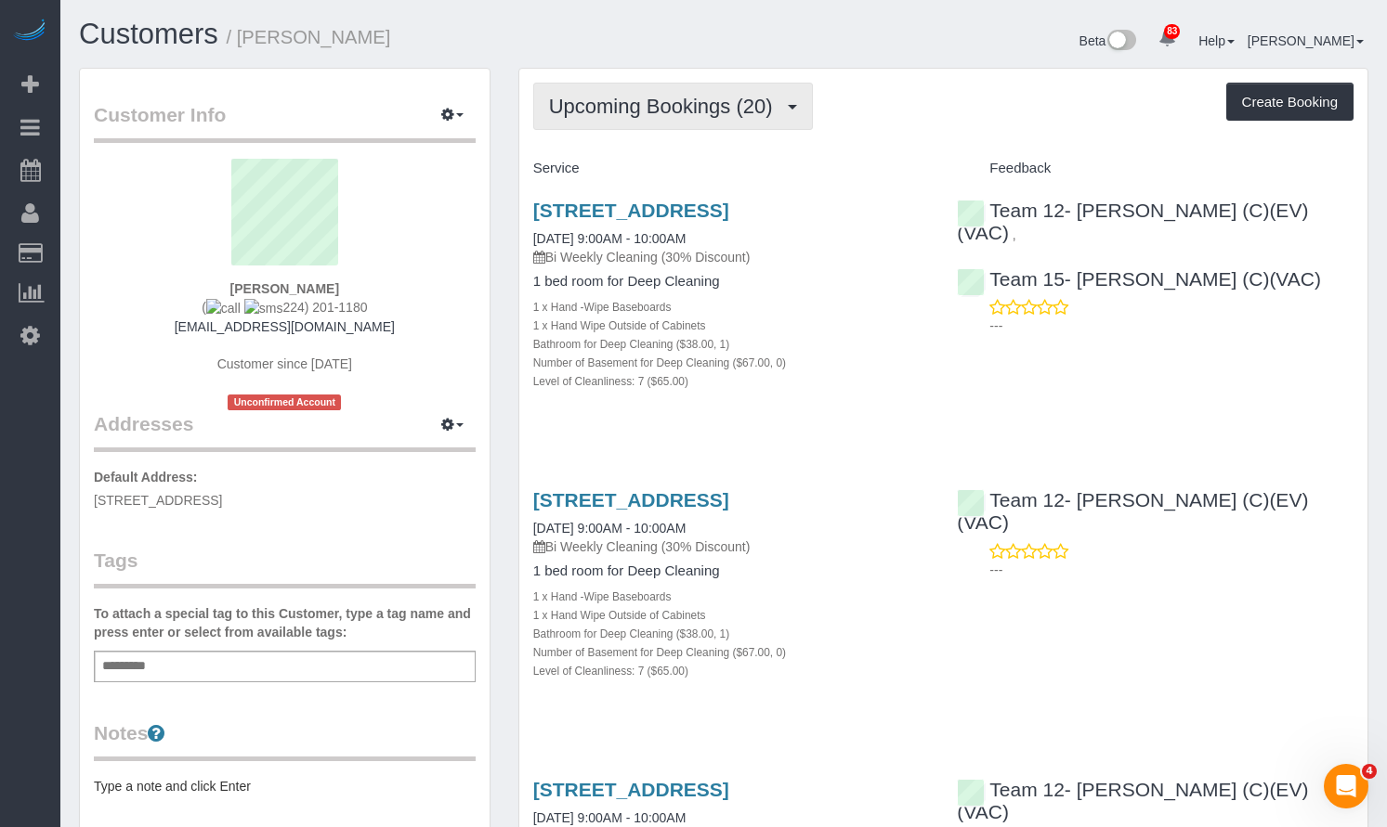
click at [708, 104] on span "Upcoming Bookings (20)" at bounding box center [665, 106] width 233 height 23
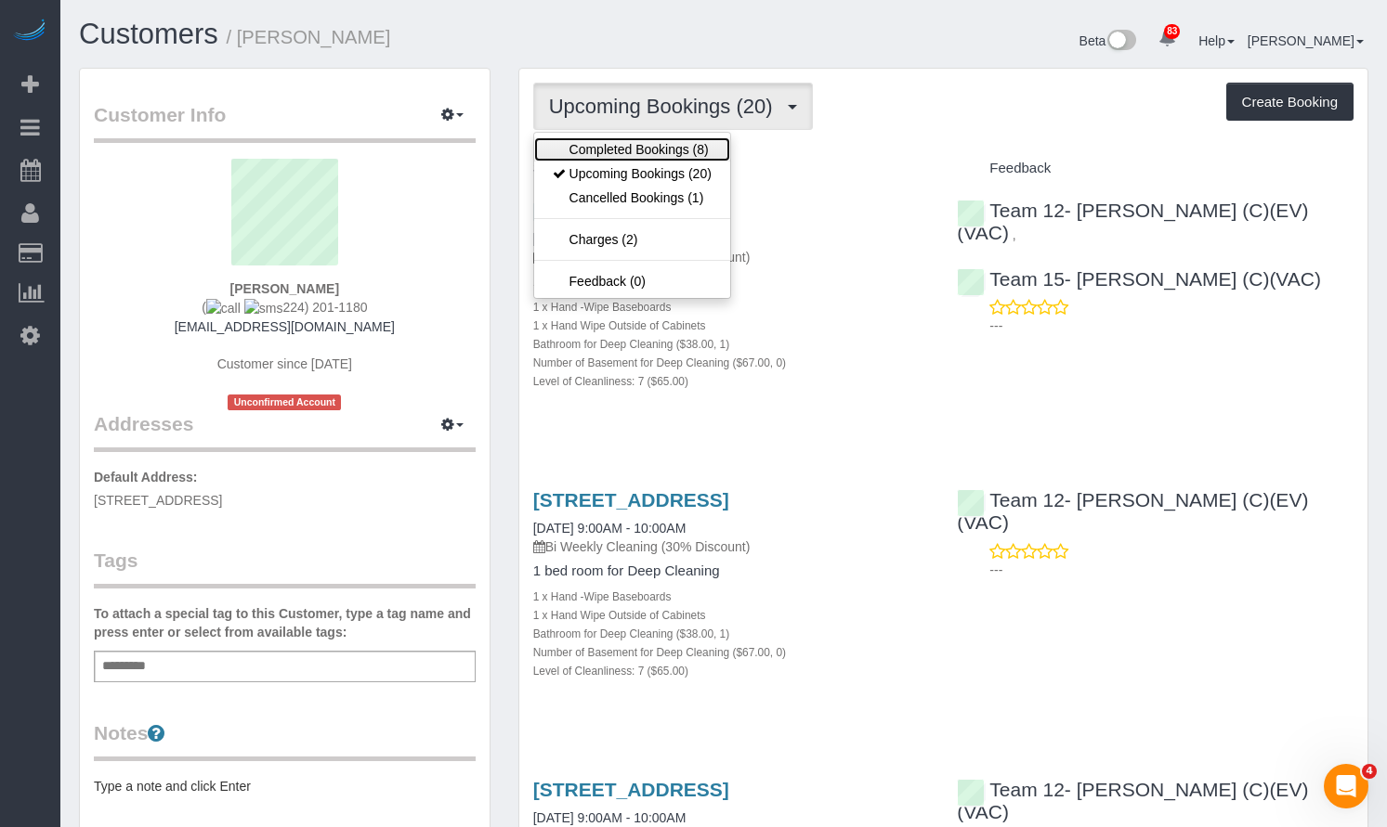
click at [684, 142] on link "Completed Bookings (8)" at bounding box center [632, 149] width 196 height 24
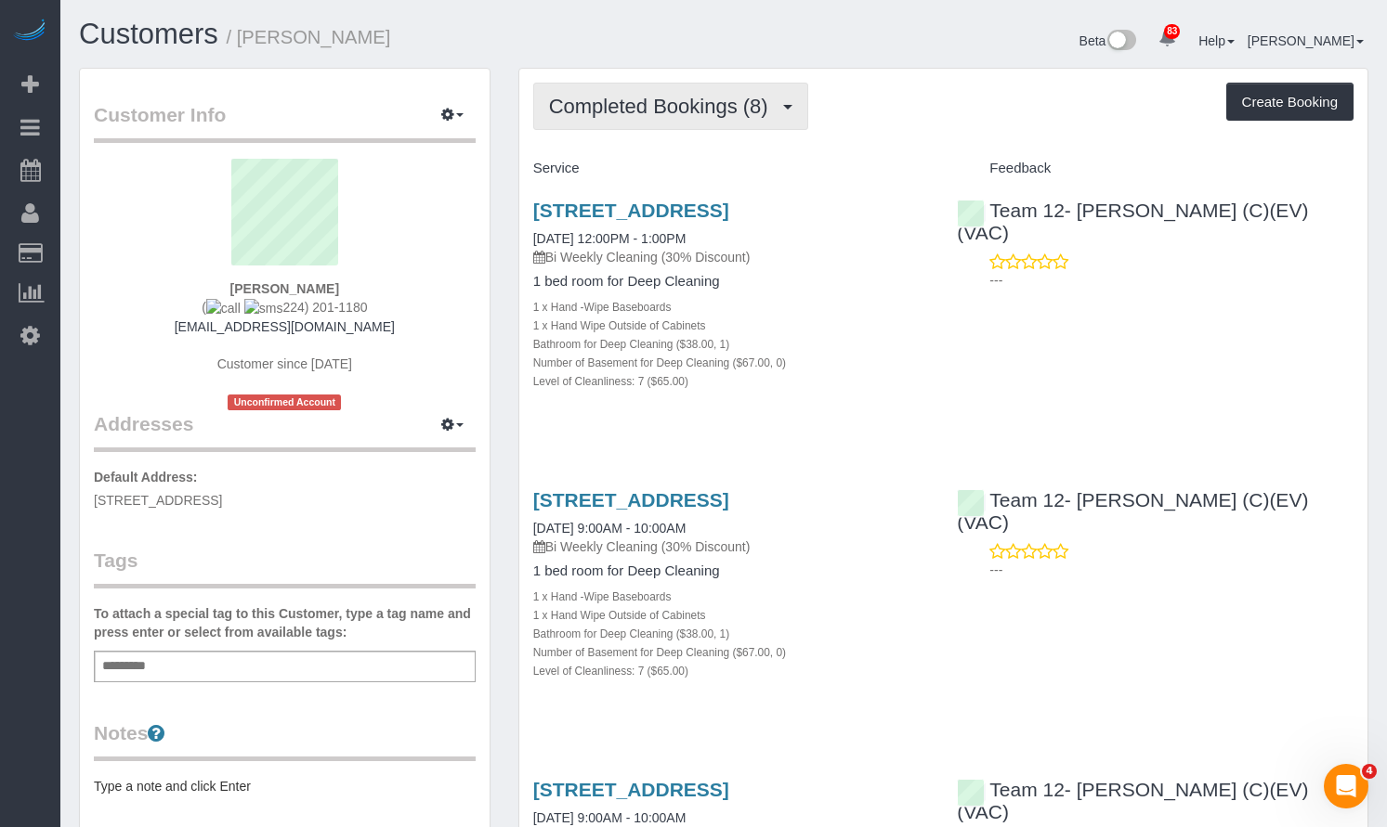
click at [616, 111] on span "Completed Bookings (8)" at bounding box center [663, 106] width 228 height 23
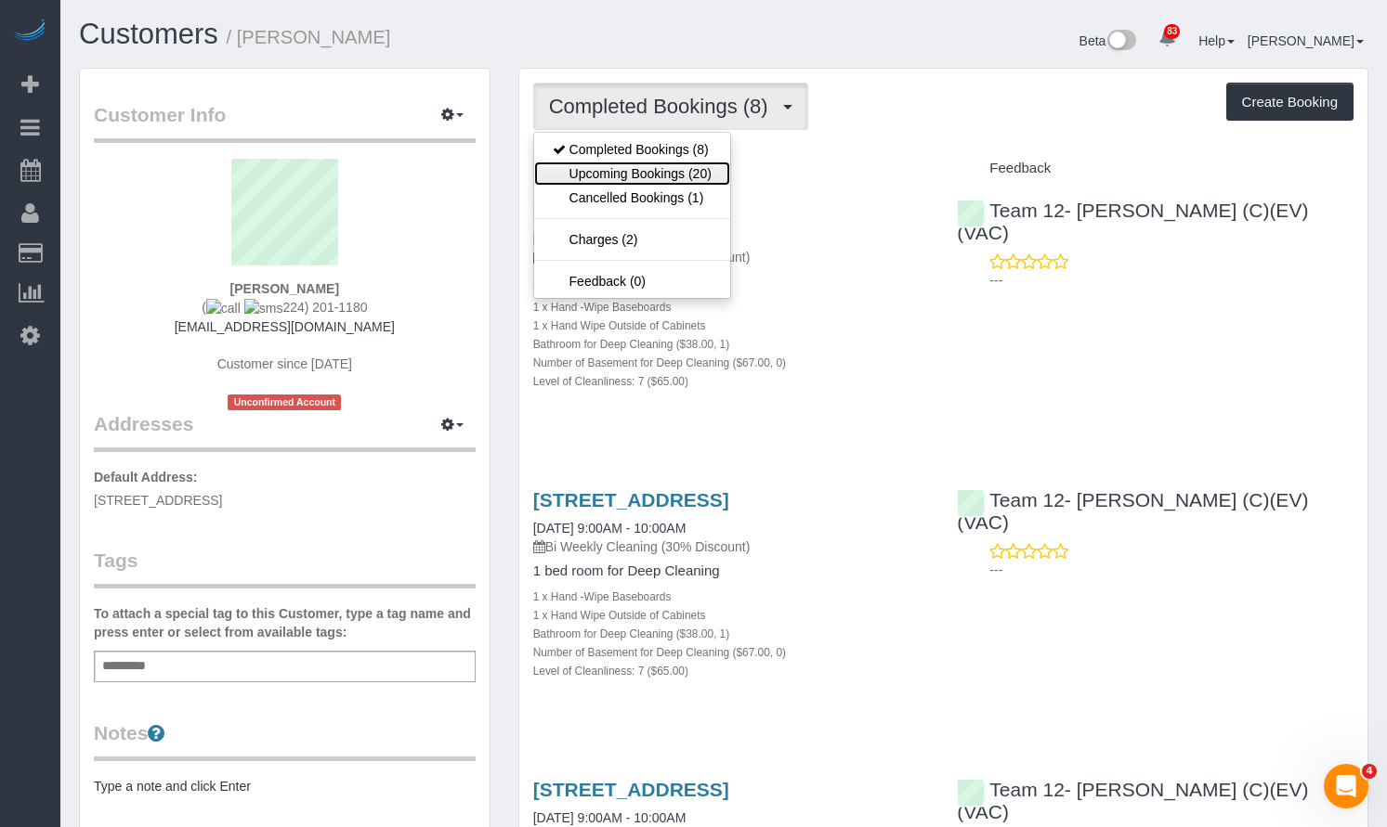
click at [629, 164] on link "Upcoming Bookings (20)" at bounding box center [632, 174] width 196 height 24
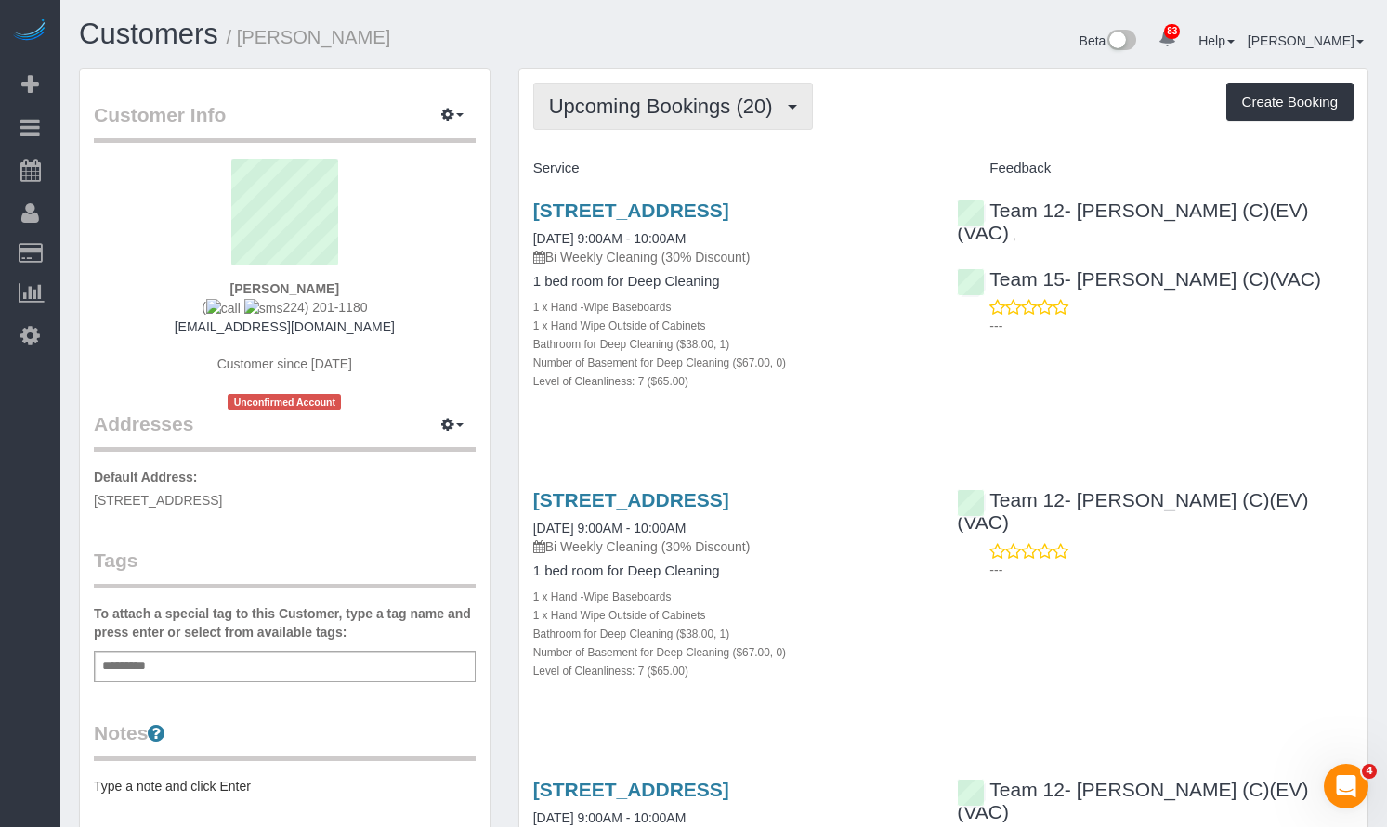
click at [666, 118] on button "Upcoming Bookings (20)" at bounding box center [673, 106] width 280 height 47
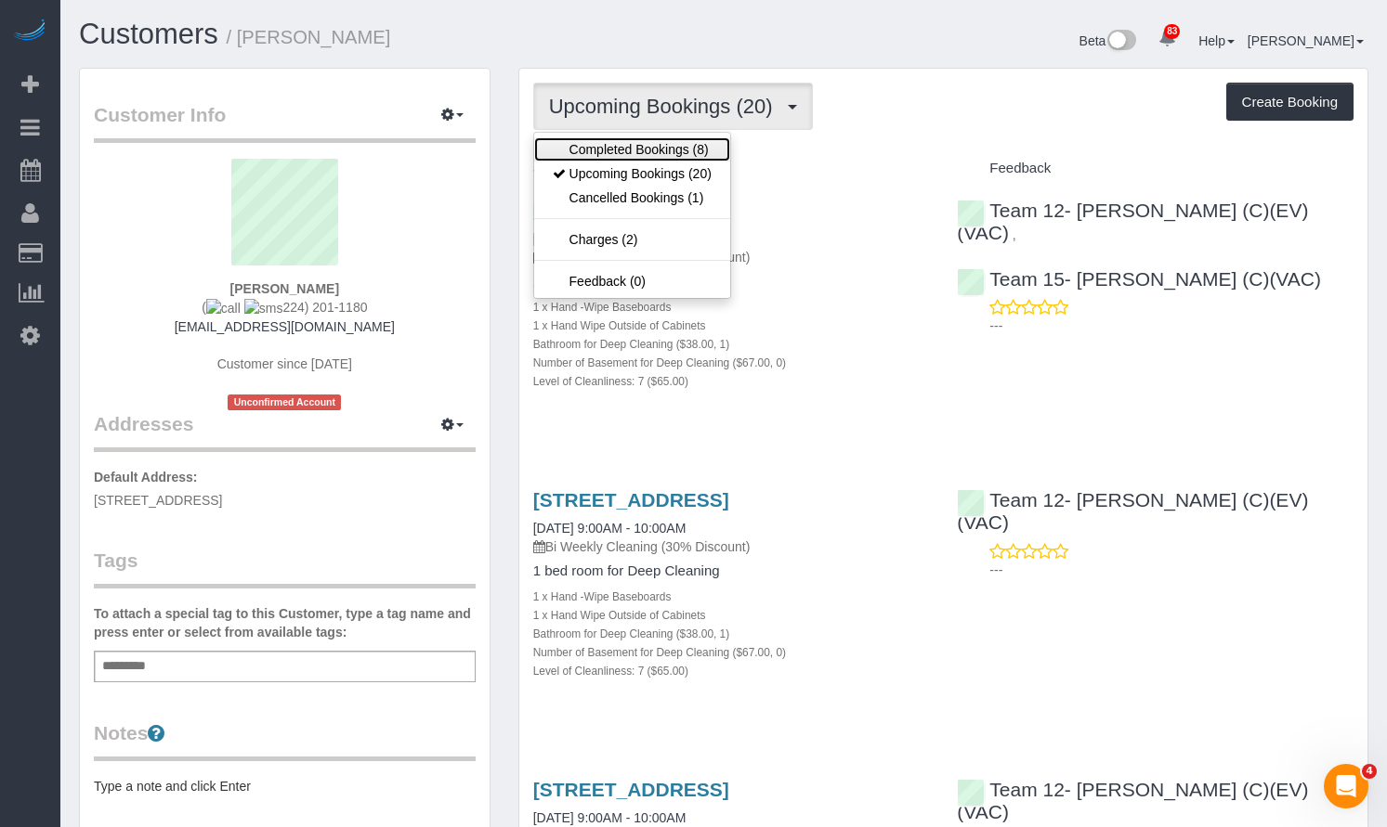
click at [646, 150] on link "Completed Bookings (8)" at bounding box center [632, 149] width 196 height 24
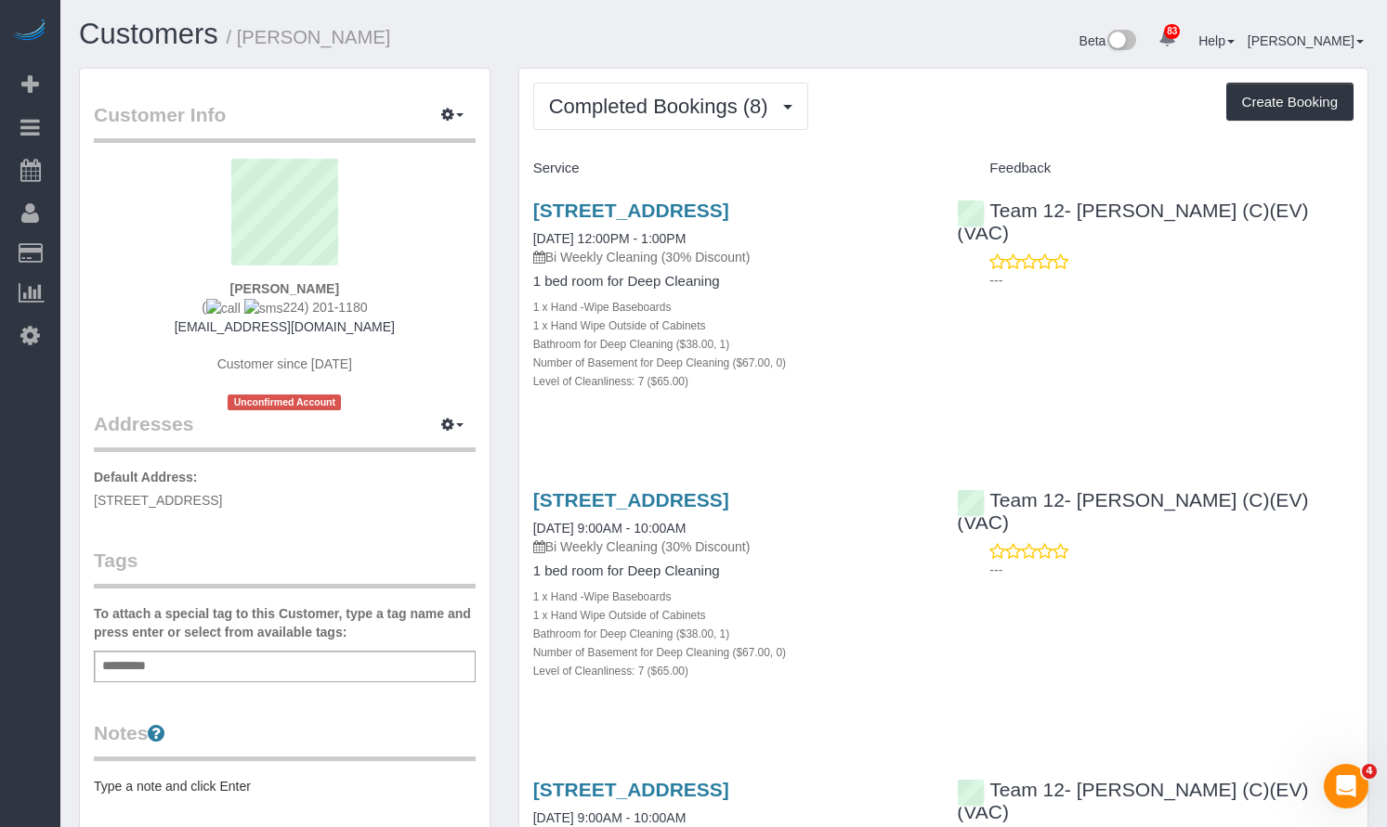
click at [1055, 425] on div "2511 W Sunnyside Ave, #1, Chicago, IL 60625 09/08/2025 12:00PM - 1:00PM Bi Week…" at bounding box center [943, 305] width 848 height 243
click at [27, 330] on icon at bounding box center [30, 335] width 20 height 22
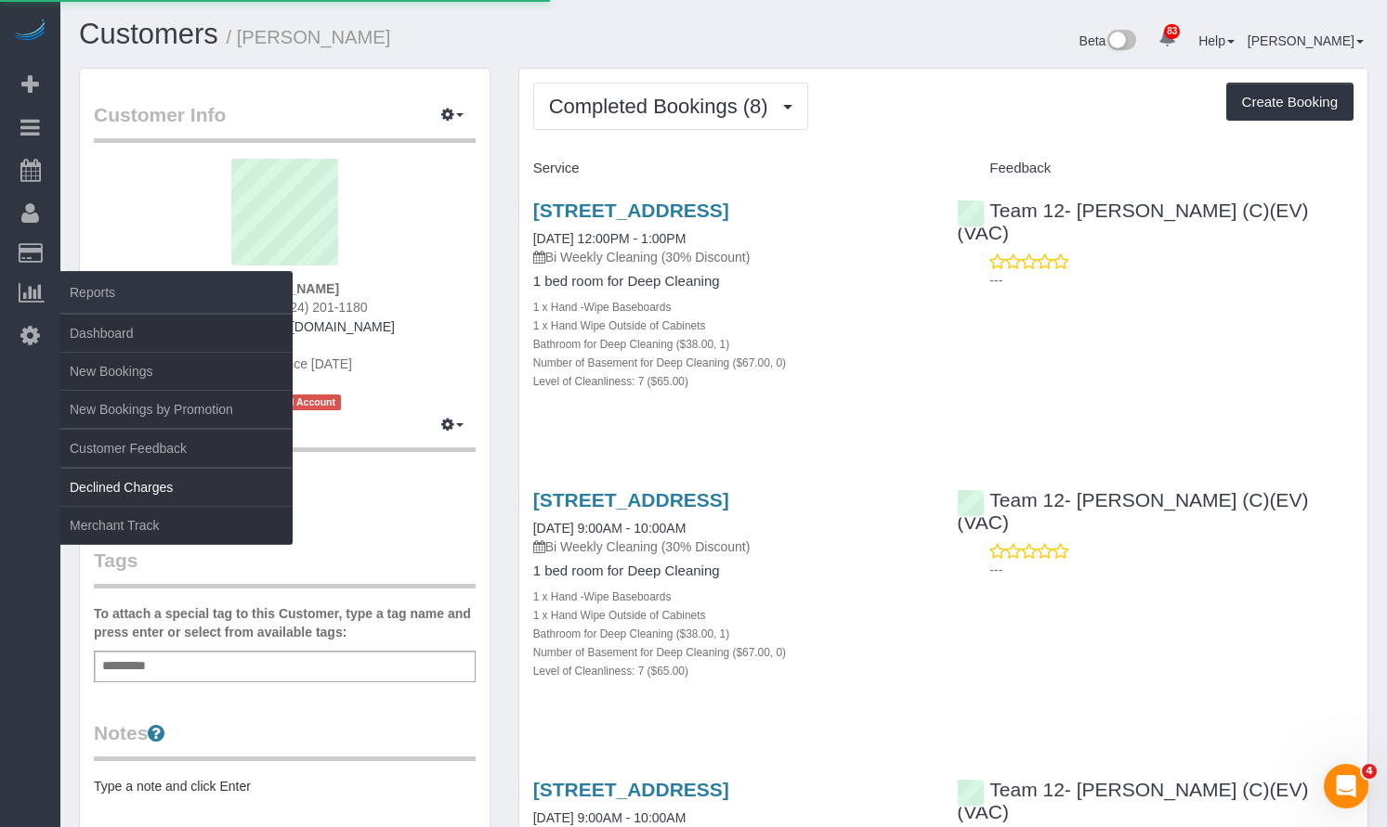
select select "1"
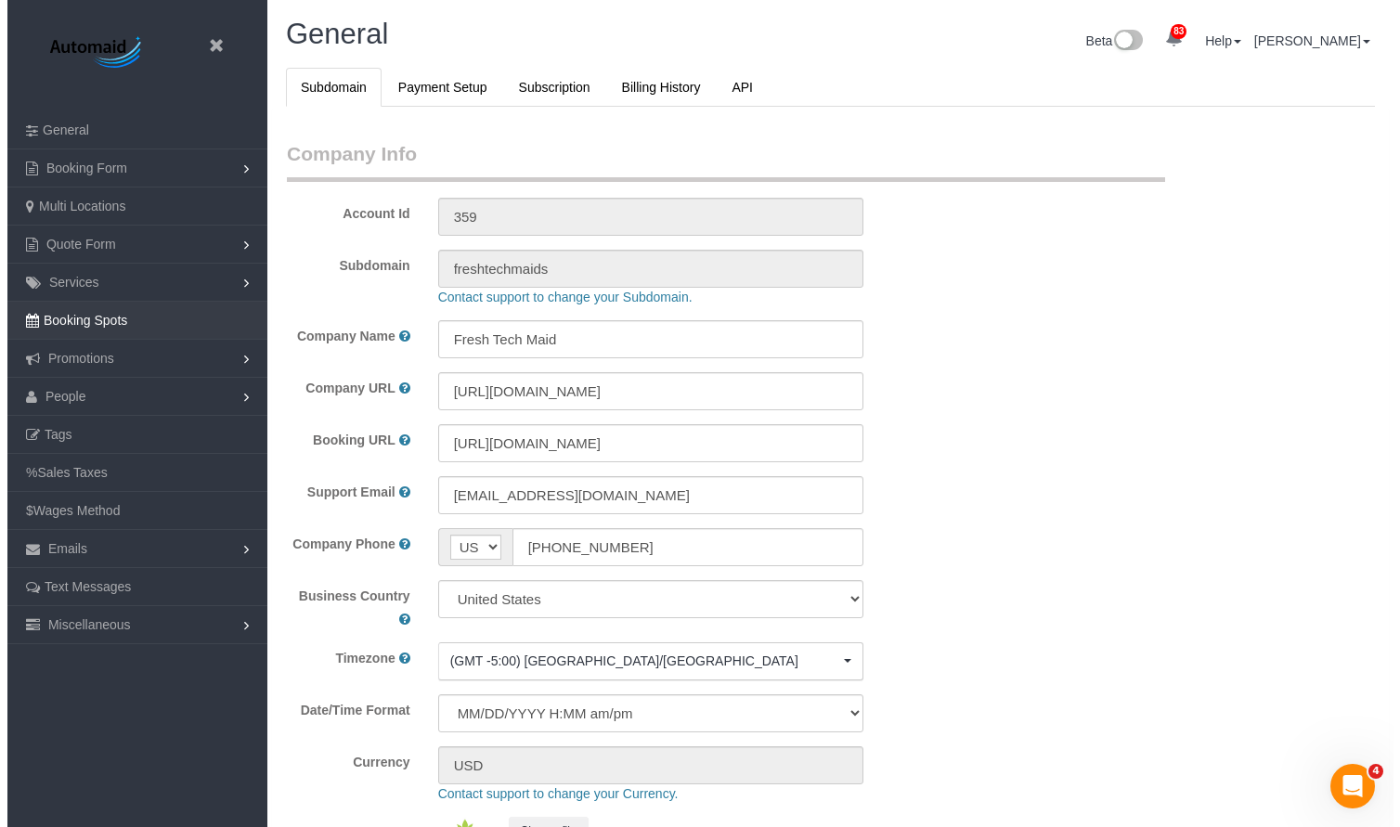
scroll to position [4247, 1387]
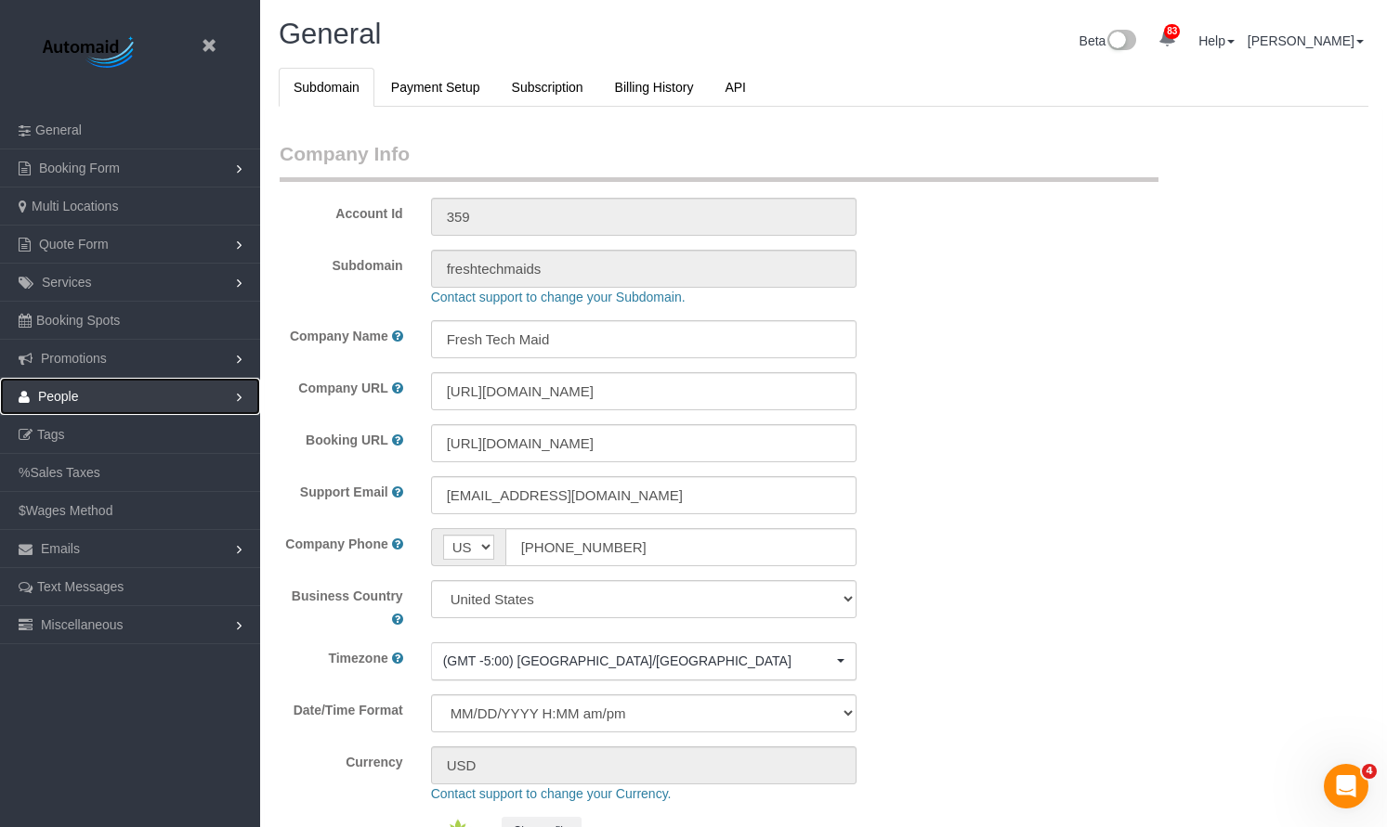
click at [90, 397] on link "People" at bounding box center [130, 396] width 260 height 37
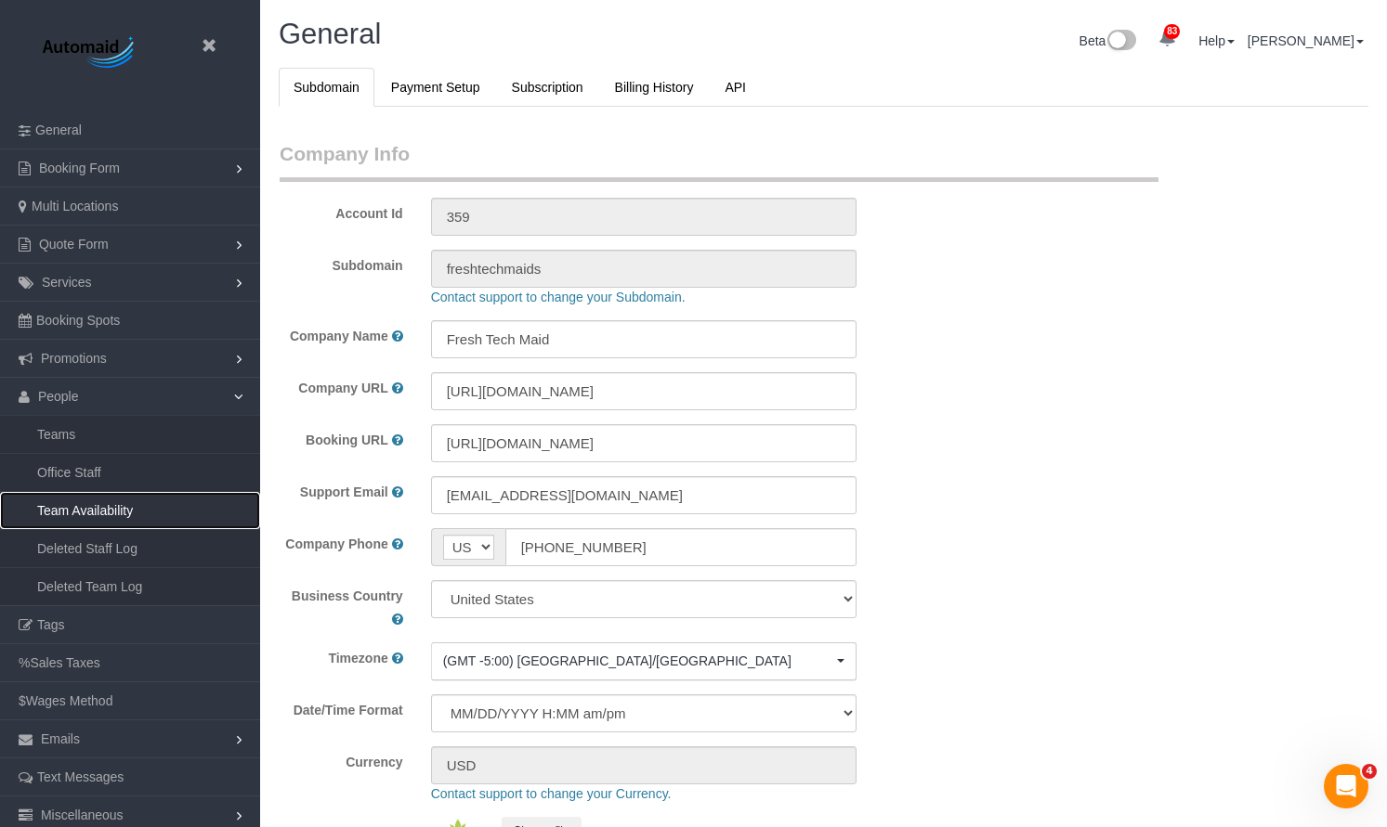
click at [136, 512] on link "Team Availability" at bounding box center [130, 510] width 260 height 37
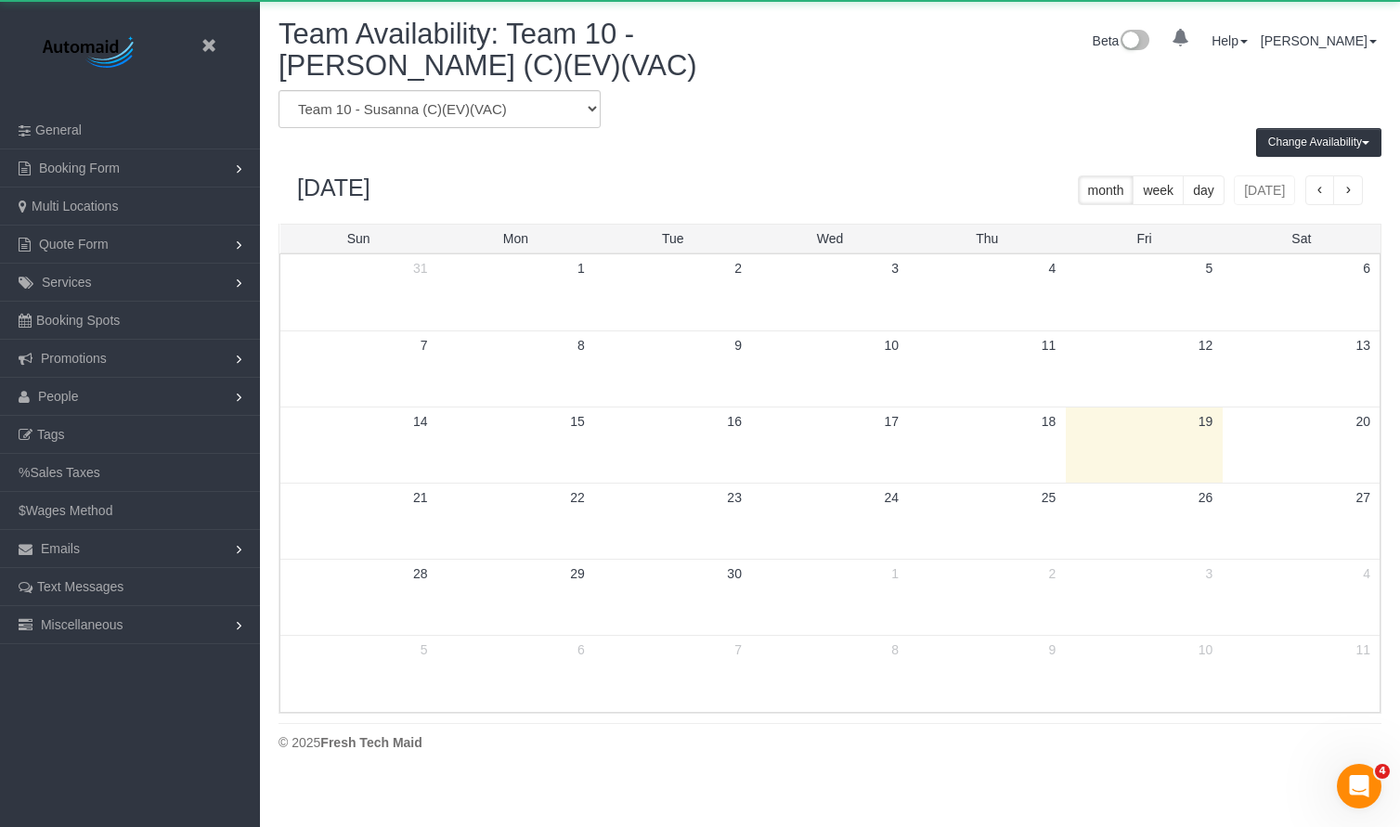
scroll to position [779, 1400]
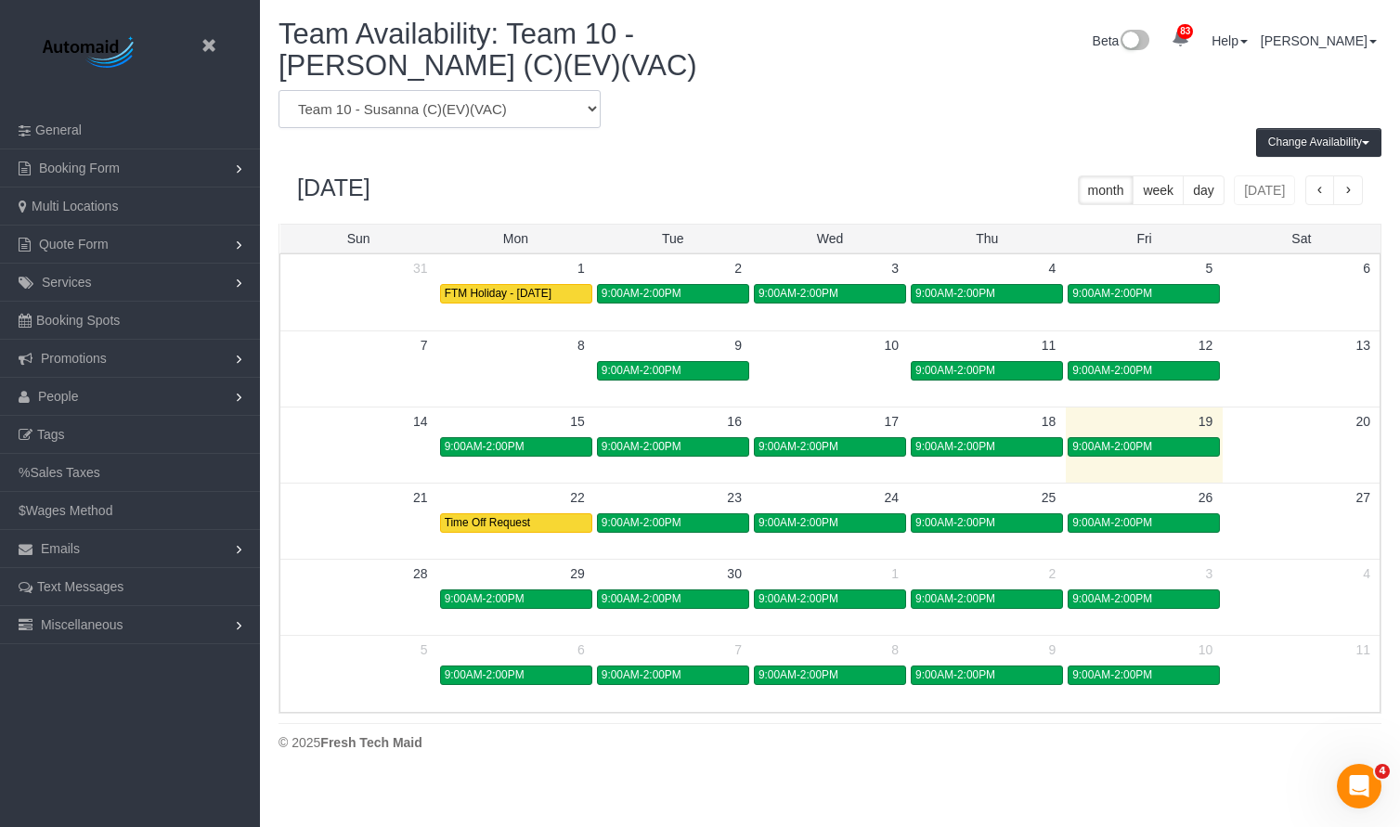
click at [465, 113] on select "Team 1- Ariana (C)(PUBLIC) Team 10 - Susanna (C)(EV)(VAC) Team 11- Kaleigh (C)(…" at bounding box center [440, 109] width 322 height 38
select select "number:10728"
click at [279, 90] on select "Team 1- Ariana (C)(PUBLIC) Team 10 - Susanna (C)(EV)(VAC) Team 11- Kaleigh (C)(…" at bounding box center [440, 109] width 322 height 38
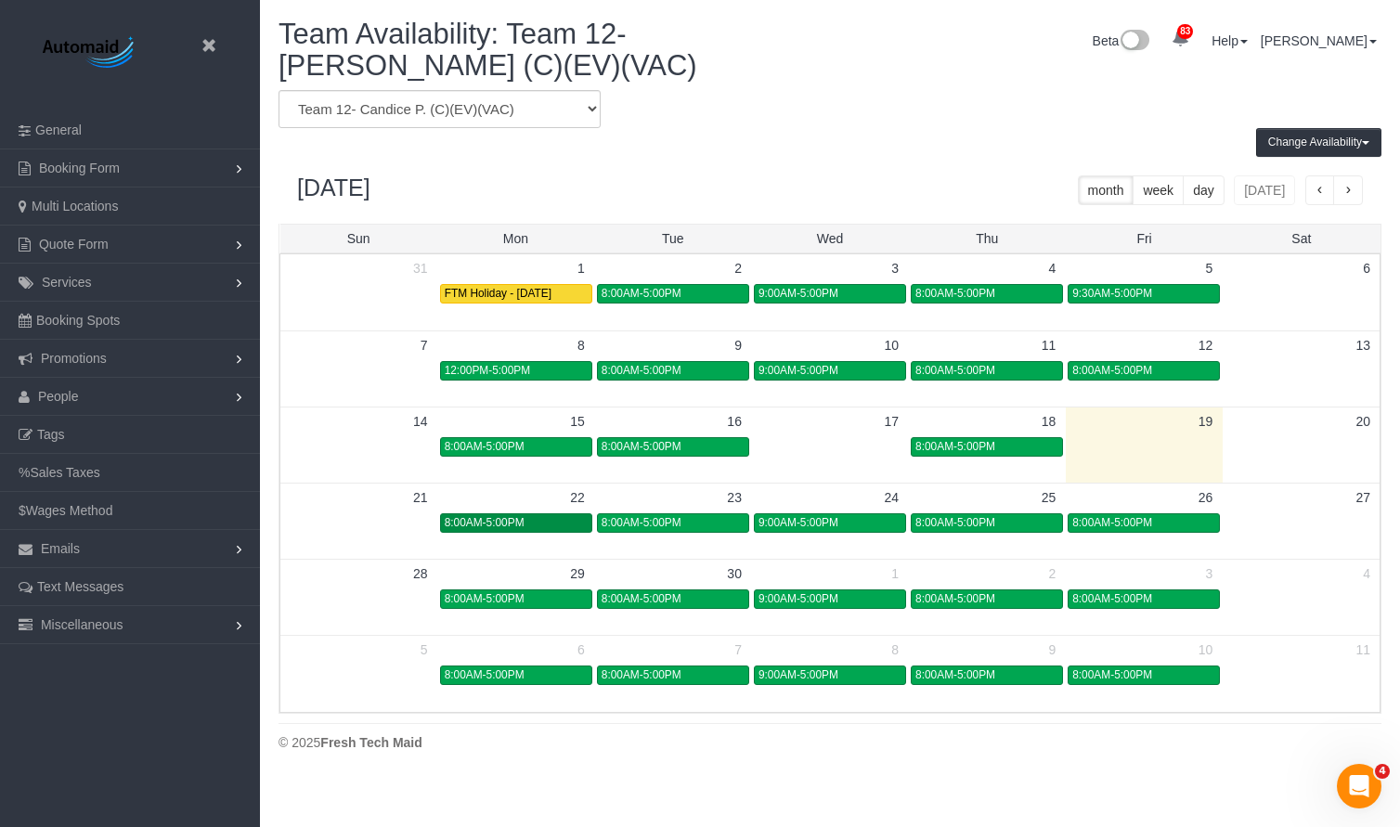
click at [566, 527] on div "8:00AM-5:00PM" at bounding box center [516, 523] width 143 height 14
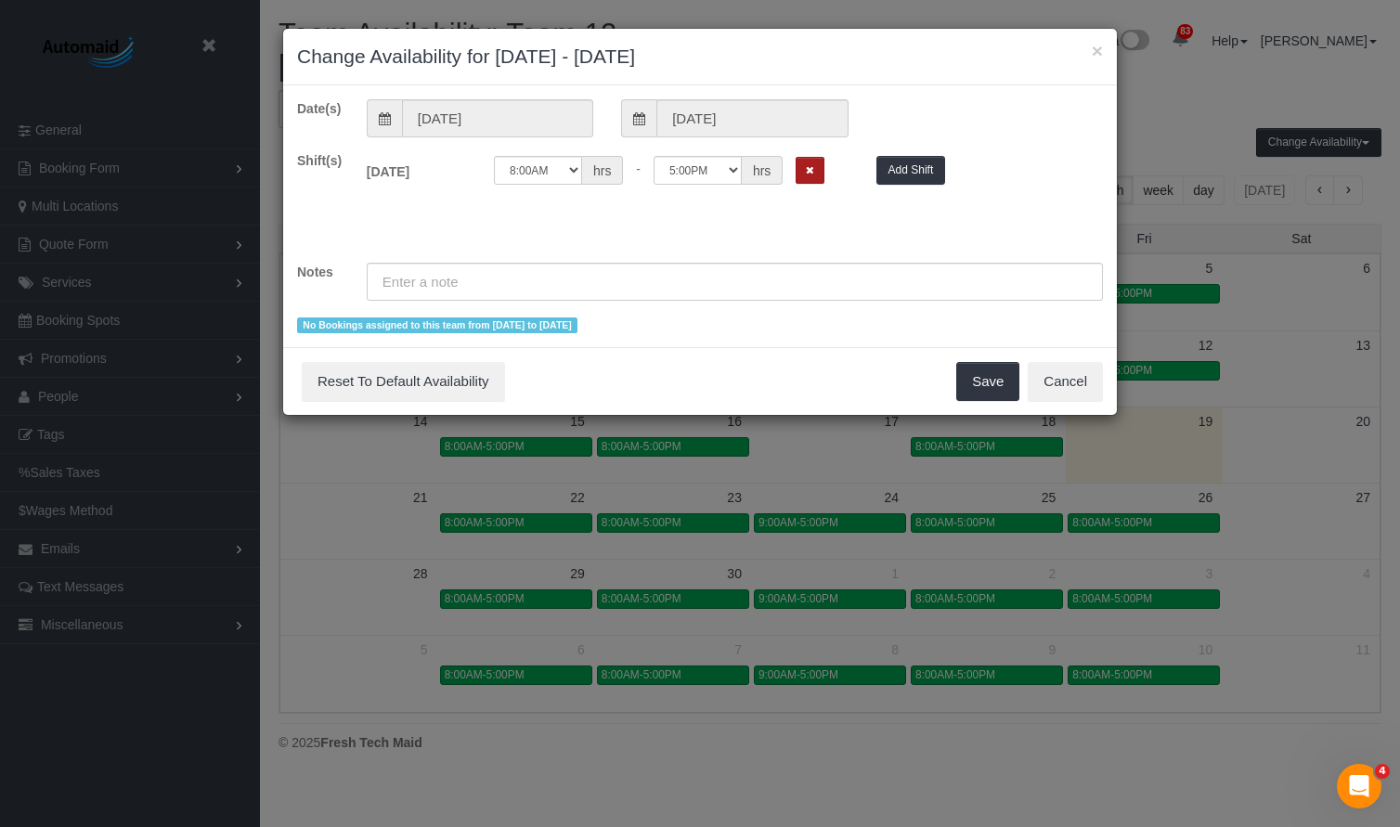
click at [807, 172] on icon "Remove Shift" at bounding box center [810, 170] width 8 height 10
click at [970, 391] on button "Save" at bounding box center [988, 381] width 63 height 39
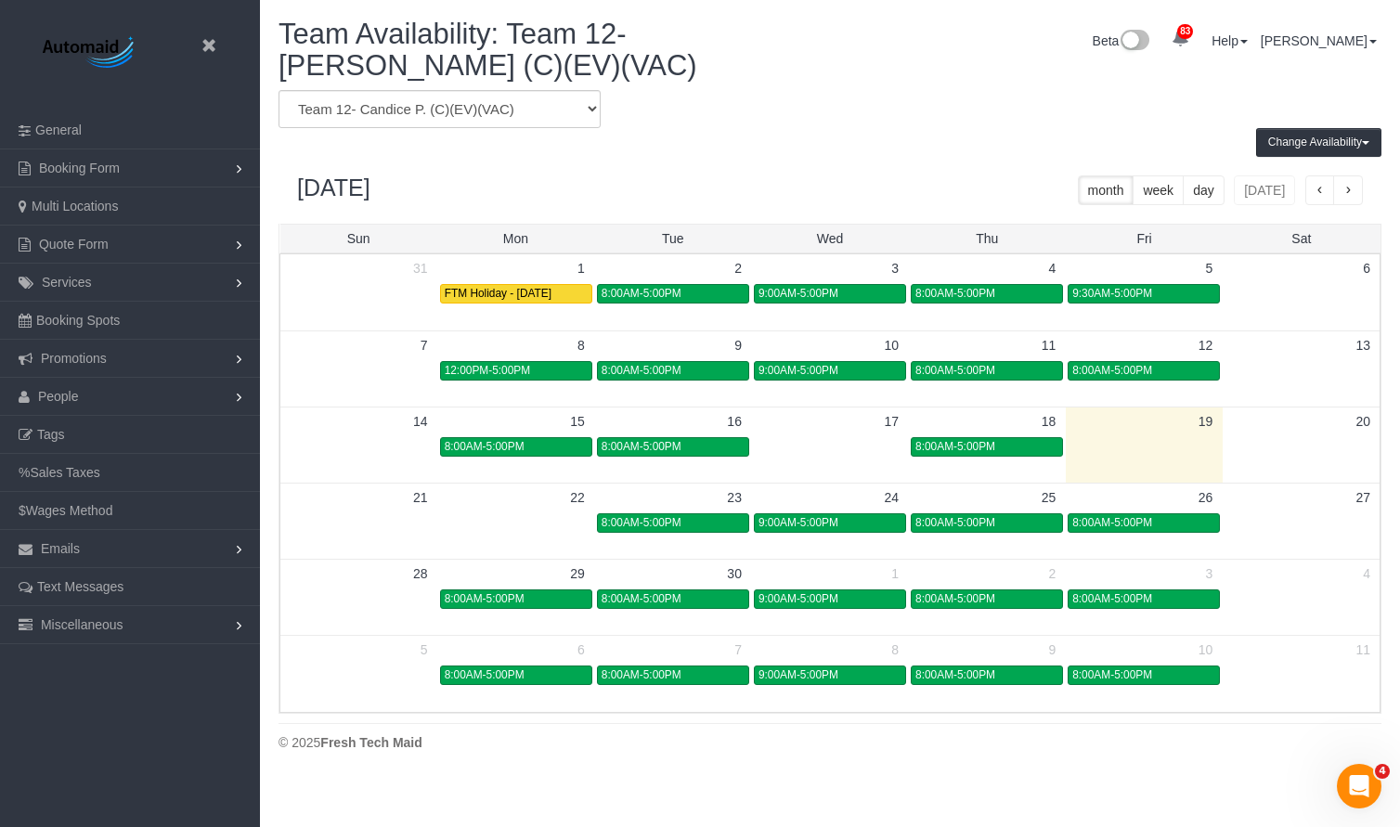
click at [641, 536] on td at bounding box center [672, 521] width 157 height 76
click at [644, 525] on span "8:00AM-5:00PM" at bounding box center [642, 522] width 80 height 13
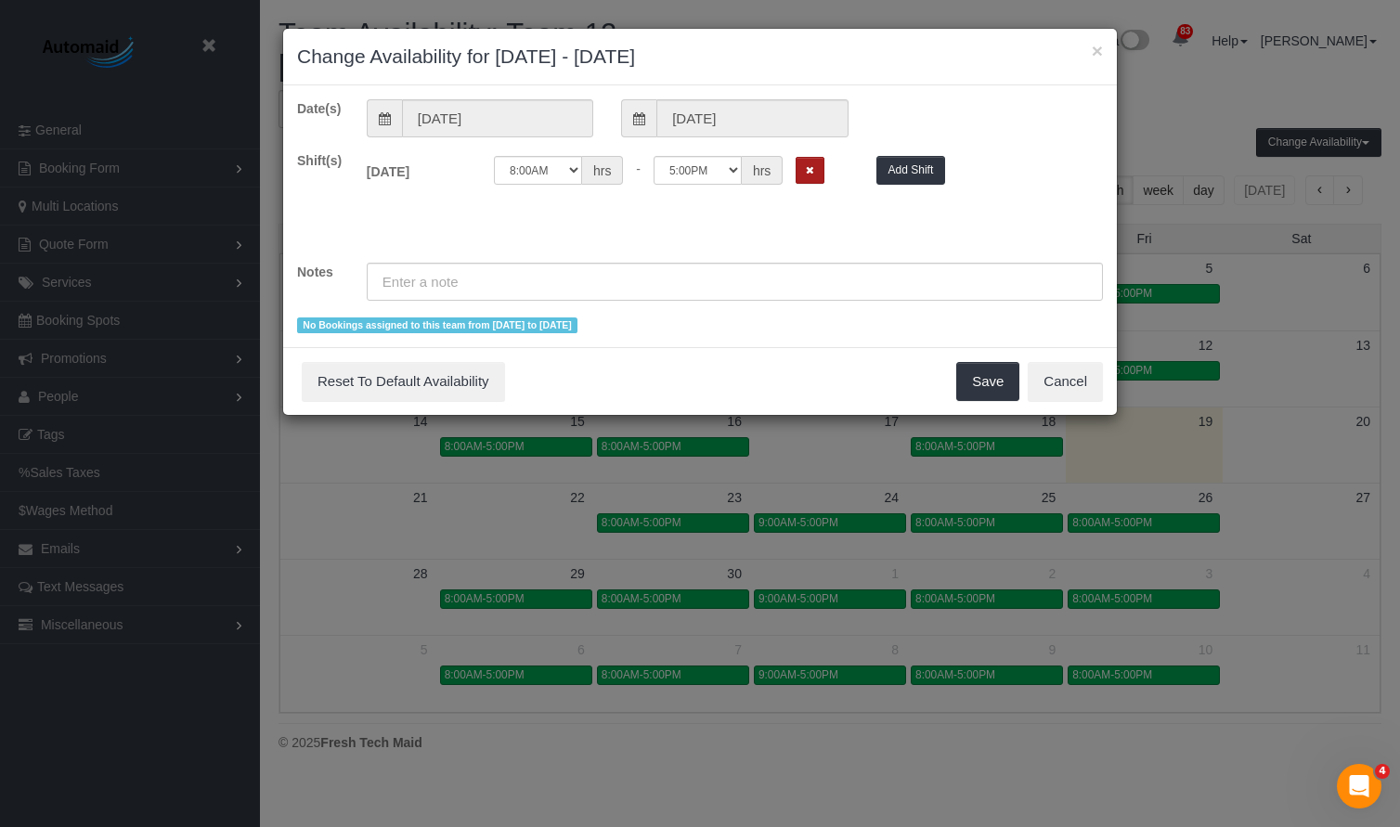
click at [809, 171] on icon "Remove Shift" at bounding box center [810, 170] width 8 height 10
drag, startPoint x: 987, startPoint y: 382, endPoint x: 979, endPoint y: 391, distance: 12.5
click at [986, 382] on button "Save" at bounding box center [988, 381] width 63 height 39
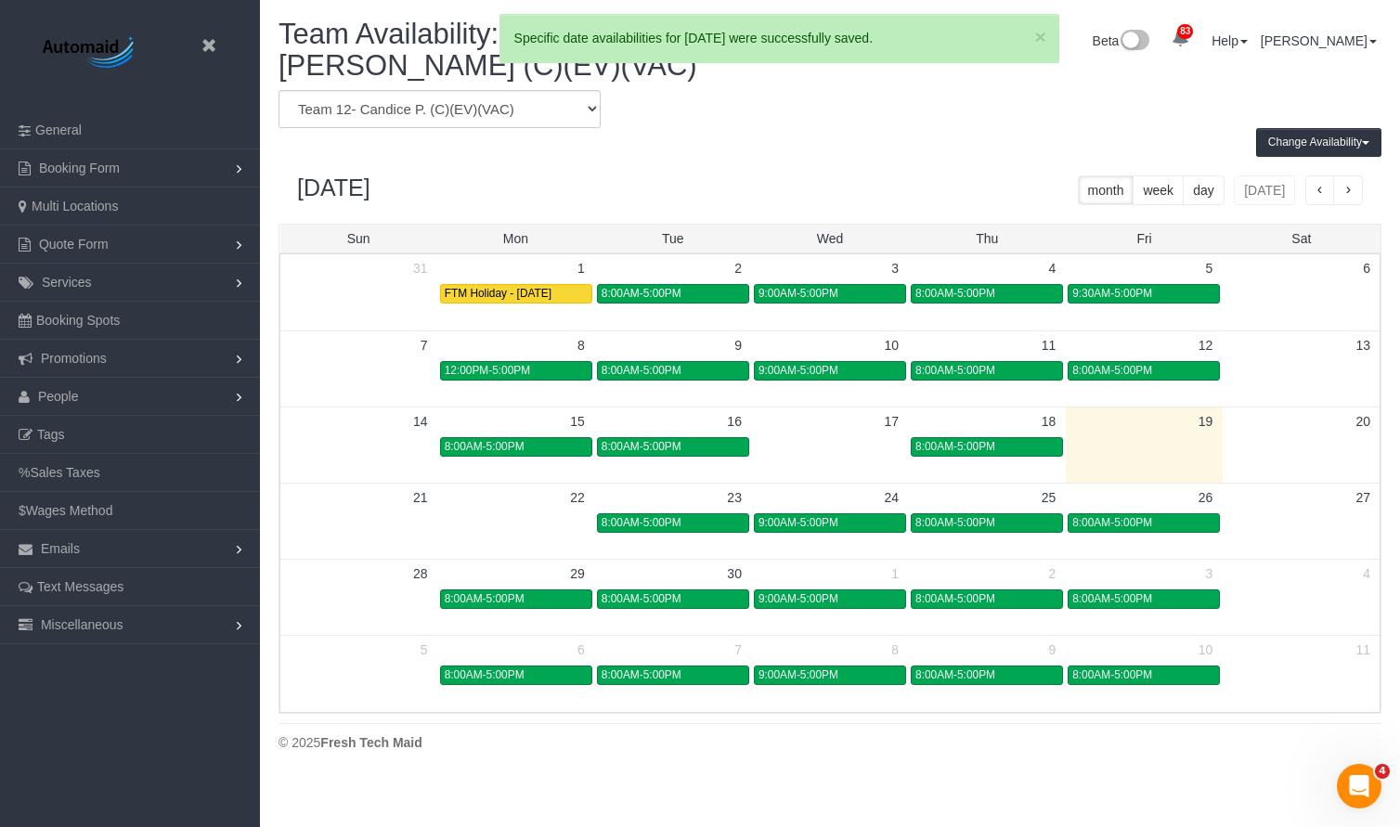
click at [832, 512] on td "9:00AM-5:00PM" at bounding box center [829, 522] width 157 height 21
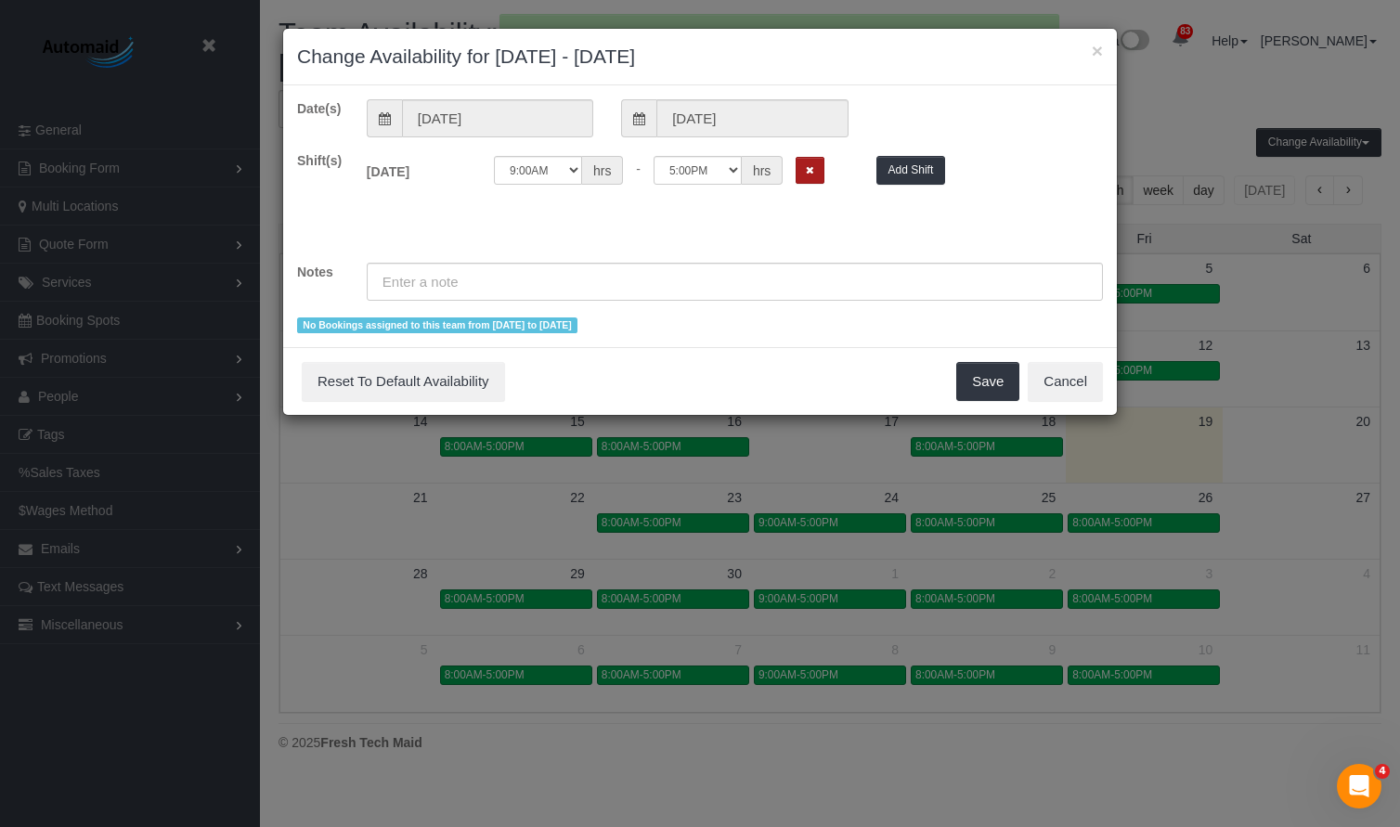
click at [808, 170] on icon "Remove Shift" at bounding box center [810, 170] width 8 height 10
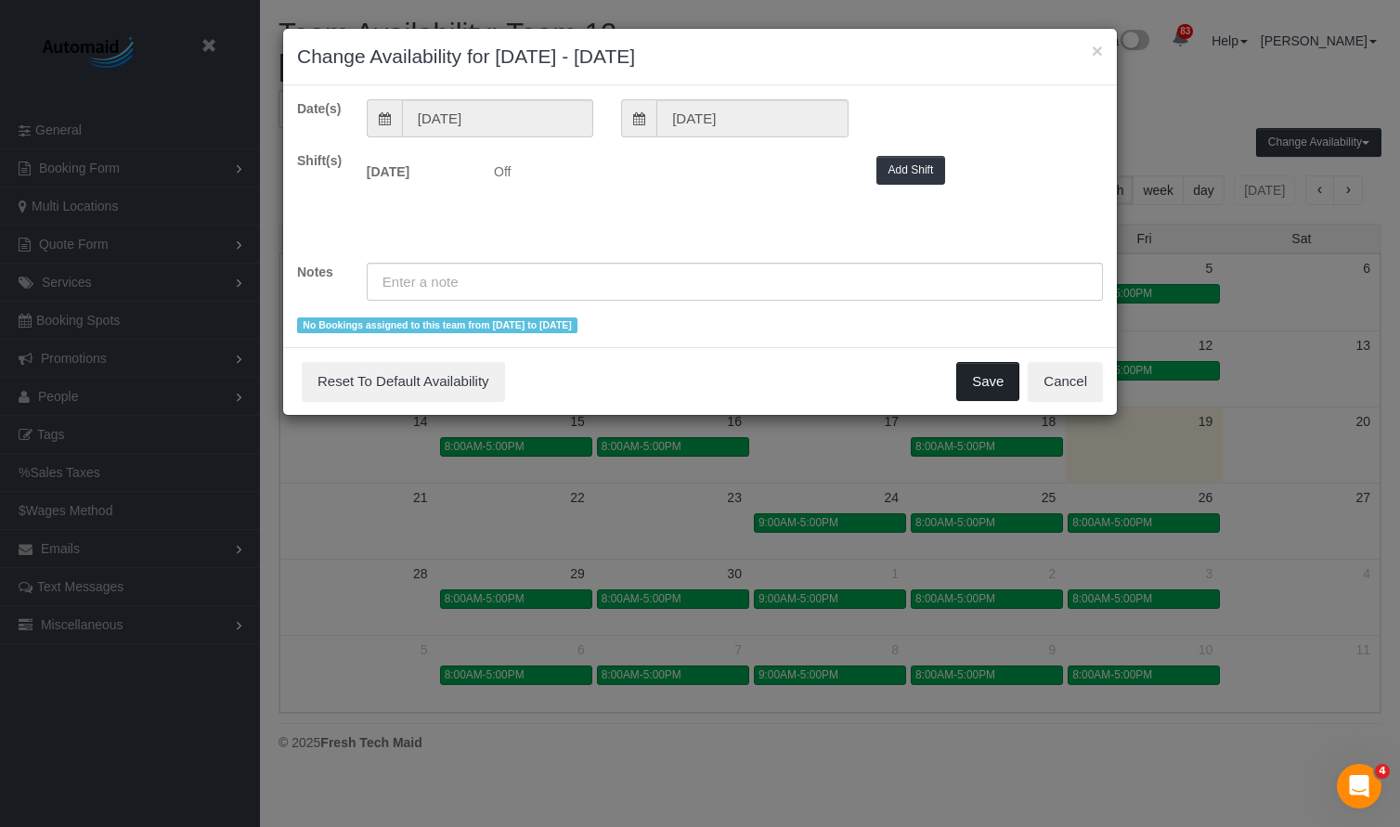
click at [987, 387] on button "Save" at bounding box center [988, 381] width 63 height 39
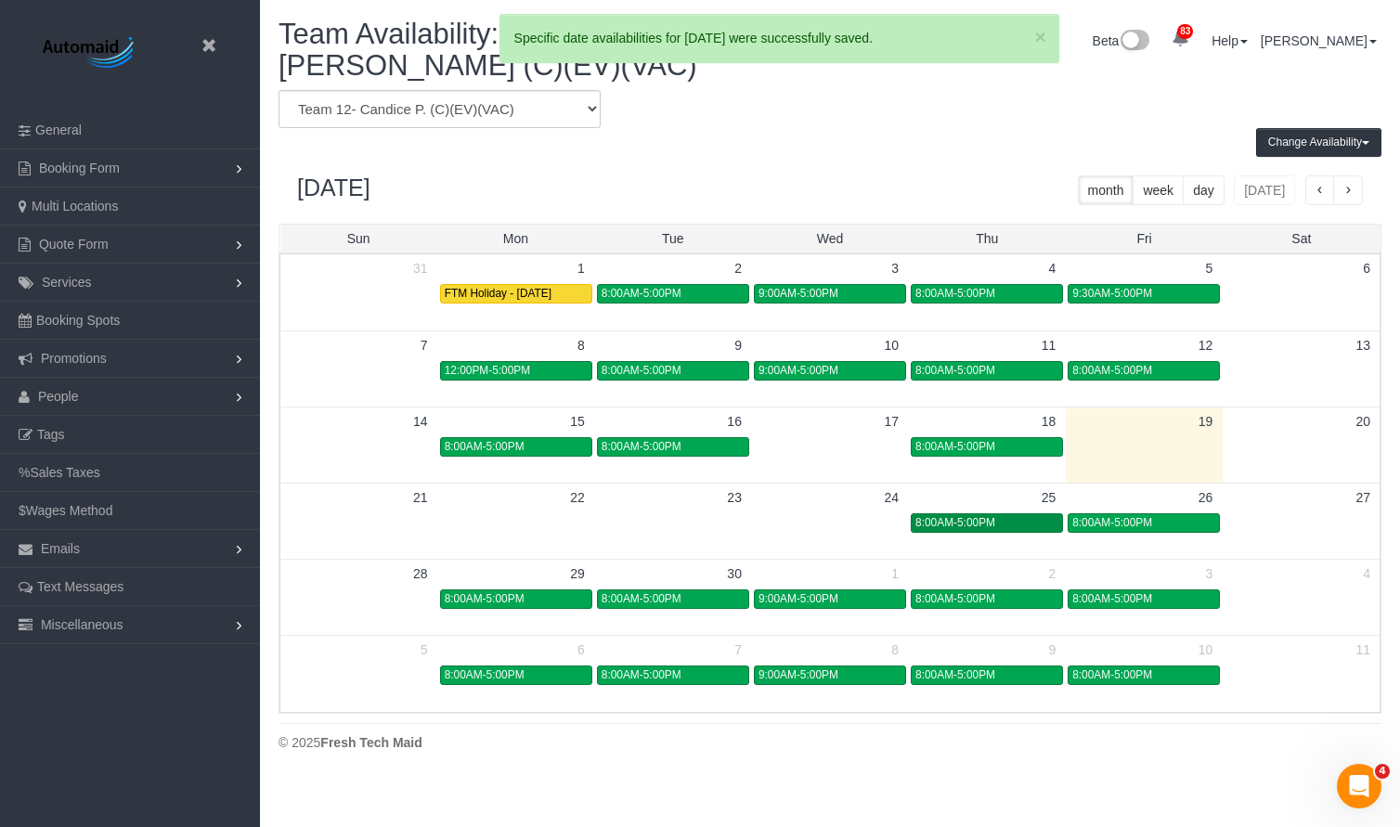
click at [973, 527] on span "8:00AM-5:00PM" at bounding box center [956, 522] width 80 height 13
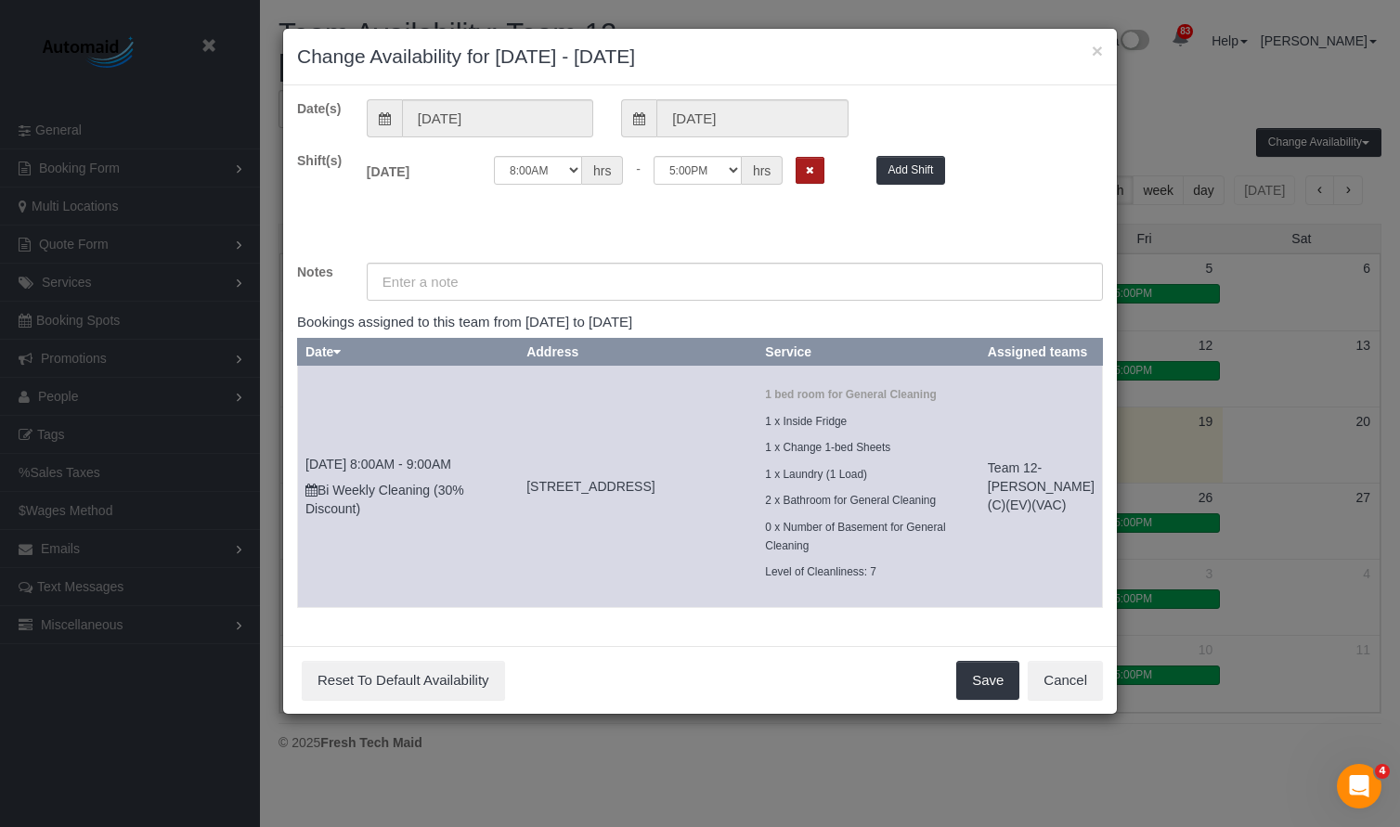
click at [810, 170] on icon "Remove Shift" at bounding box center [810, 170] width 8 height 10
click at [985, 683] on button "Save" at bounding box center [988, 680] width 63 height 39
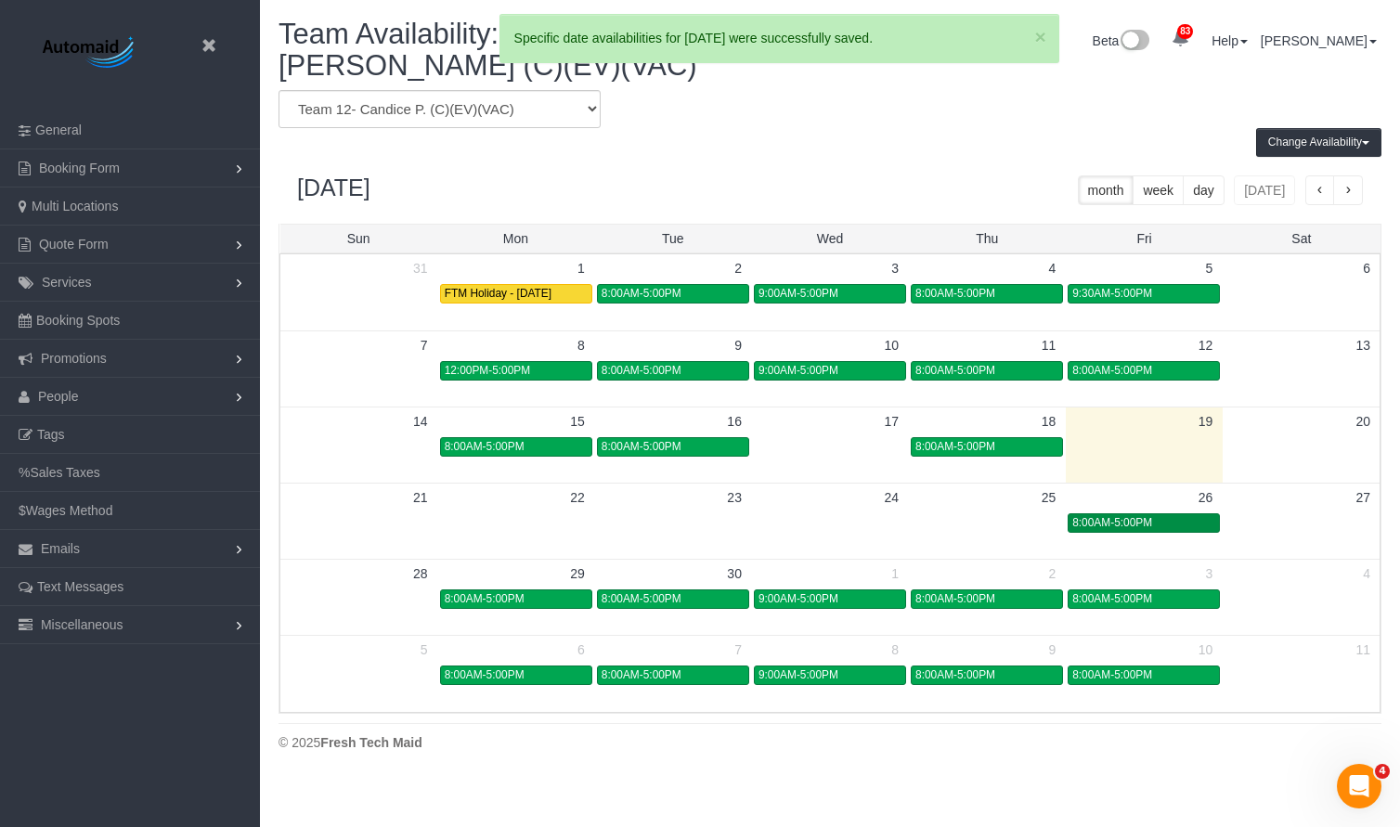
click at [1131, 527] on span "8:00AM-5:00PM" at bounding box center [1113, 522] width 80 height 13
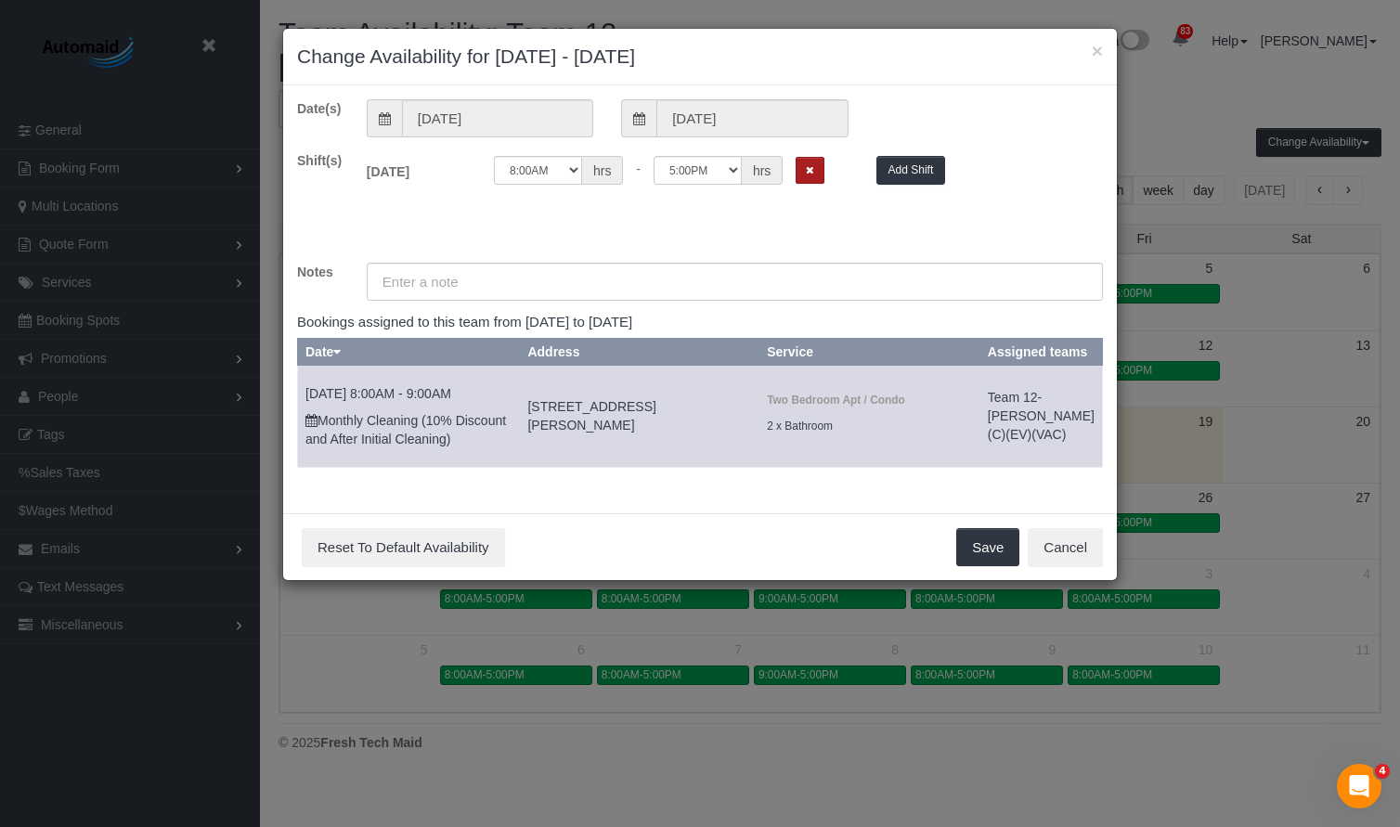
click at [805, 165] on button "Remove Shift" at bounding box center [810, 170] width 29 height 27
click at [990, 567] on button "Save" at bounding box center [988, 547] width 63 height 39
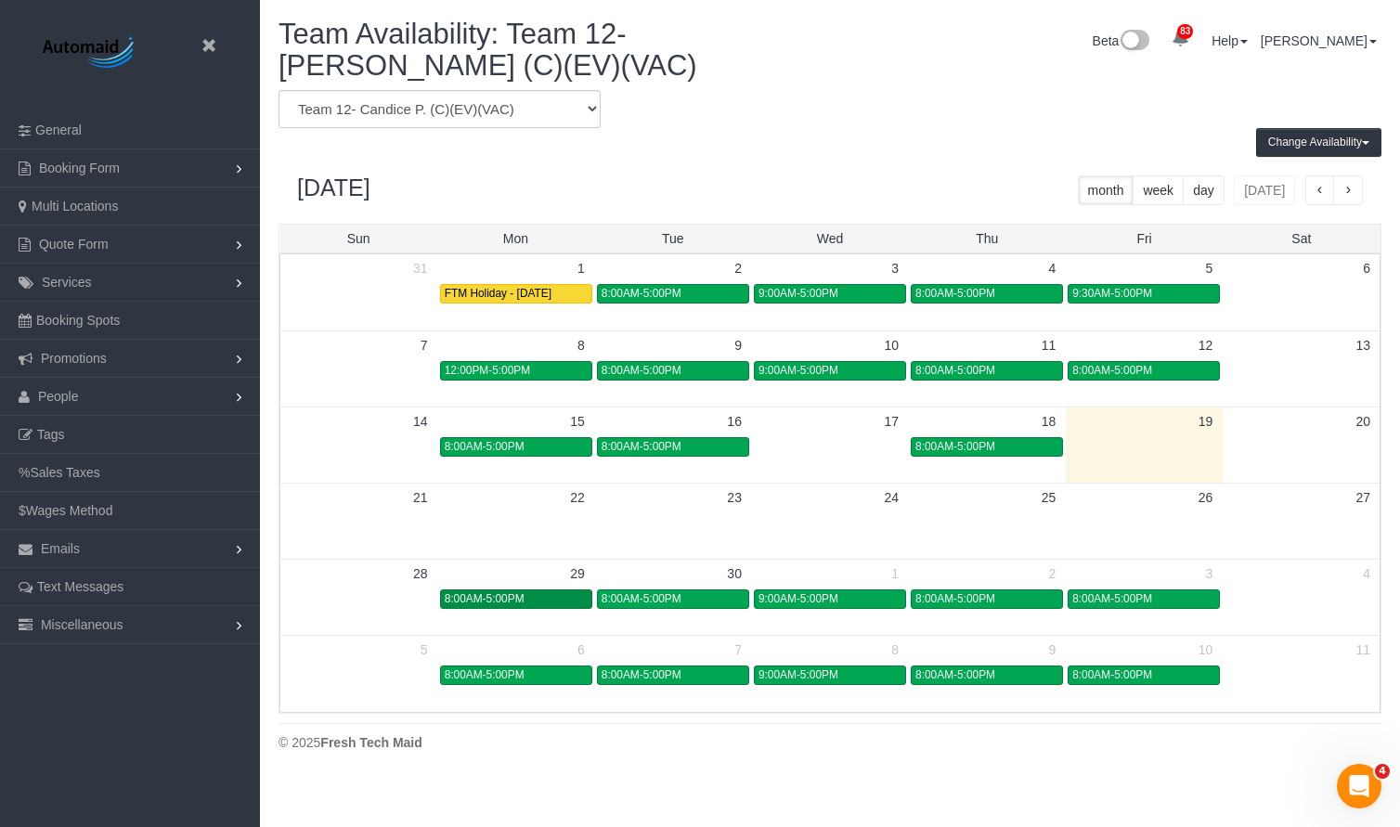
click at [543, 598] on div "8:00AM-5:00PM" at bounding box center [516, 599] width 143 height 14
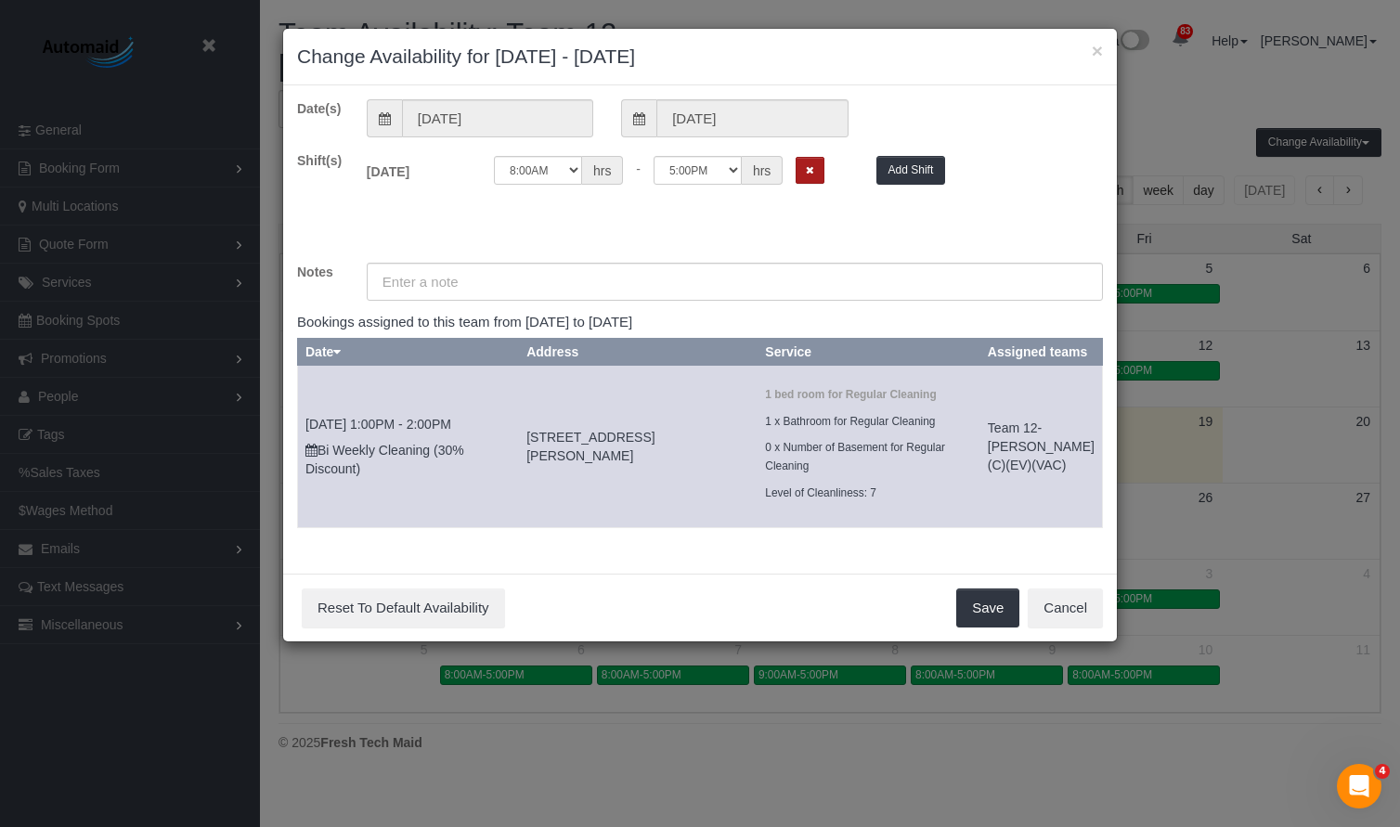
click at [819, 171] on button "Remove Shift" at bounding box center [810, 170] width 29 height 27
click at [994, 618] on button "Save" at bounding box center [988, 608] width 63 height 39
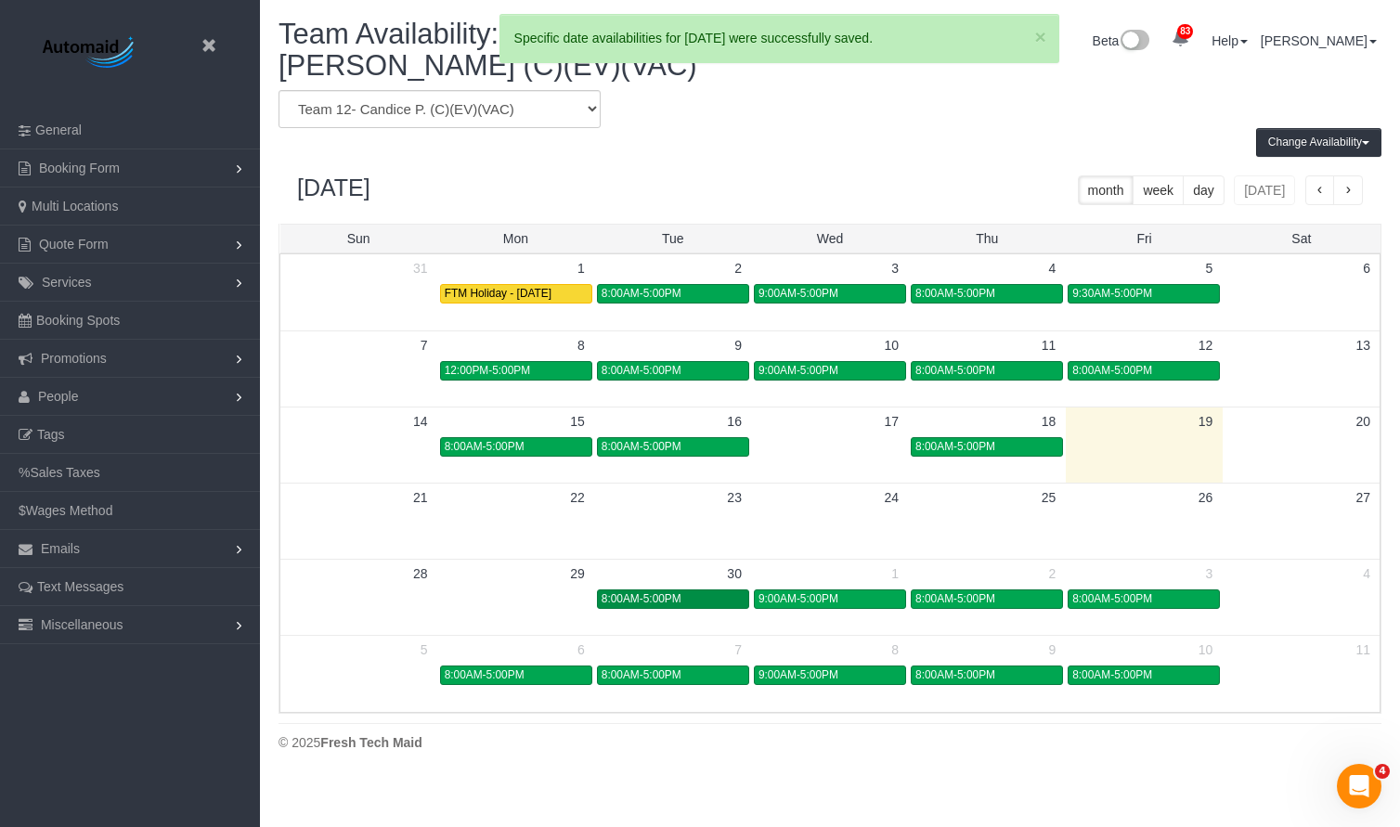
click at [661, 597] on span "8:00AM-5:00PM" at bounding box center [642, 598] width 80 height 13
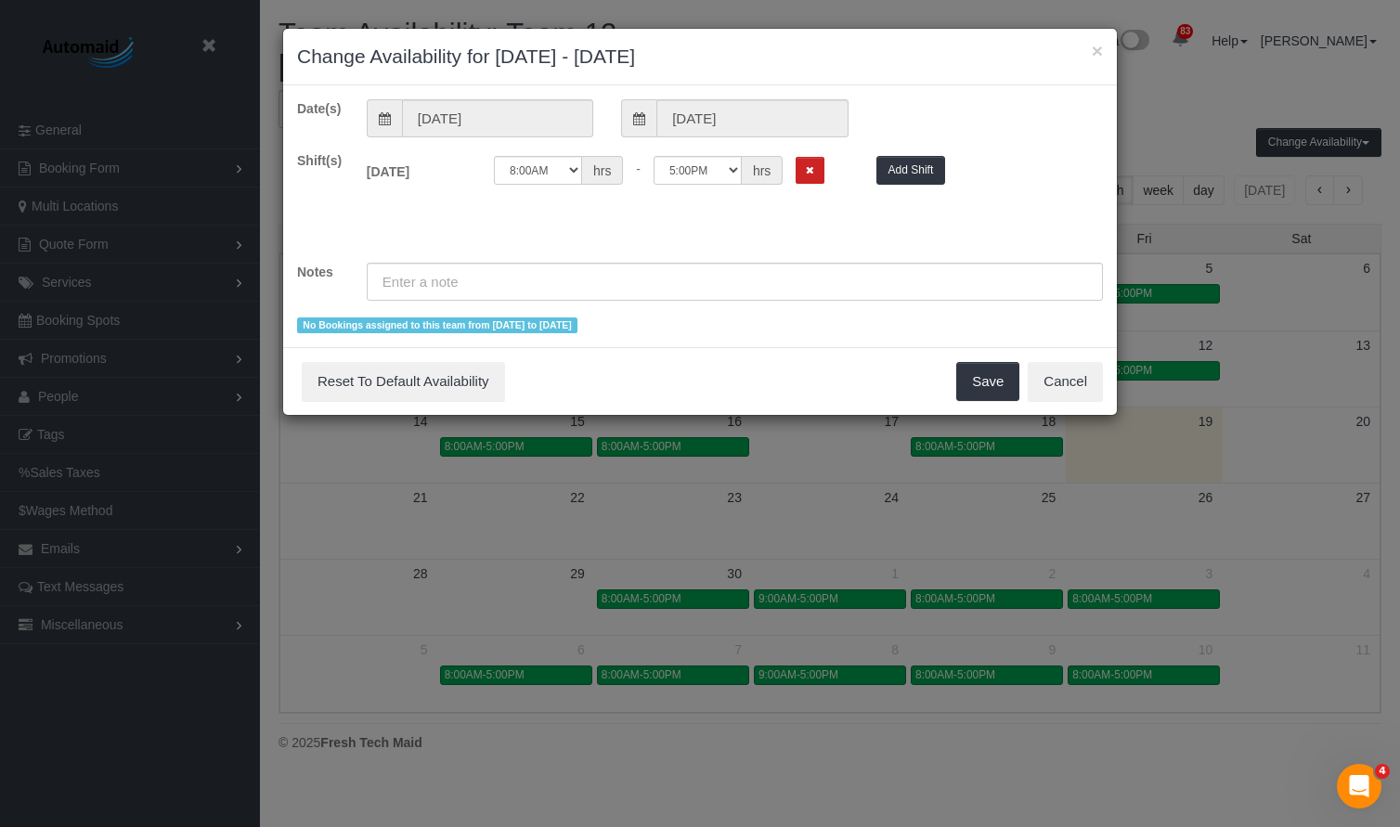
click at [813, 190] on div "12:00AM 12:05AM 12:10AM 12:15AM 12:20AM 12:25AM 12:30AM 12:35AM 12:40AM 12:45AM…" at bounding box center [671, 175] width 383 height 38
click at [811, 174] on icon "Remove Shift" at bounding box center [810, 170] width 8 height 10
click at [976, 387] on button "Save" at bounding box center [988, 381] width 63 height 39
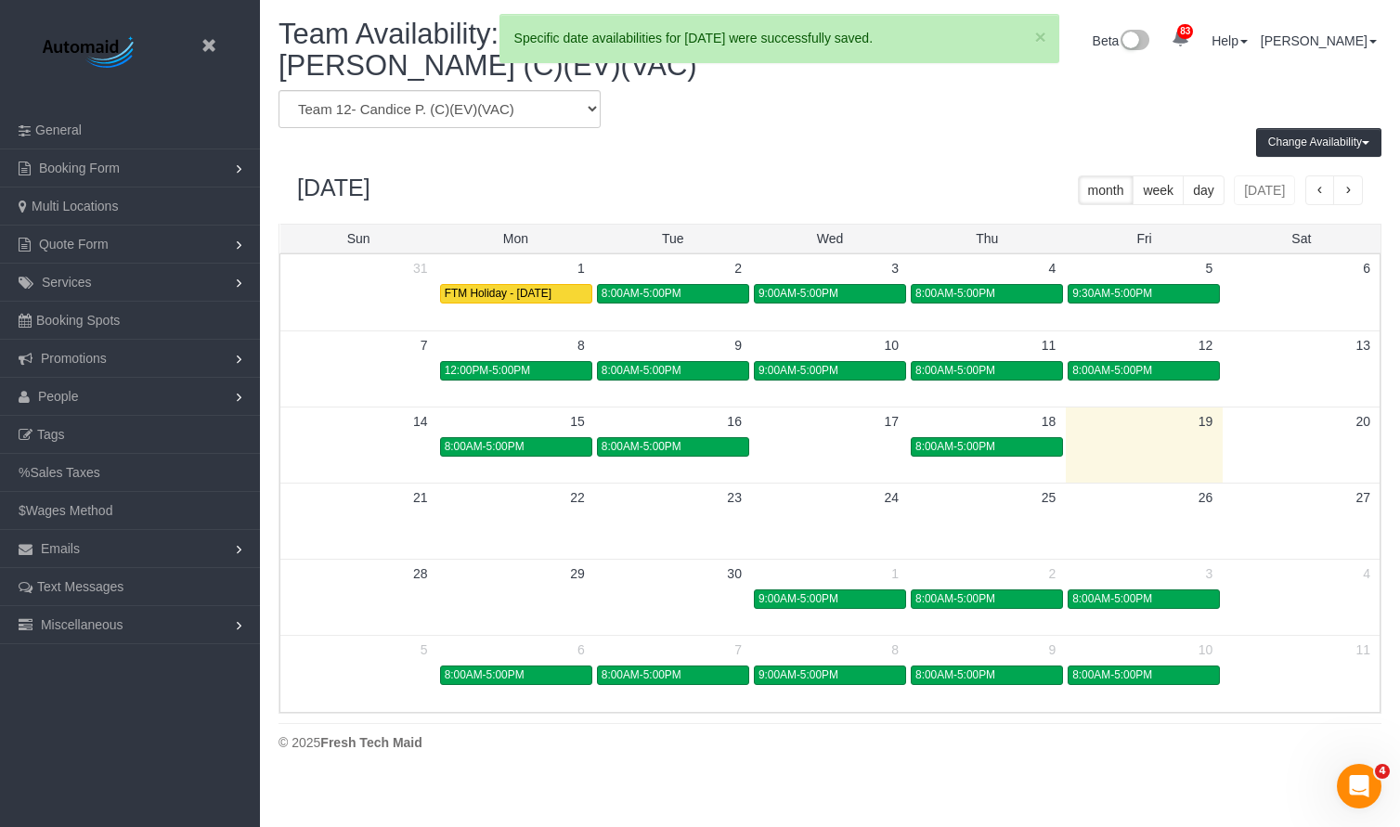
click at [886, 593] on div "9:00AM-5:00PM" at bounding box center [830, 599] width 143 height 14
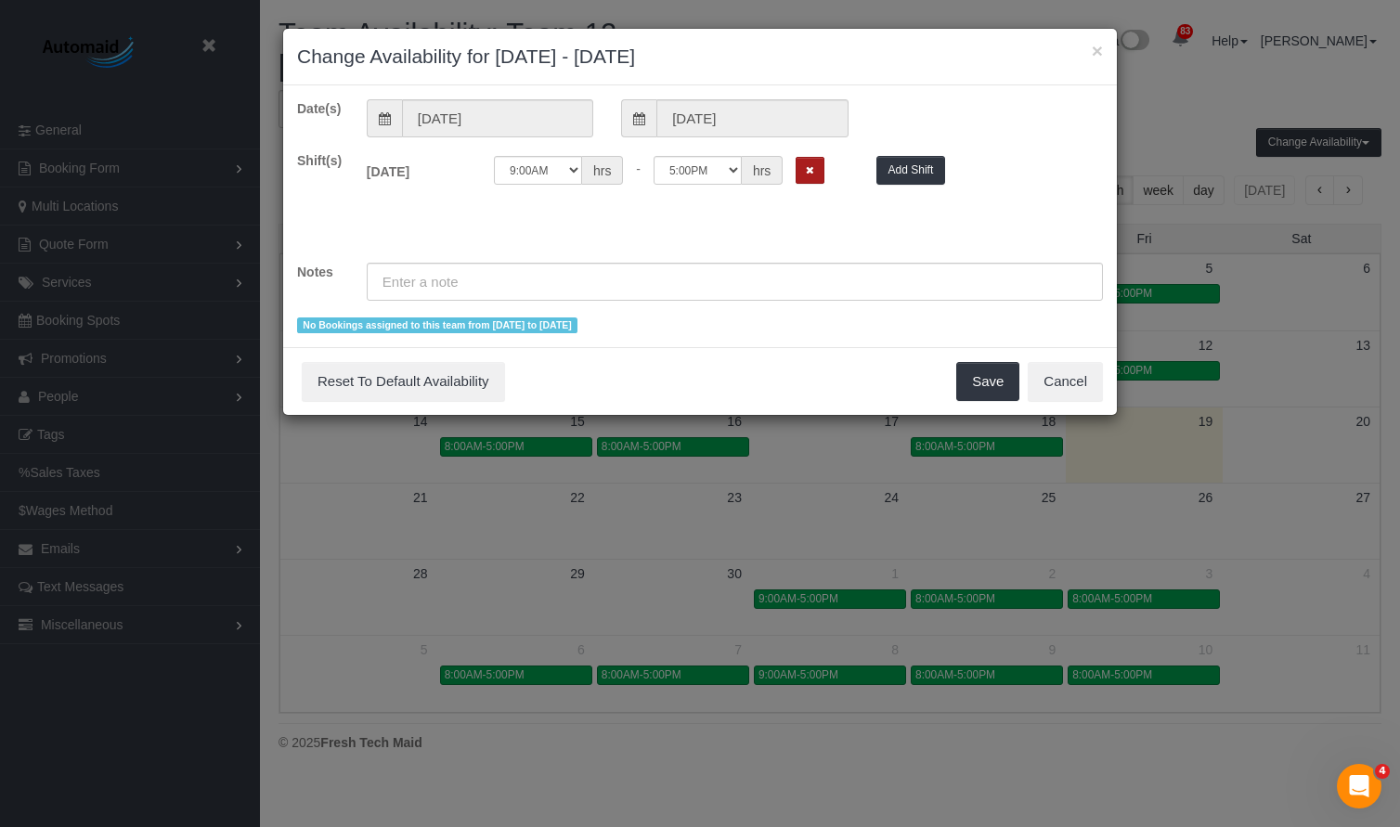
click at [799, 175] on button "Remove Shift" at bounding box center [810, 170] width 29 height 27
click at [971, 389] on button "Save" at bounding box center [988, 381] width 63 height 39
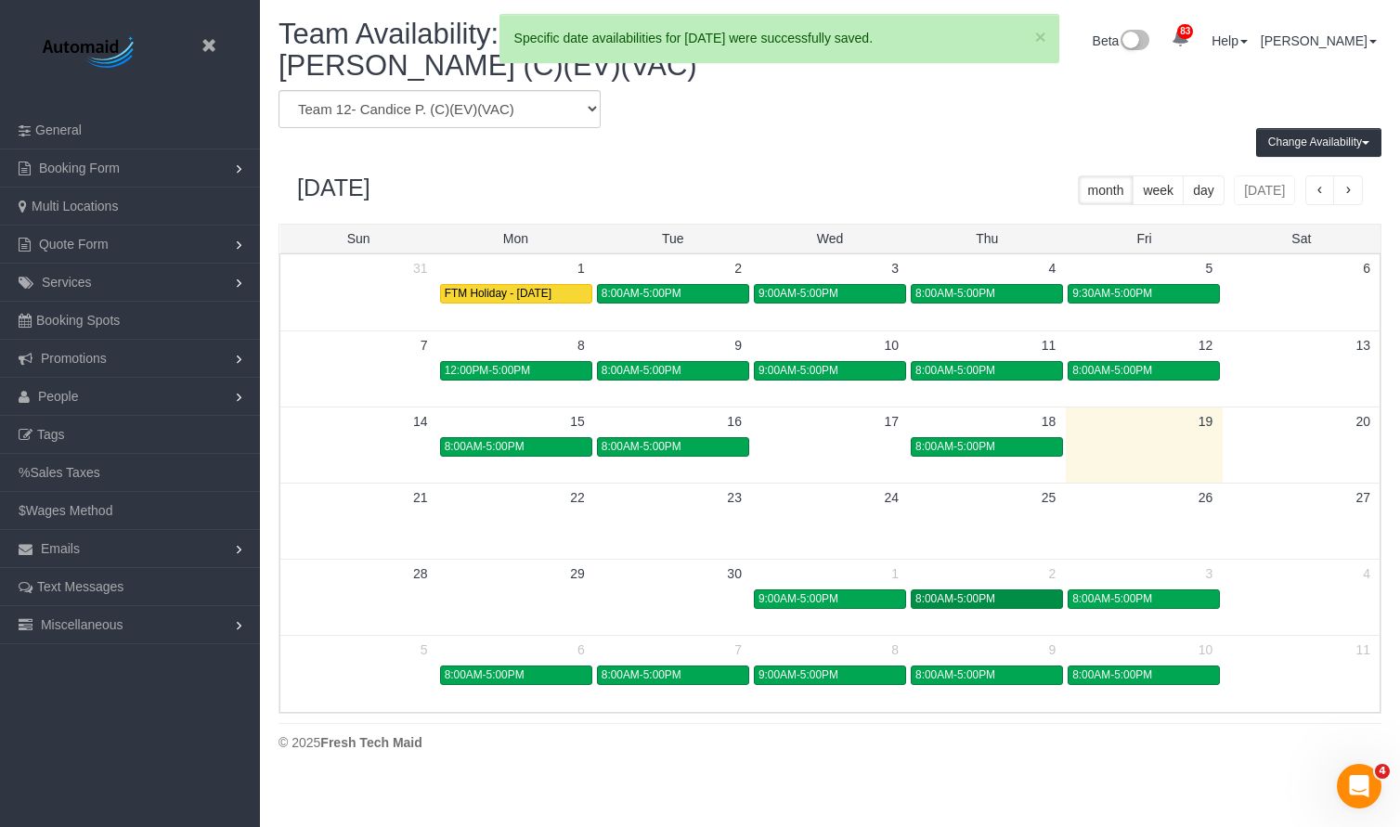
click at [1026, 602] on div "8:00AM-5:00PM" at bounding box center [987, 599] width 143 height 14
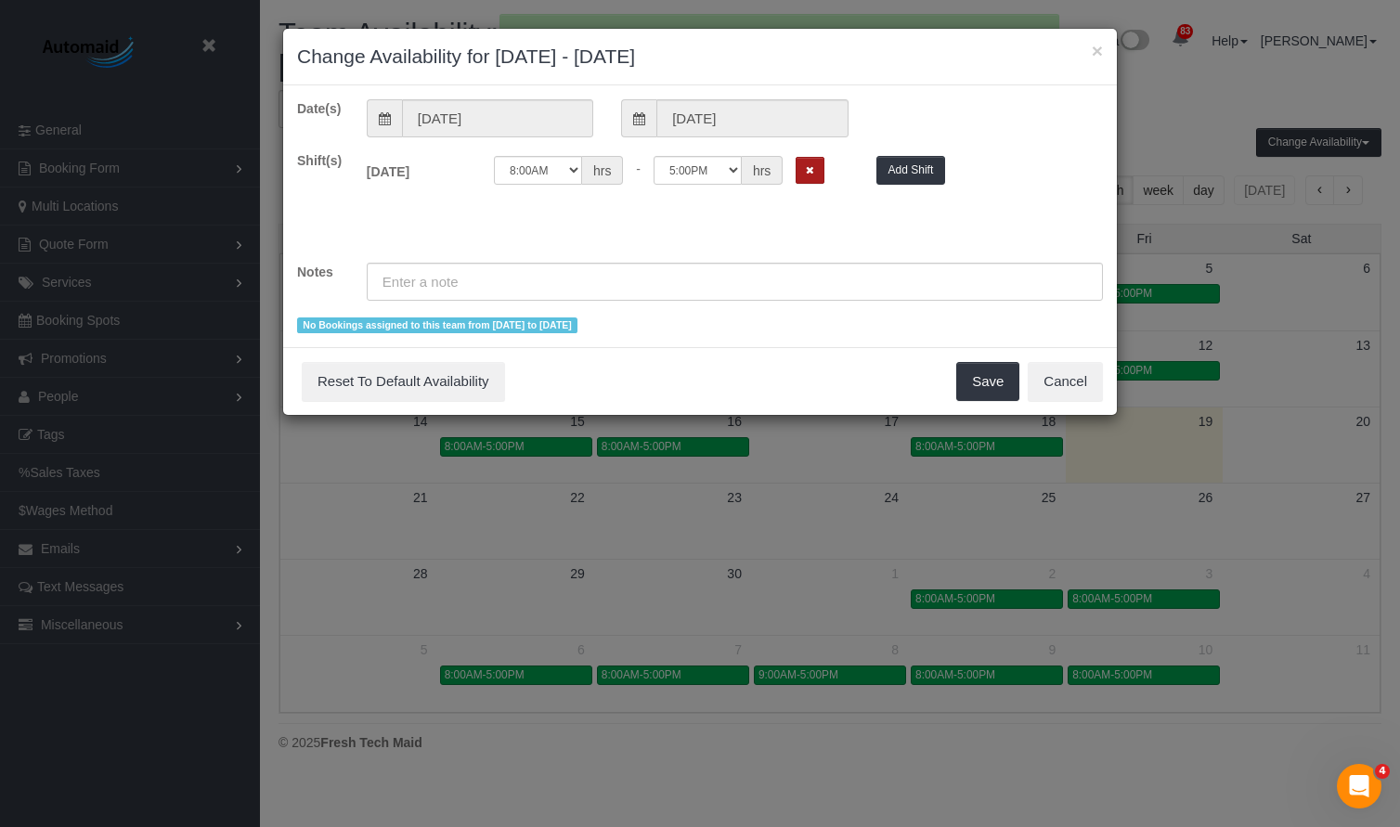
click at [807, 170] on icon "Remove Shift" at bounding box center [810, 170] width 8 height 10
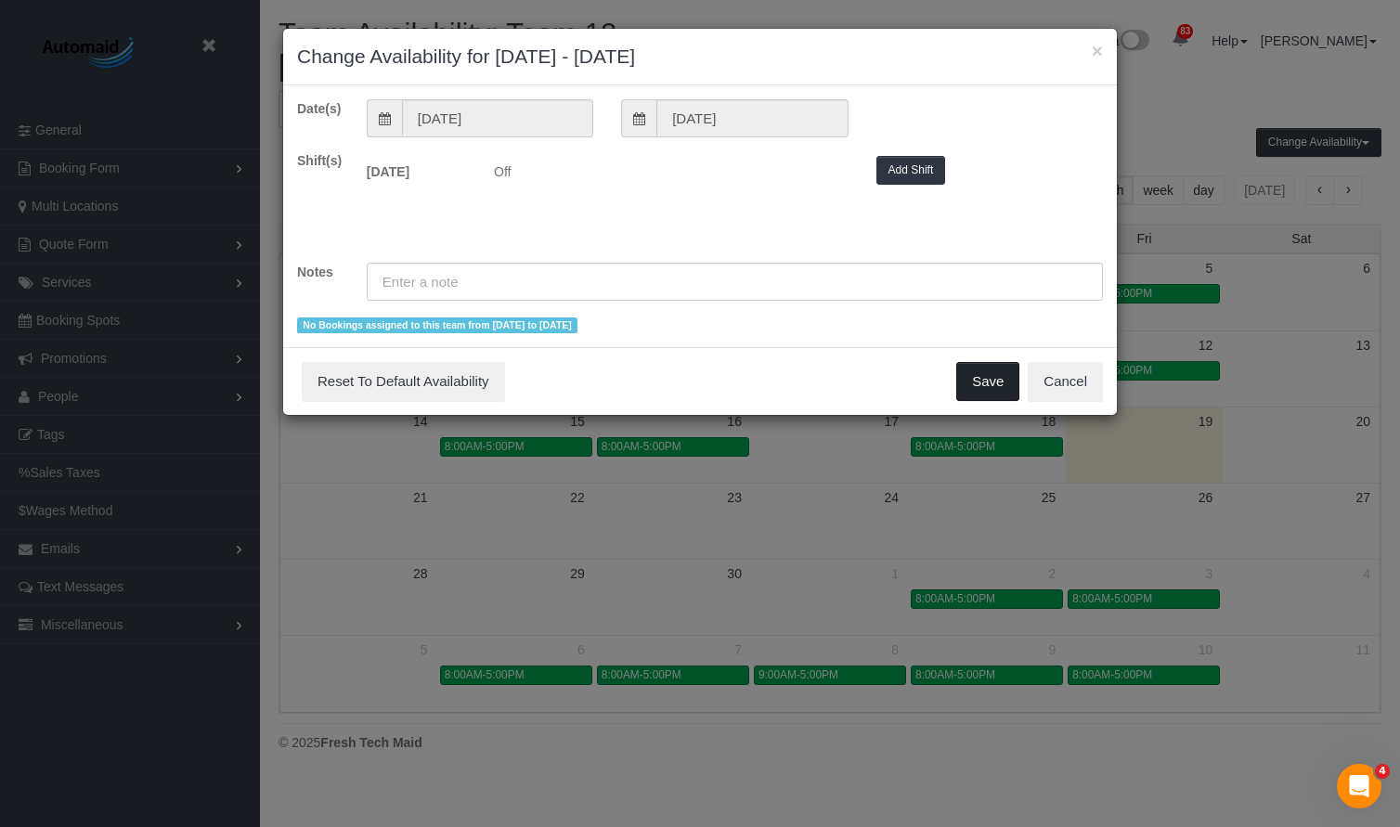
click at [1000, 379] on button "Save" at bounding box center [988, 381] width 63 height 39
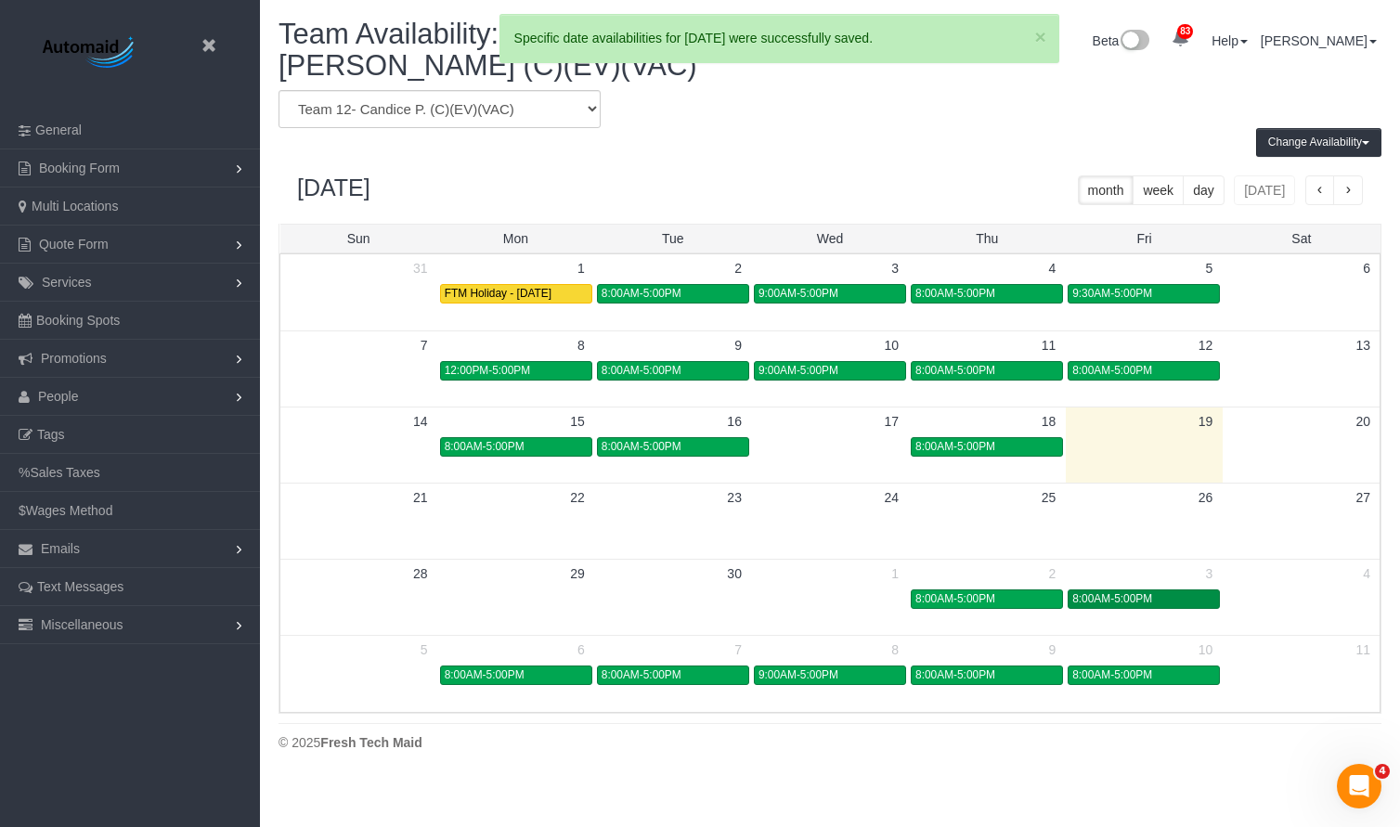
click at [1140, 602] on span "8:00AM-5:00PM" at bounding box center [1113, 598] width 80 height 13
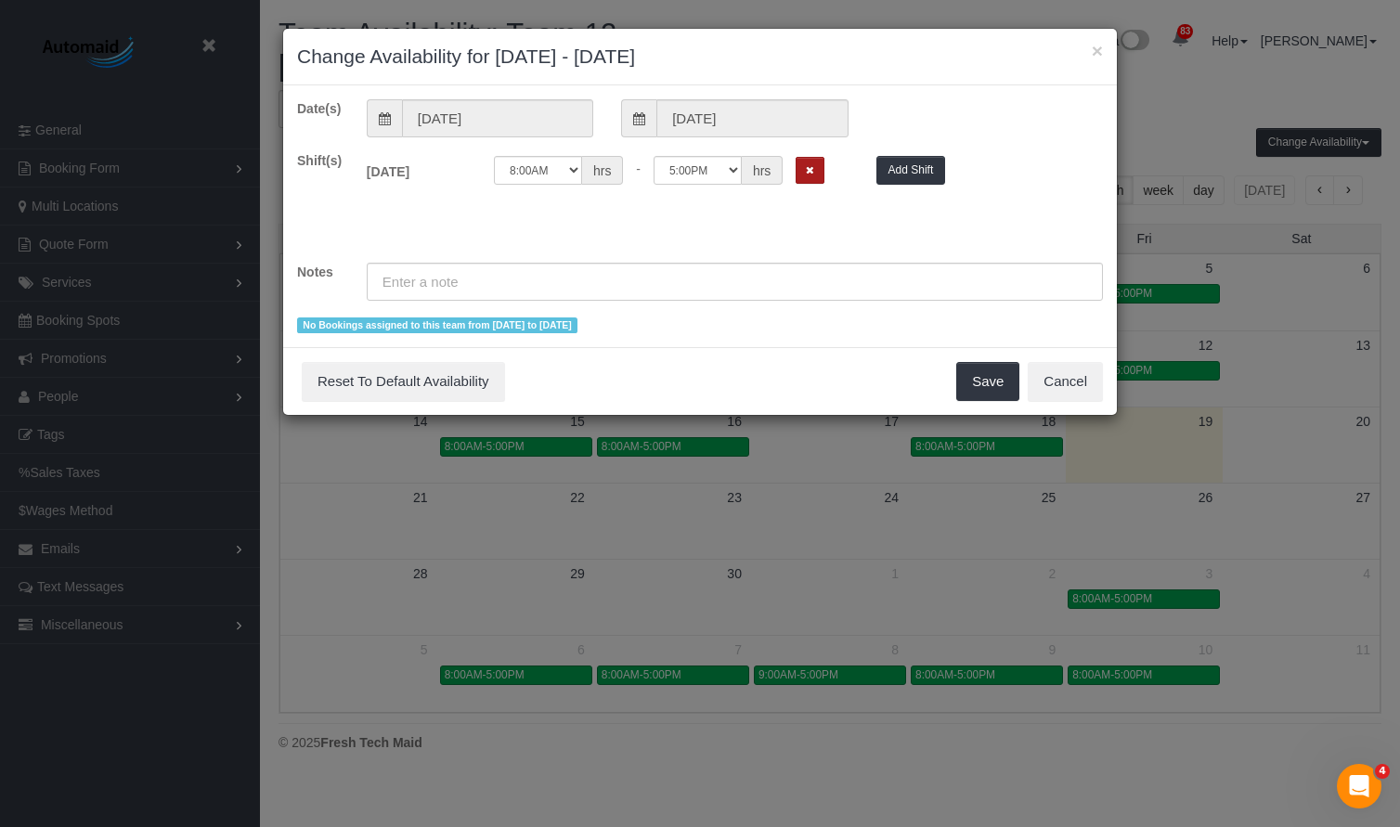
click at [821, 165] on button "Remove Shift" at bounding box center [810, 170] width 29 height 27
drag, startPoint x: 999, startPoint y: 384, endPoint x: 1011, endPoint y: 364, distance: 23.7
click at [999, 383] on button "Save" at bounding box center [988, 381] width 63 height 39
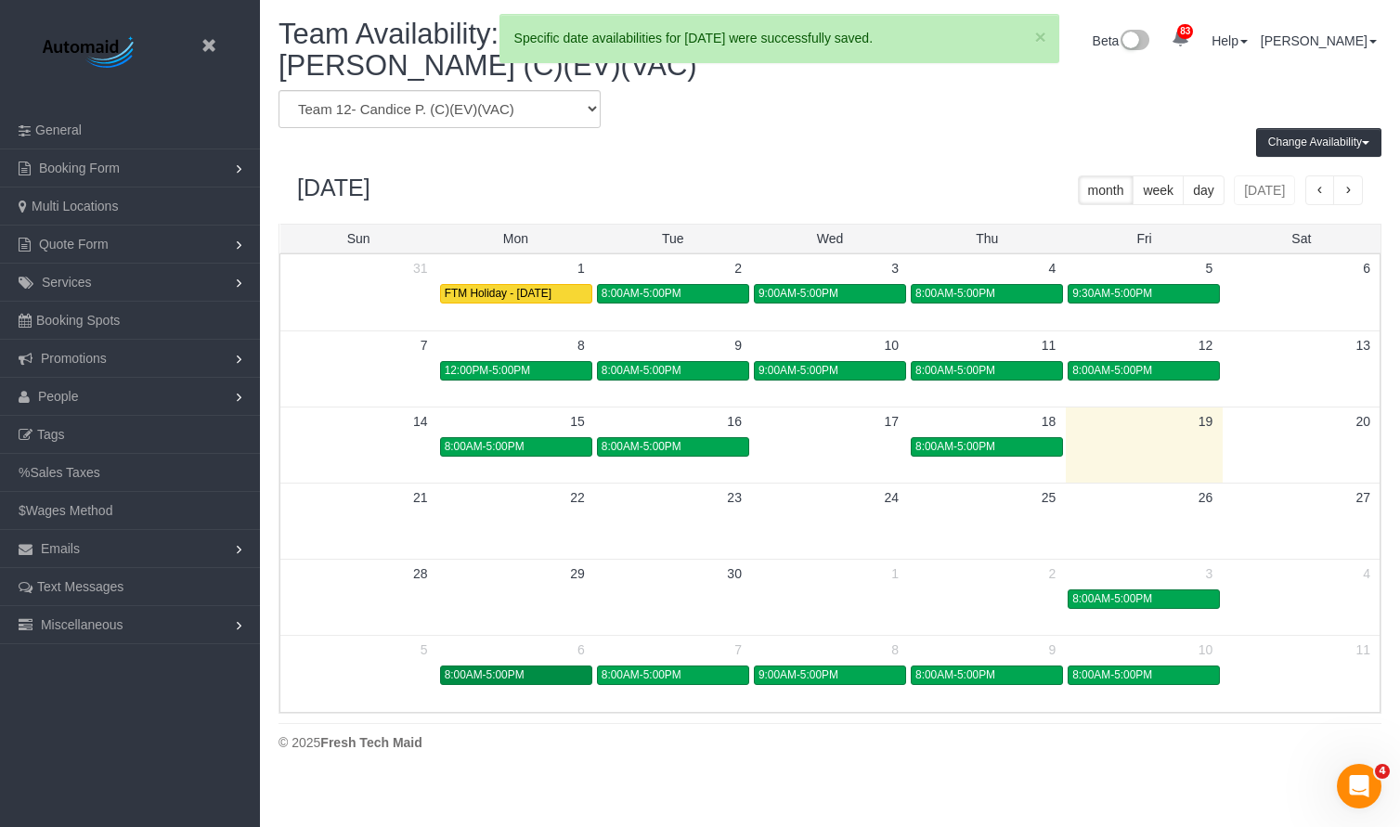
click at [517, 673] on span "8:00AM-5:00PM" at bounding box center [485, 675] width 80 height 13
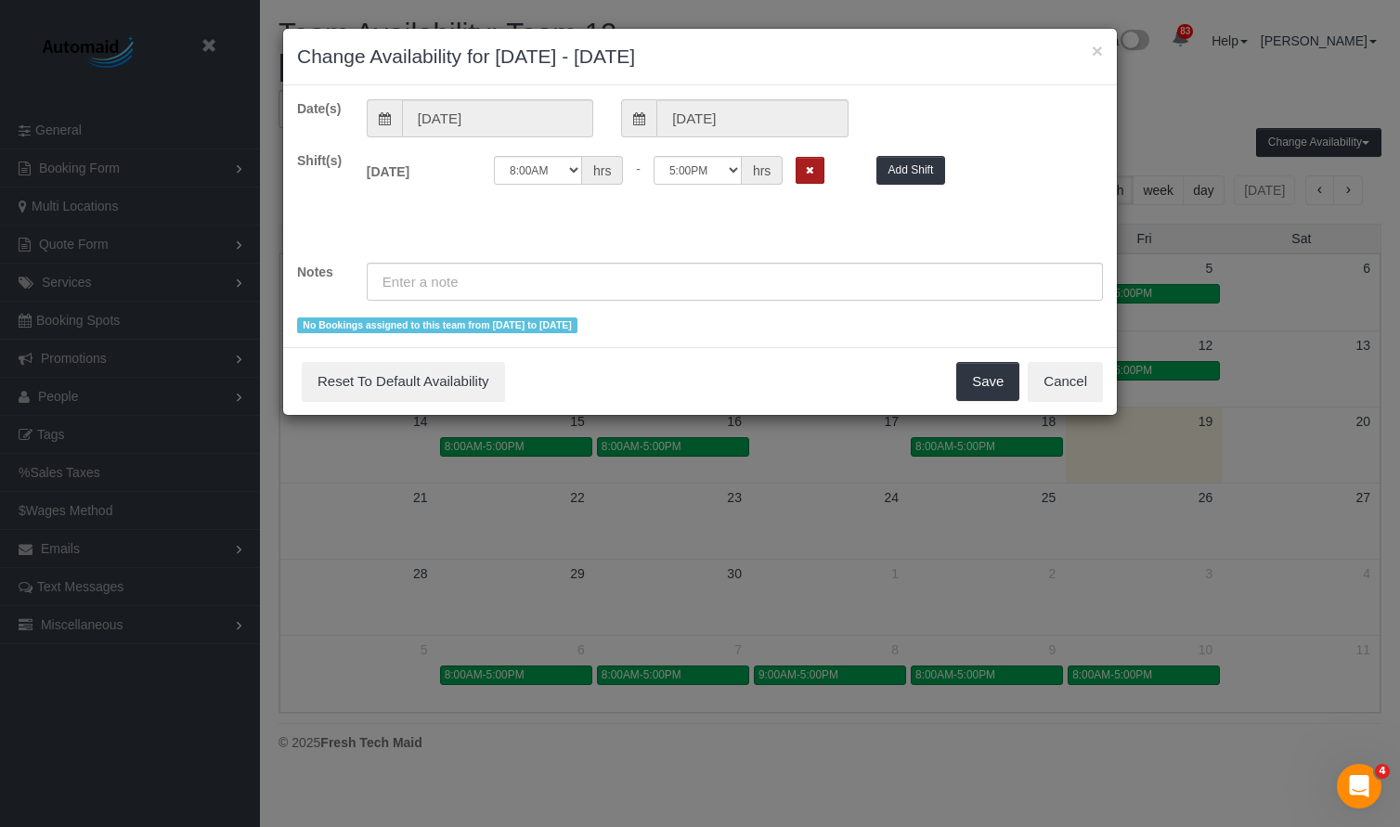
click at [808, 181] on button "Remove Shift" at bounding box center [810, 170] width 29 height 27
click at [964, 375] on button "Save" at bounding box center [988, 381] width 63 height 39
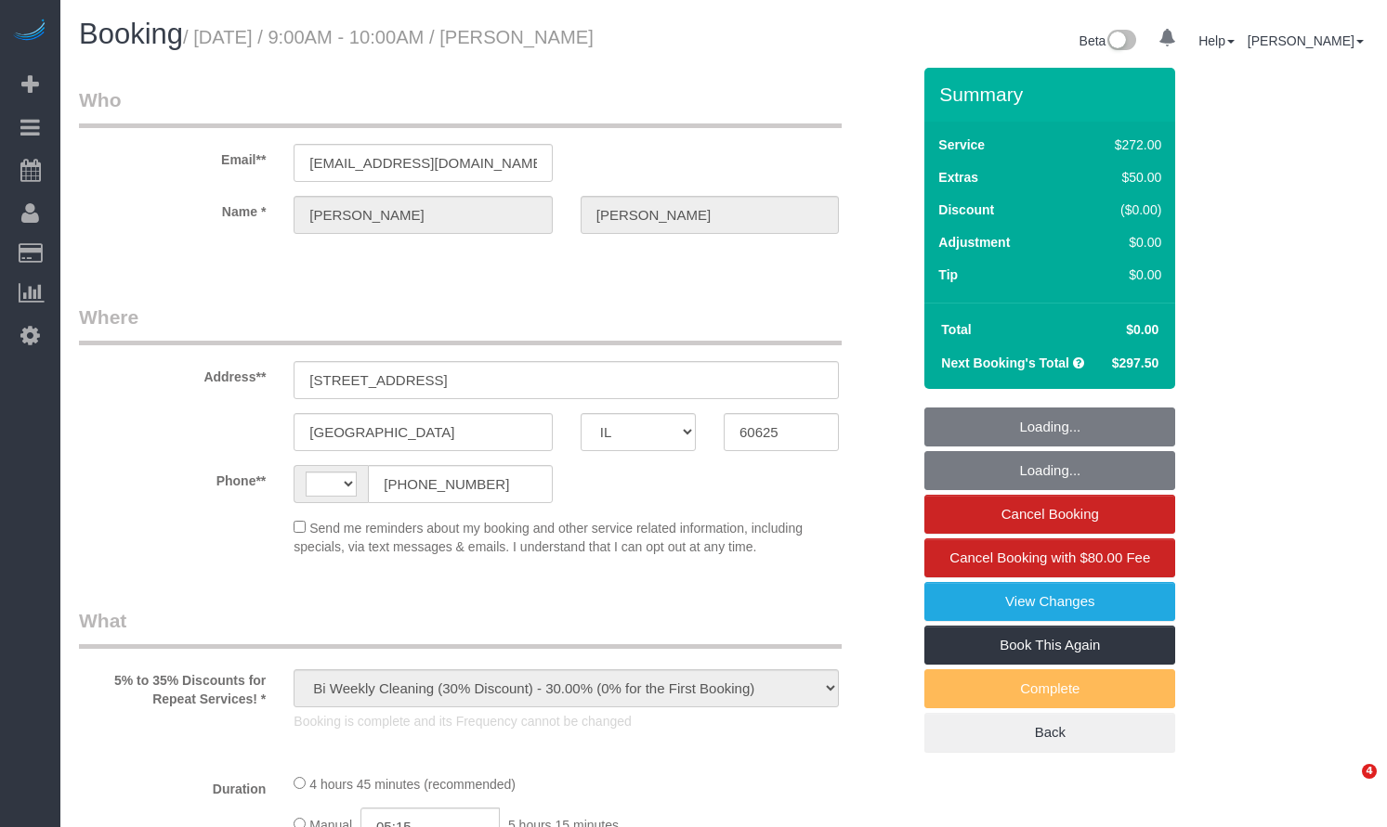
select select "IL"
select select "string:[GEOGRAPHIC_DATA]"
select select "513"
select select "7"
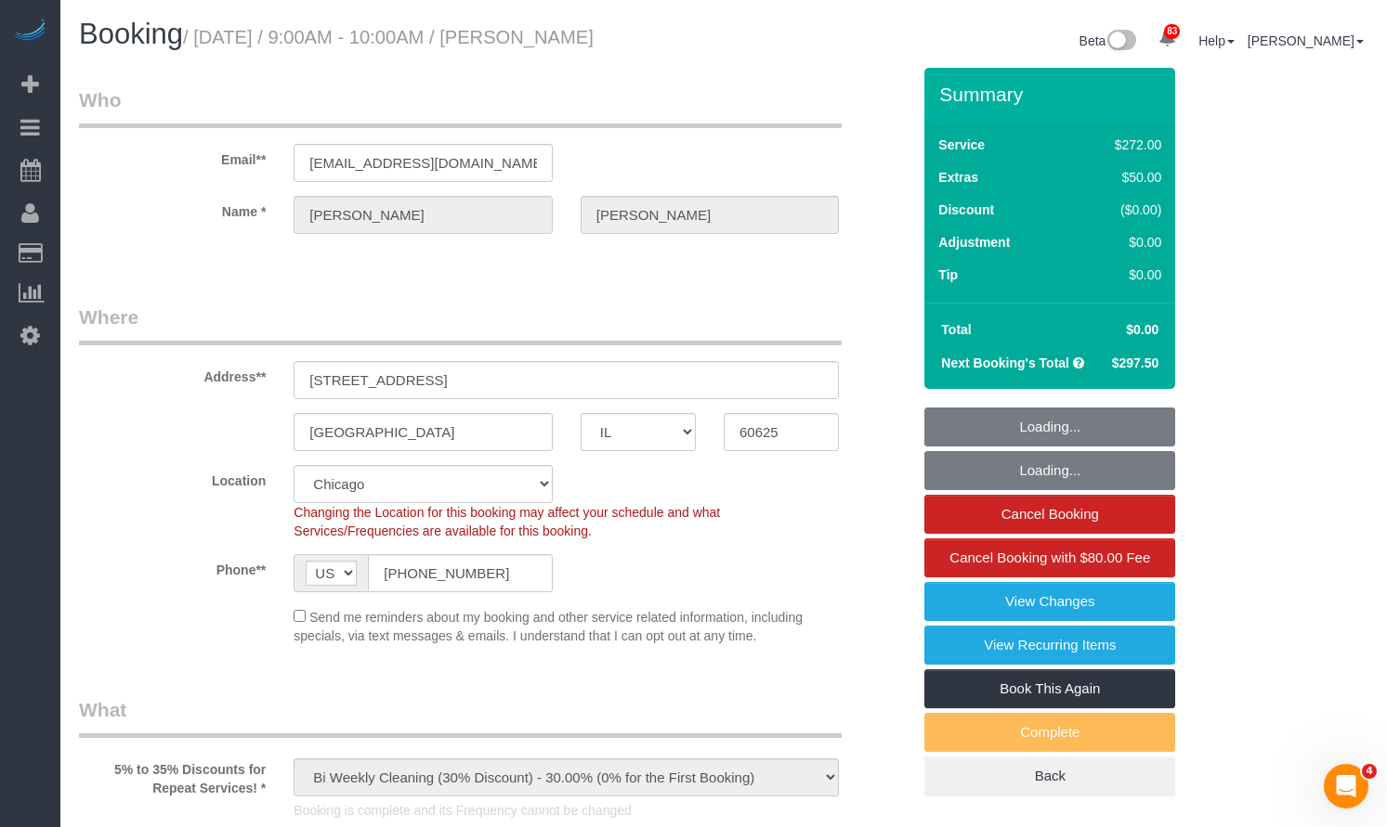
select select "object:968"
select select "number:1"
select select "number:58"
select select "number:139"
select select "number:108"
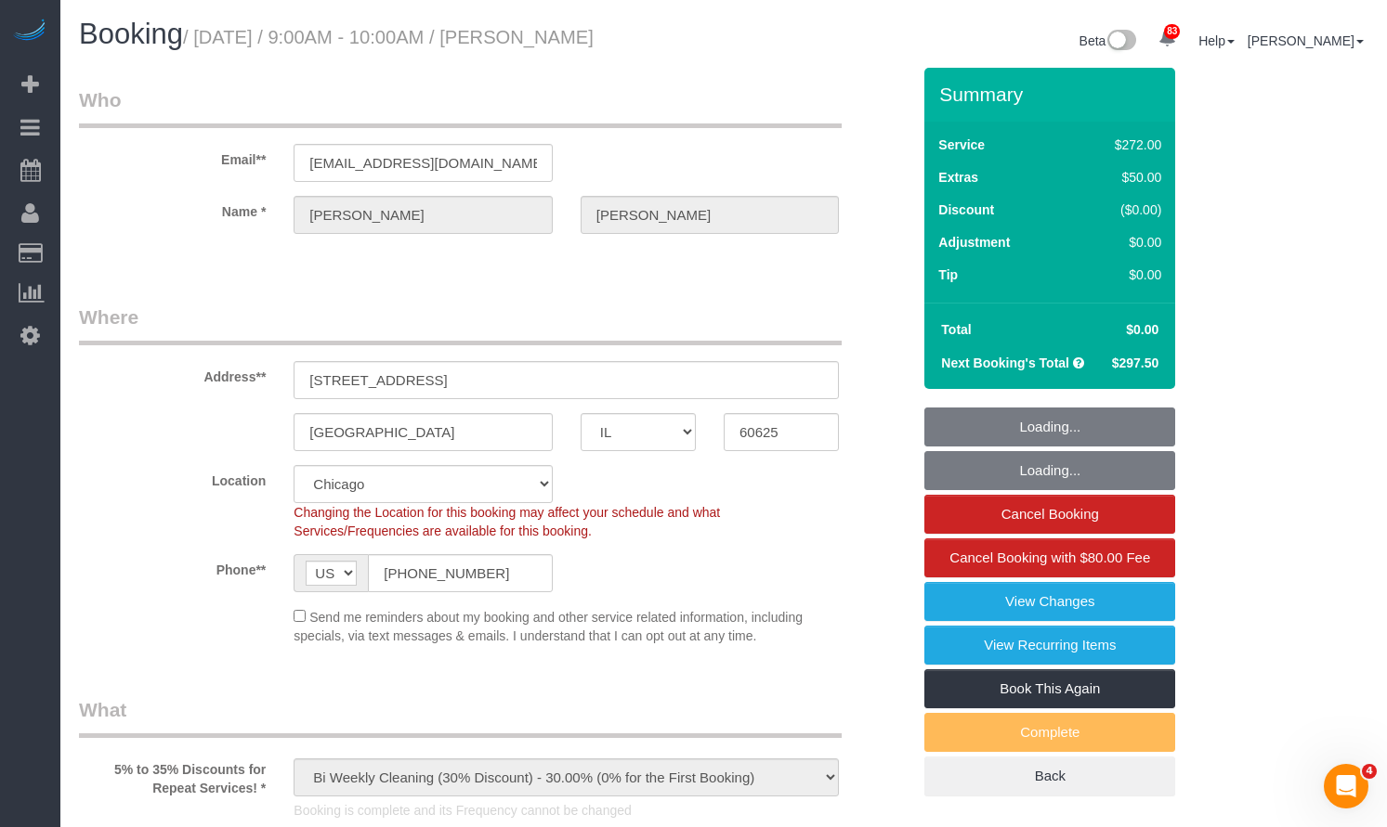
select select "7"
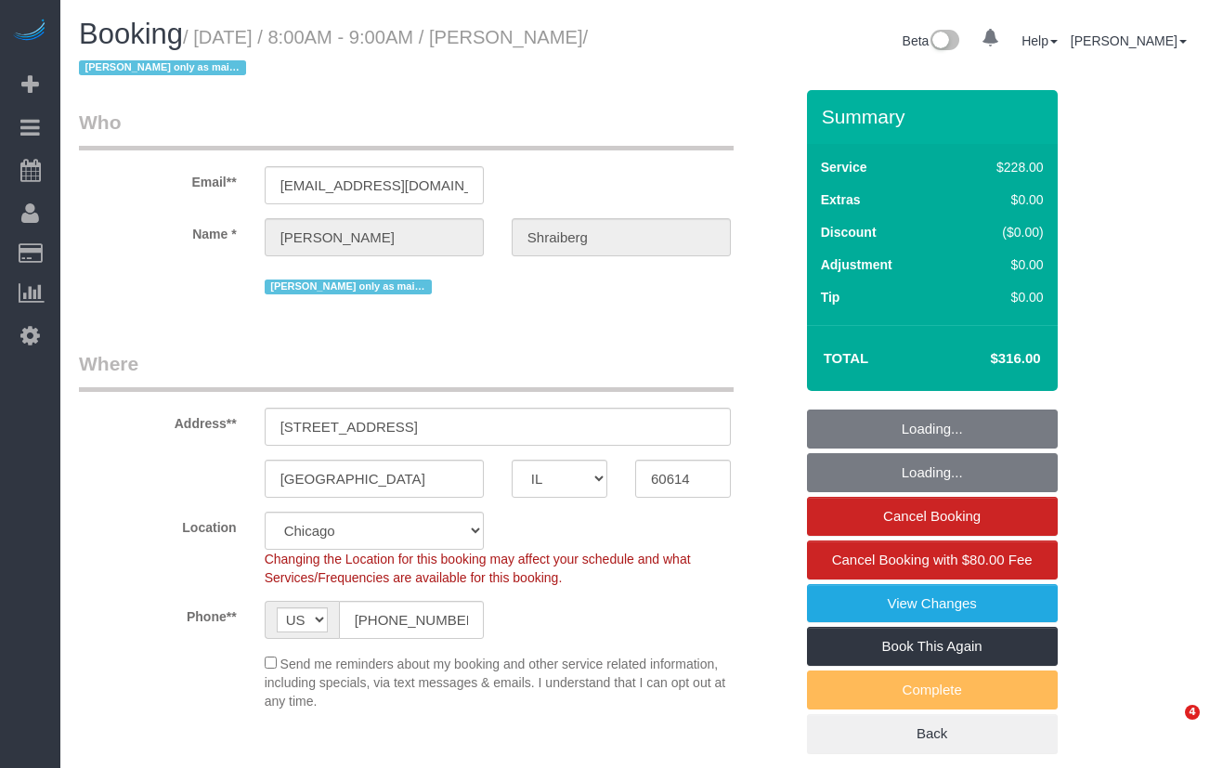
select select "IL"
select select "object:1070"
select select "512"
select select "number:1"
select select "number:66"
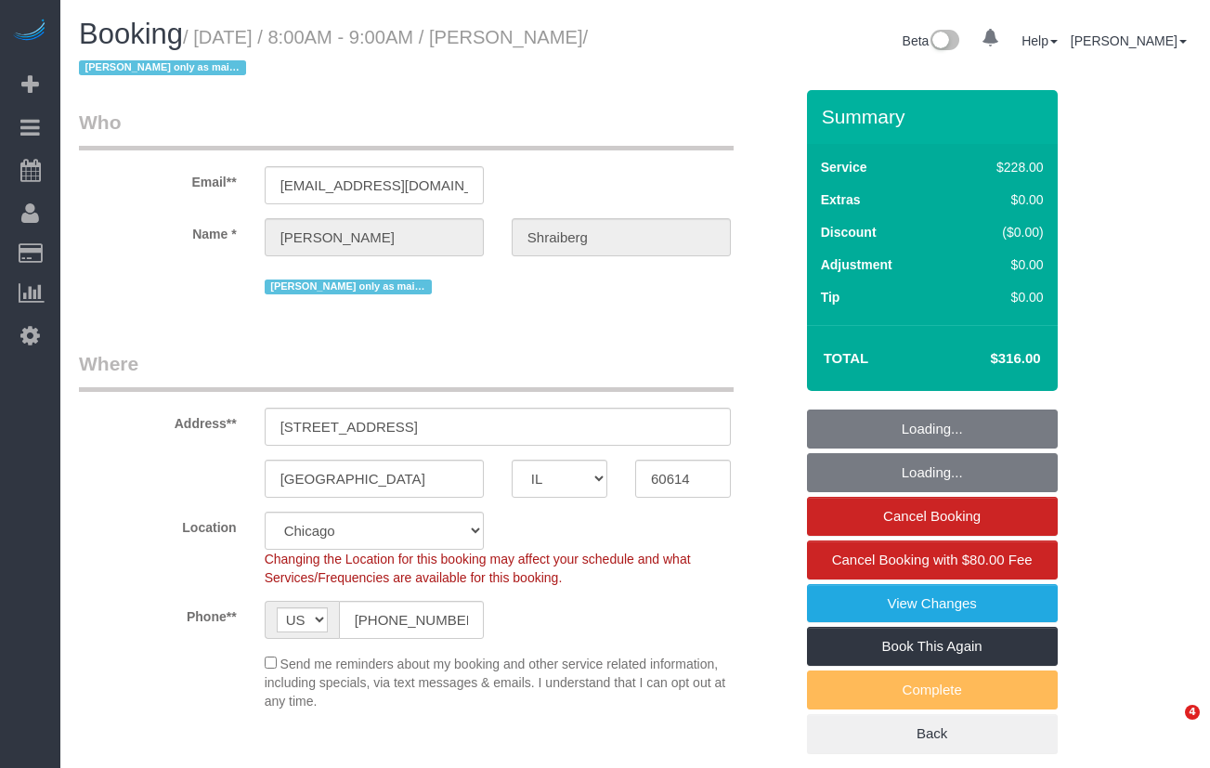
select select "number:139"
select select "number:107"
select select "object:1292"
select select "spot1"
select select "2"
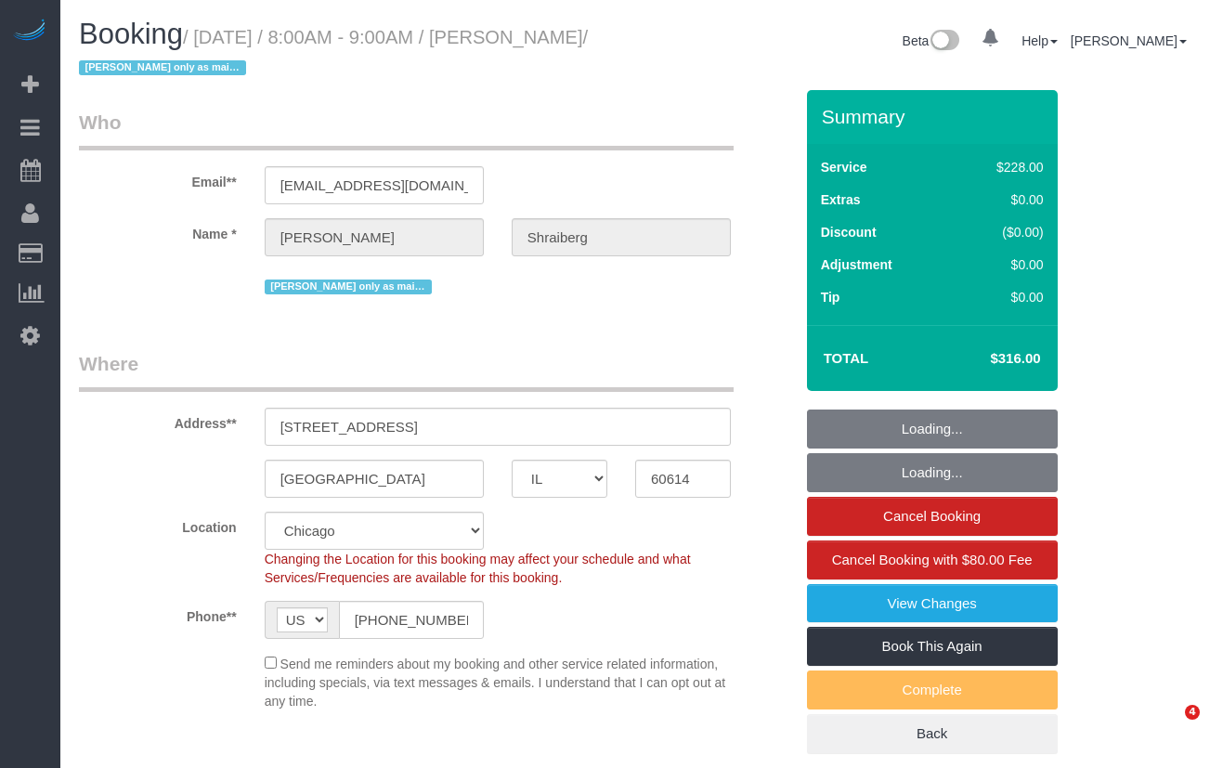
select select "1"
select select "2"
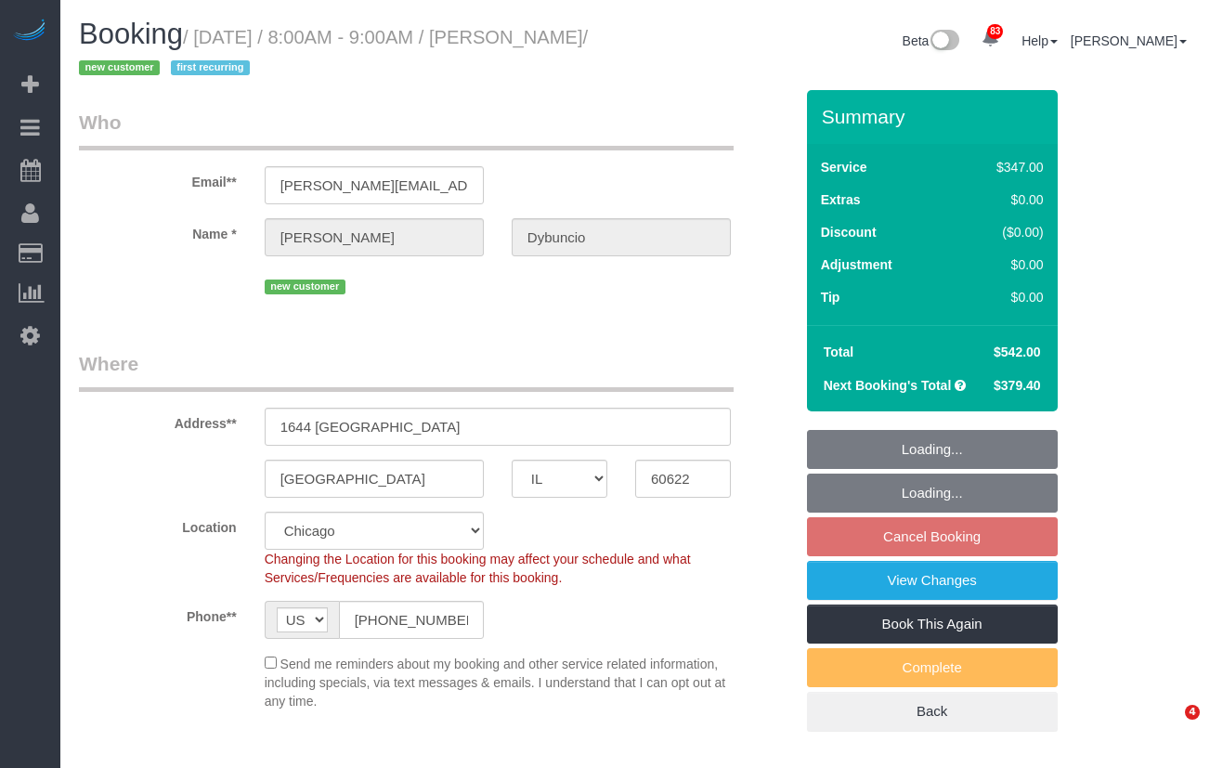
select select "IL"
select select "513"
select select "4"
select select "5"
select select "spot1"
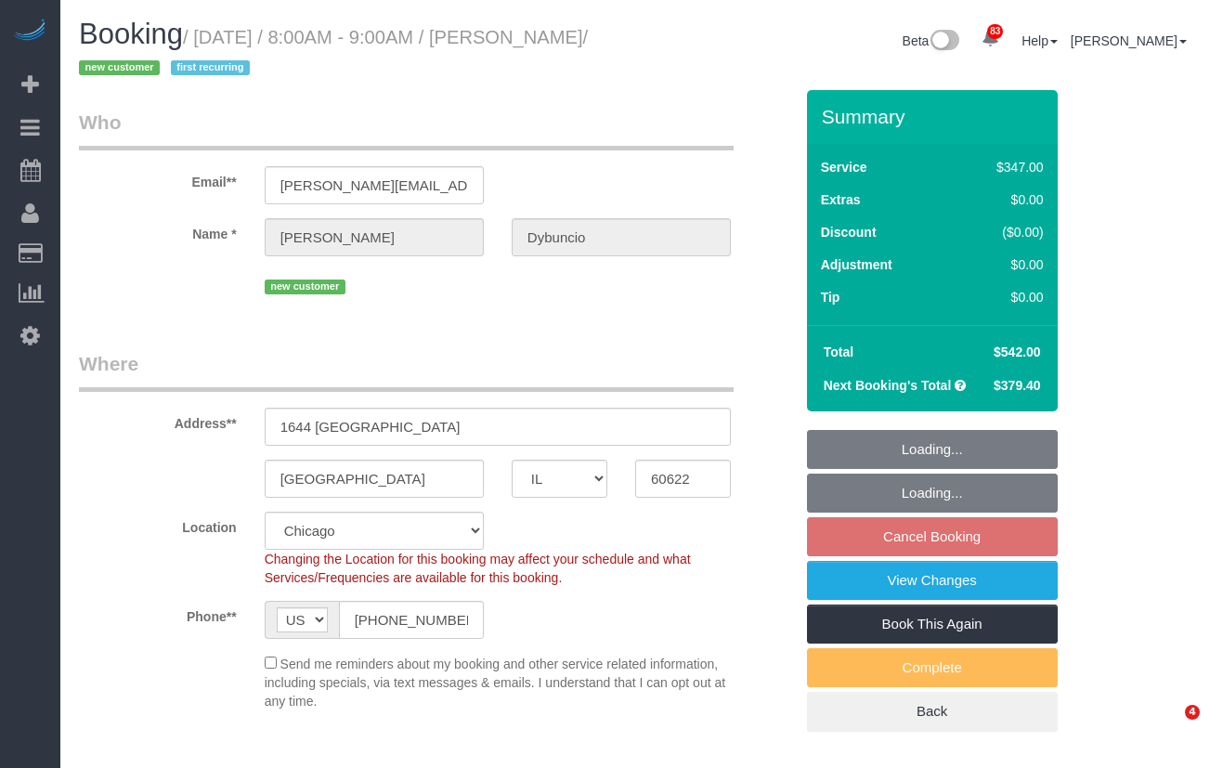
select select "number:1"
select select "number:58"
select select "number:139"
select select "number:104"
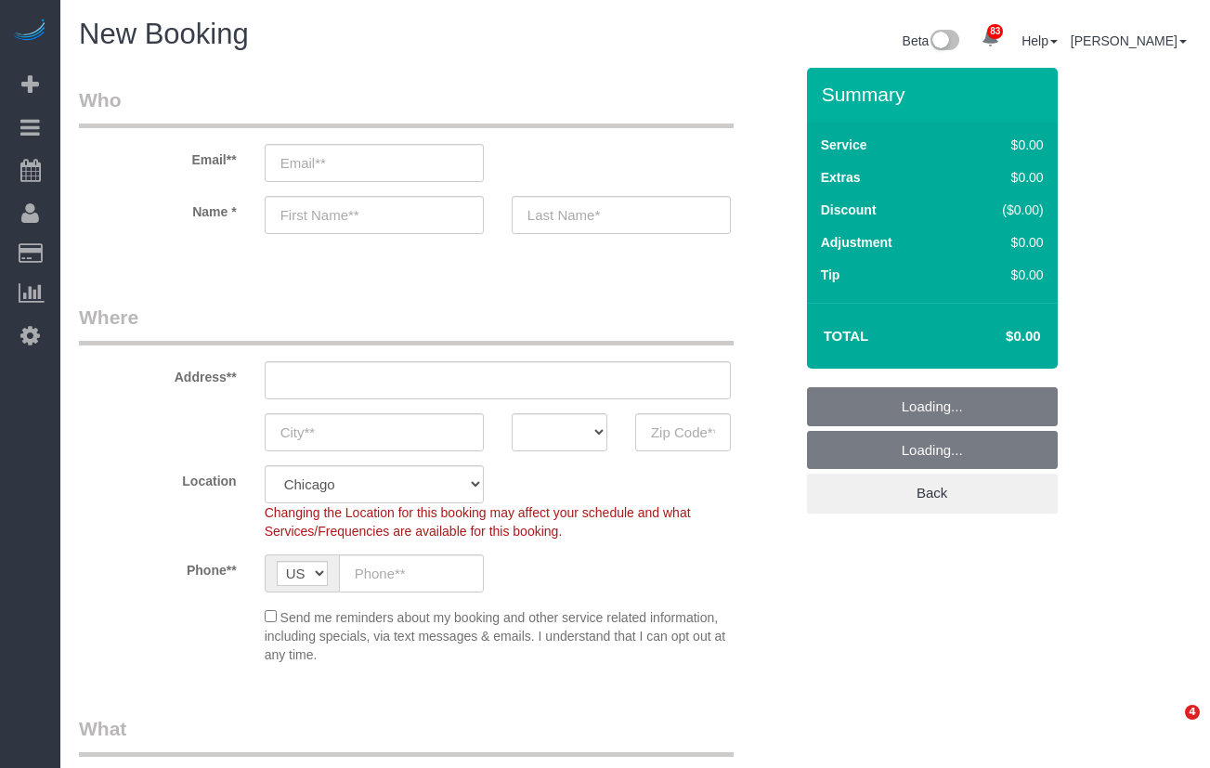
select select "512"
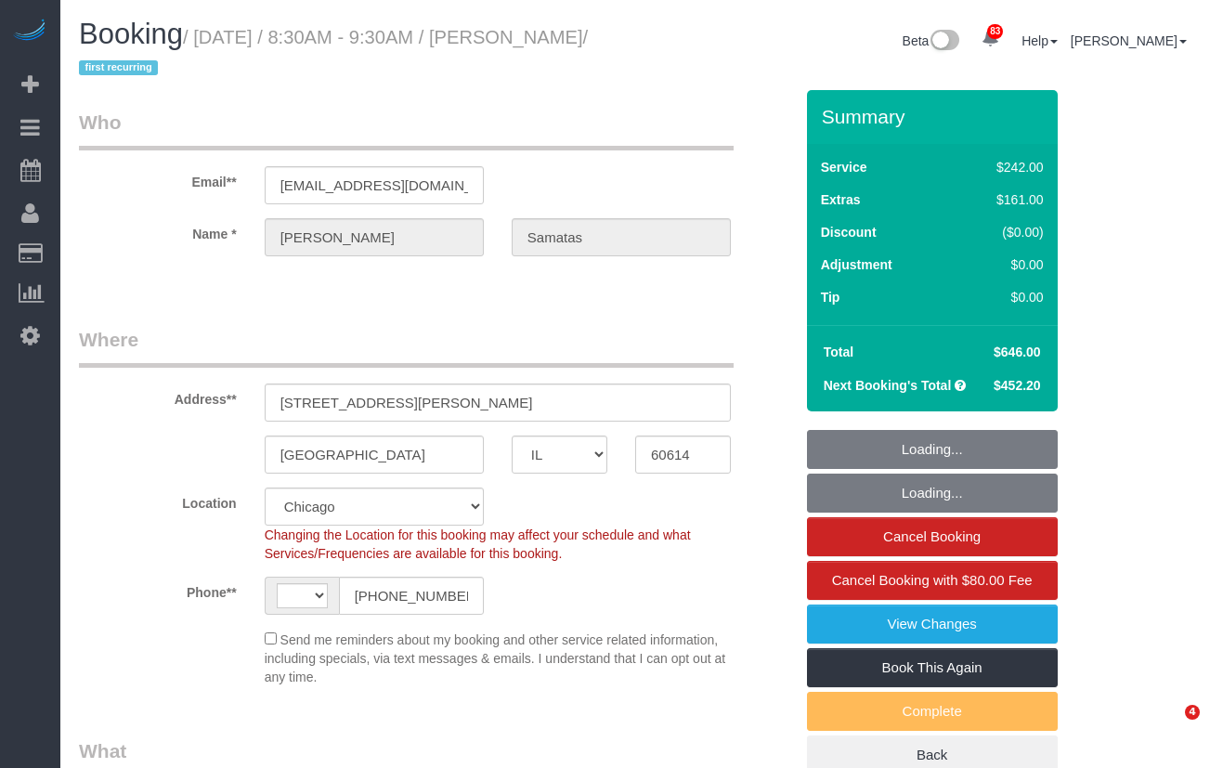
select select "IL"
select select "number:1"
select select "number:58"
select select "number:139"
select select "number:104"
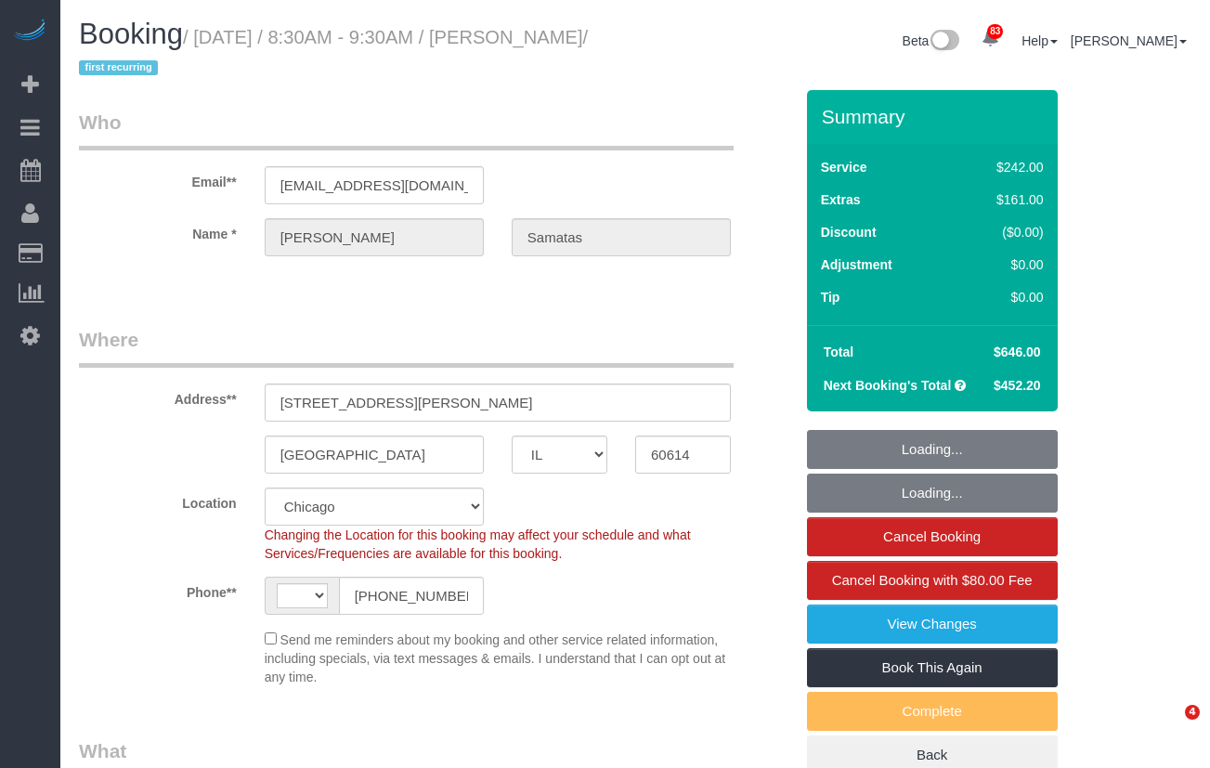
select select "object:1074"
